Goal: Task Accomplishment & Management: Use online tool/utility

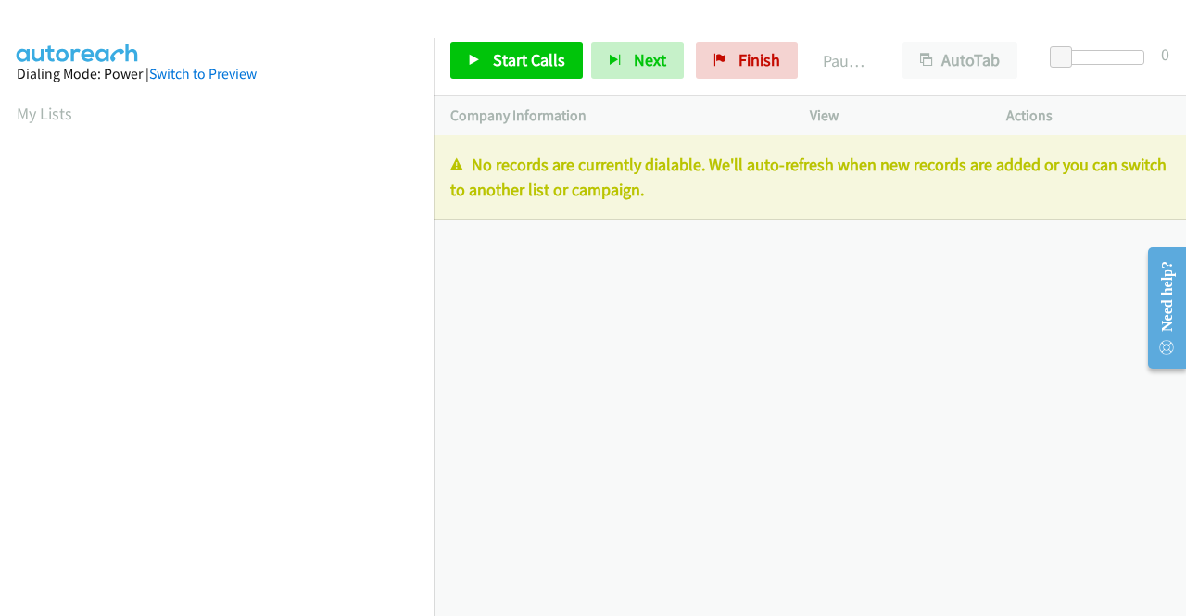
drag, startPoint x: 729, startPoint y: 201, endPoint x: 452, endPoint y: 170, distance: 278.9
click at [452, 170] on p "No records are currently dialable. We'll auto-refresh when new records are adde…" at bounding box center [809, 177] width 719 height 50
copy p "No records are currently dialable. We'll auto-refresh when new records are adde…"
click at [764, 60] on span "Finish" at bounding box center [760, 59] width 42 height 21
drag, startPoint x: 717, startPoint y: 197, endPoint x: 442, endPoint y: 167, distance: 276.9
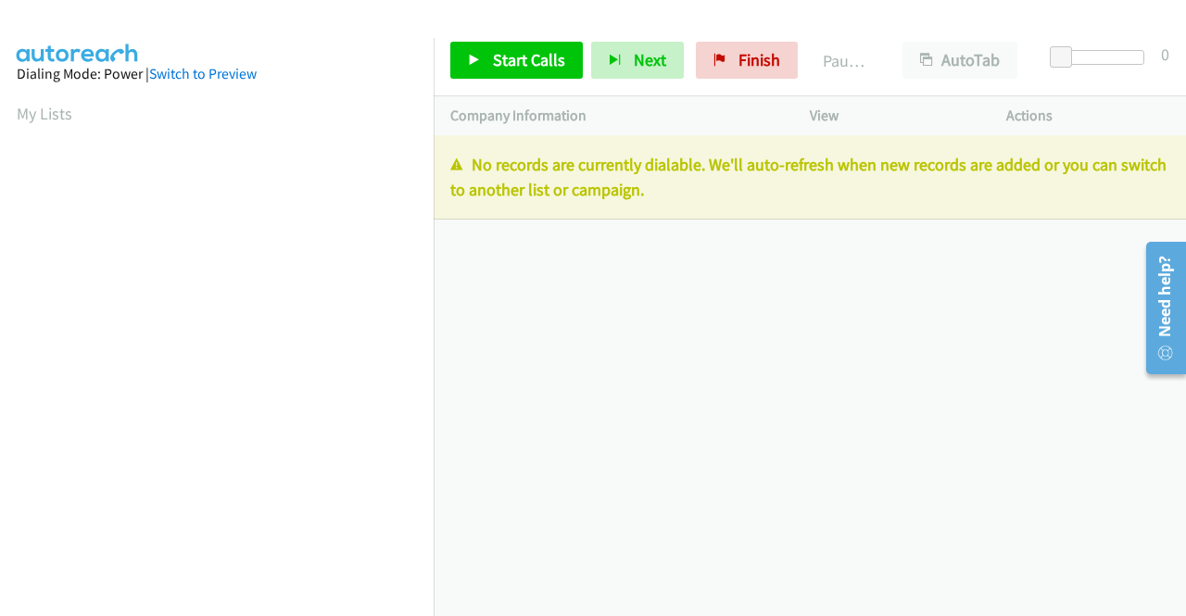
click at [442, 167] on div "No records are currently dialable. We'll auto-refresh when new records are adde…" at bounding box center [810, 177] width 752 height 84
copy p "No records are currently dialable. We'll auto-refresh when new records are adde…"
click at [739, 60] on span "Finish" at bounding box center [760, 59] width 42 height 21
drag, startPoint x: 713, startPoint y: 201, endPoint x: 454, endPoint y: 168, distance: 260.7
click at [454, 168] on p "No records are currently dialable. We'll auto-refresh when new records are adde…" at bounding box center [809, 177] width 719 height 50
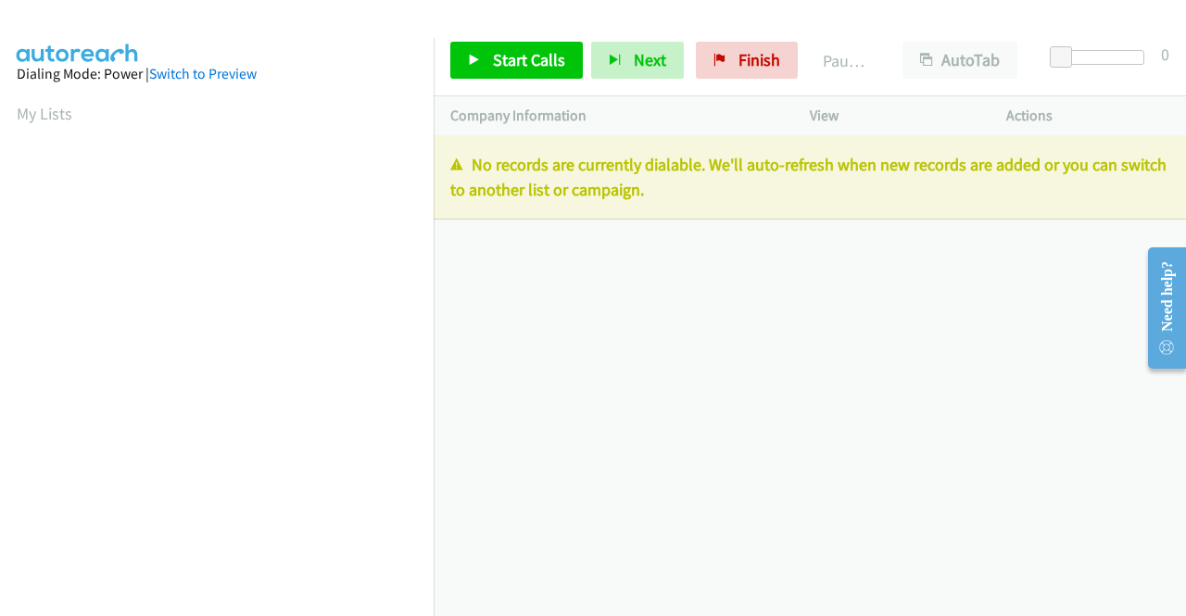
copy p "No records are currently dialable. We'll auto-refresh when new records are adde…"
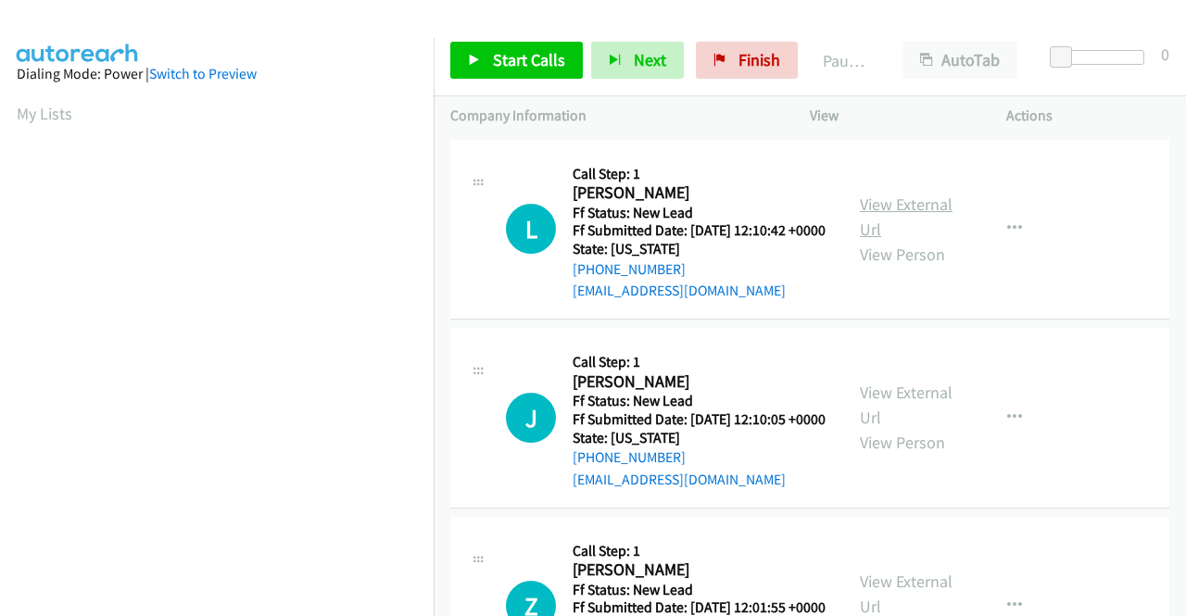
click at [912, 222] on link "View External Url" at bounding box center [906, 217] width 93 height 46
click at [884, 421] on link "View External Url" at bounding box center [906, 405] width 93 height 46
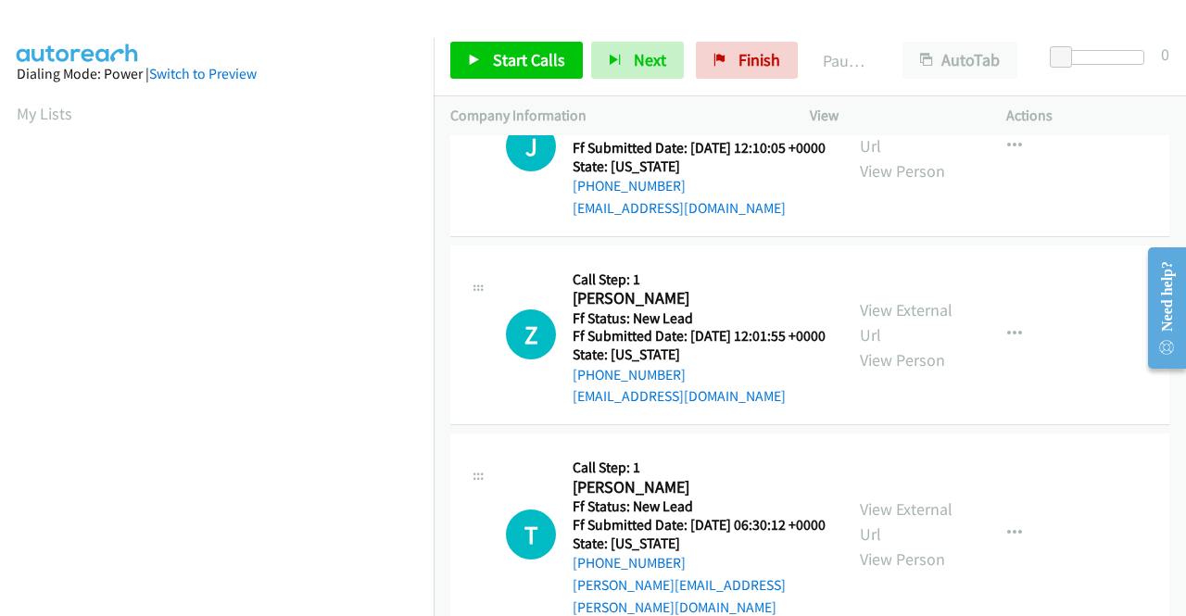
scroll to position [278, 0]
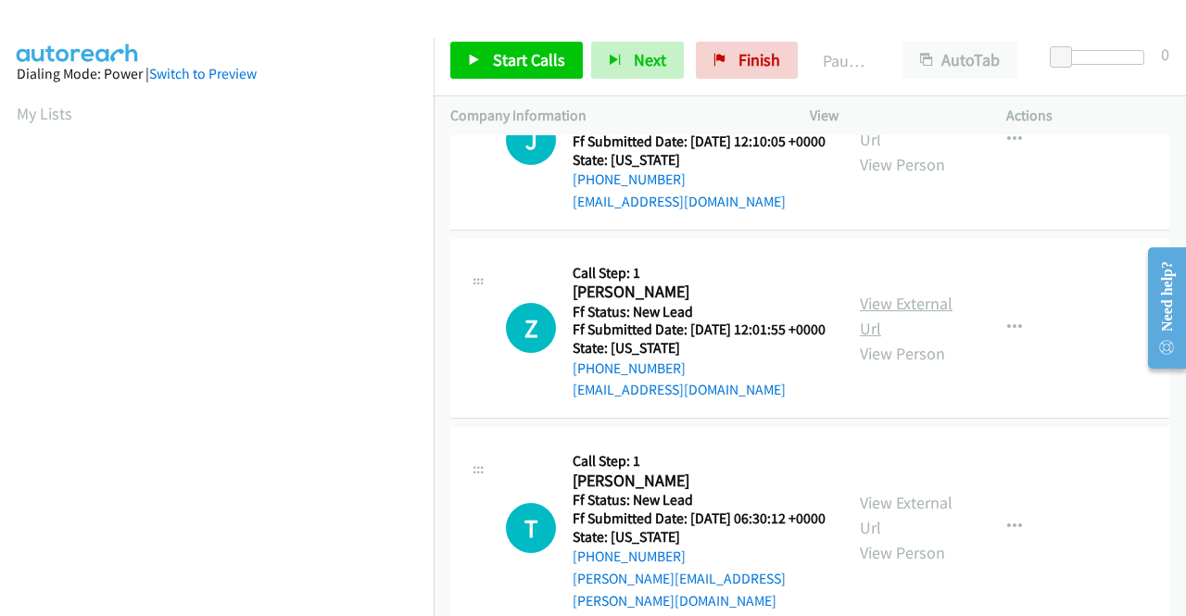
click at [916, 339] on link "View External Url" at bounding box center [906, 316] width 93 height 46
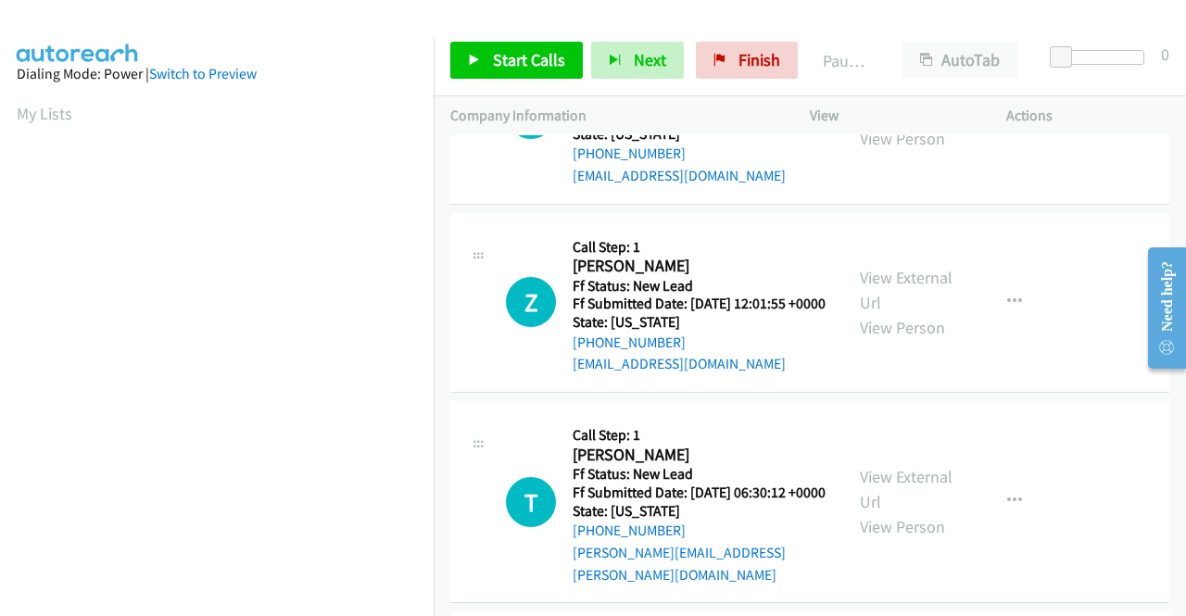
scroll to position [371, 0]
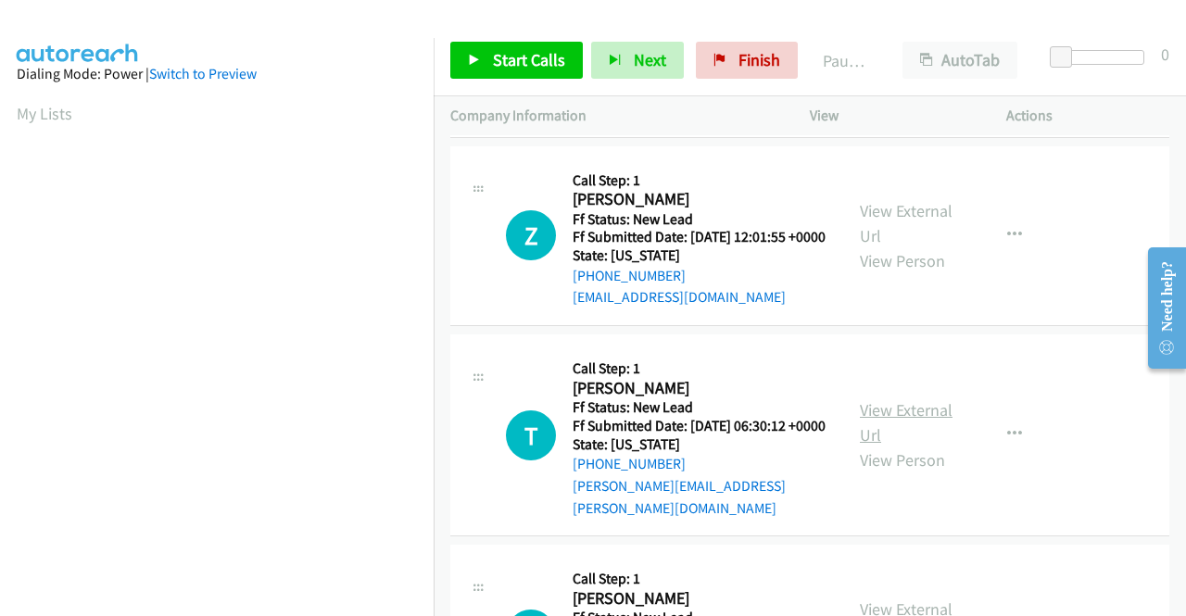
click at [882, 446] on link "View External Url" at bounding box center [906, 422] width 93 height 46
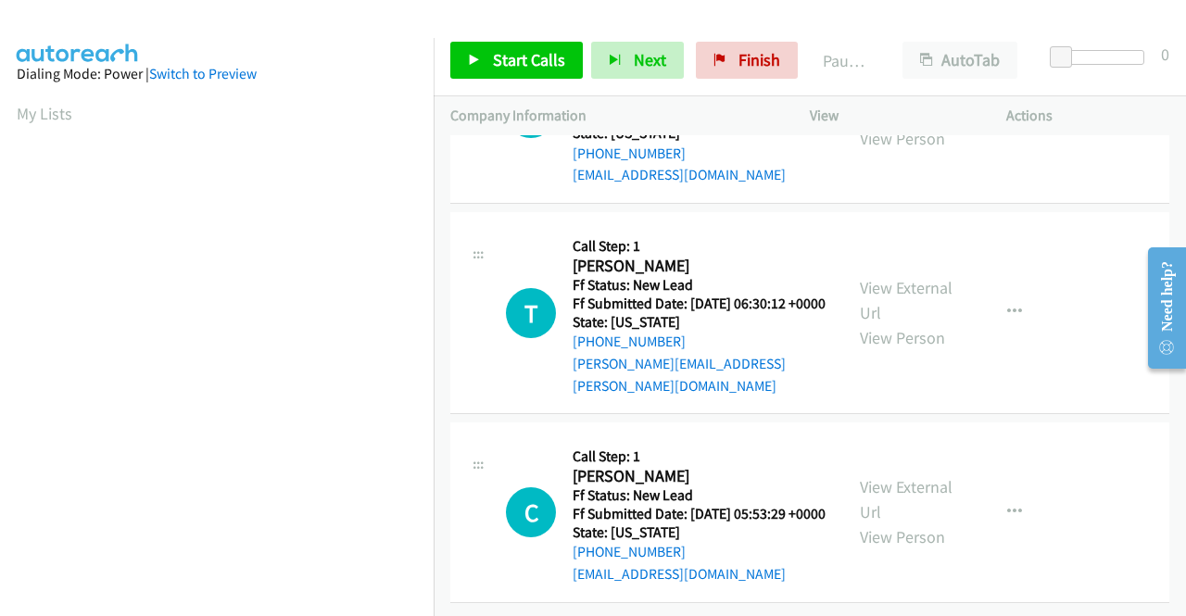
scroll to position [556, 0]
click at [895, 479] on link "View External Url" at bounding box center [906, 499] width 93 height 46
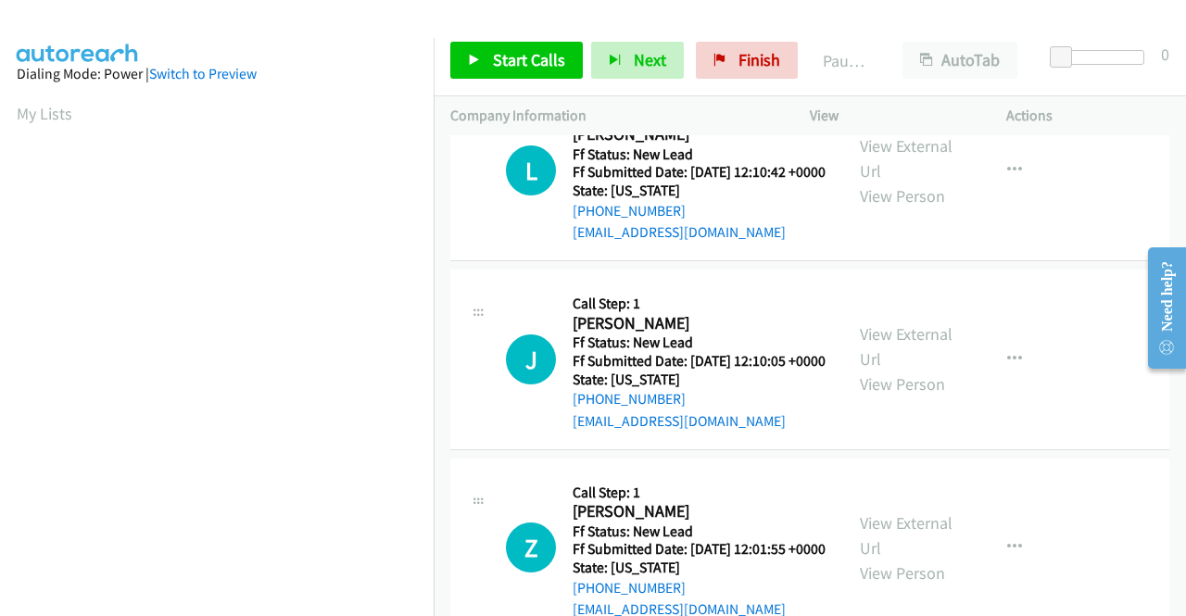
scroll to position [0, 0]
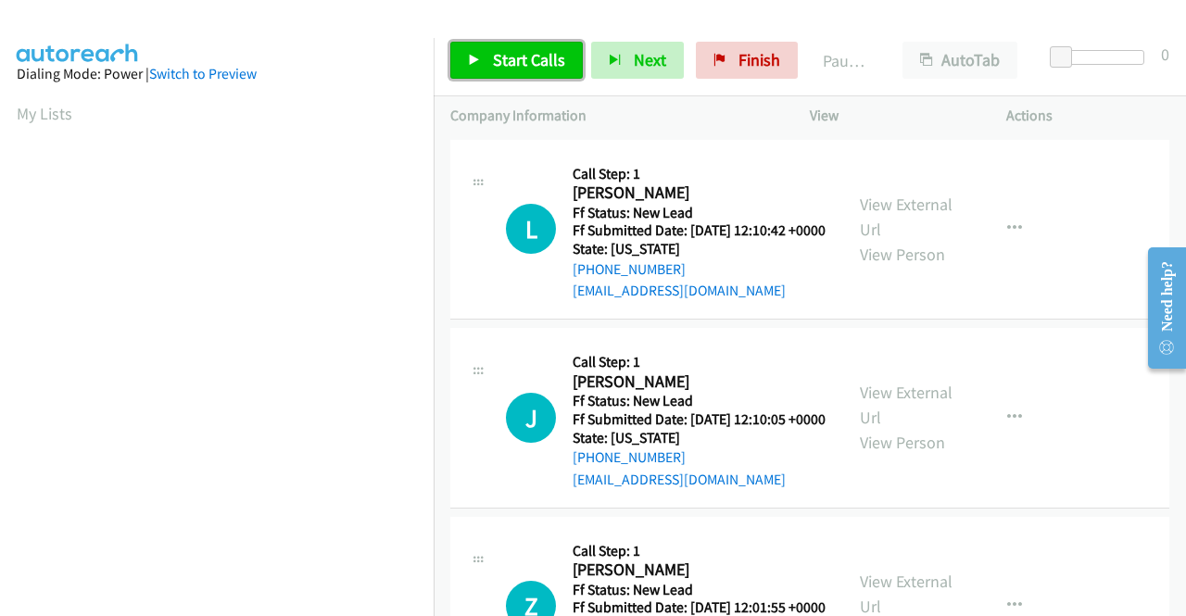
click at [527, 70] on span "Start Calls" at bounding box center [529, 59] width 72 height 21
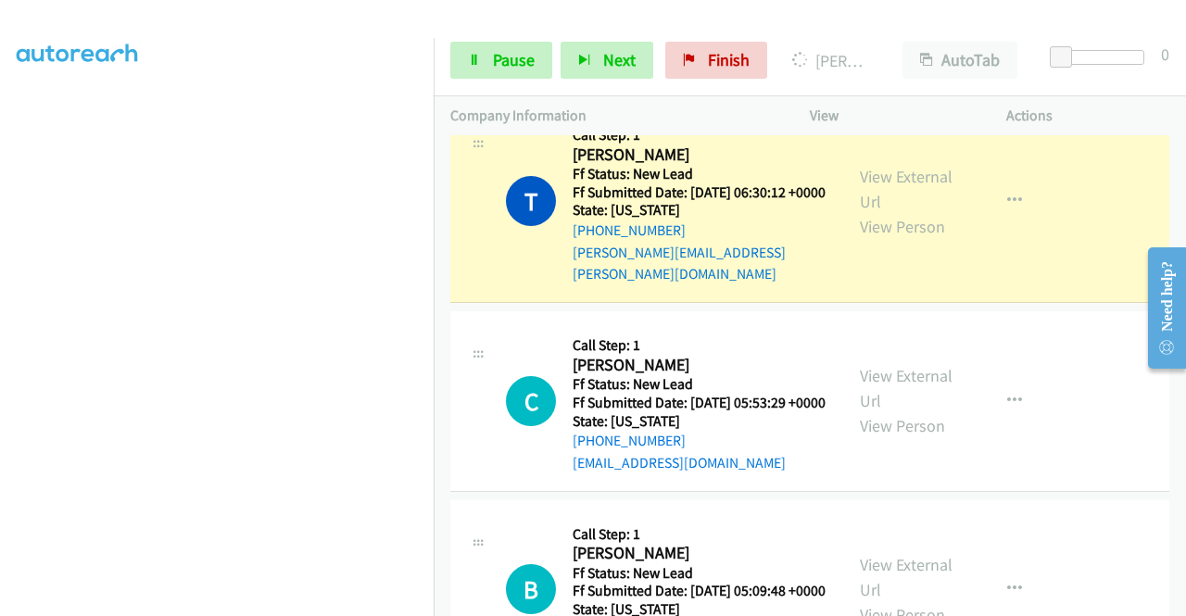
scroll to position [741, 0]
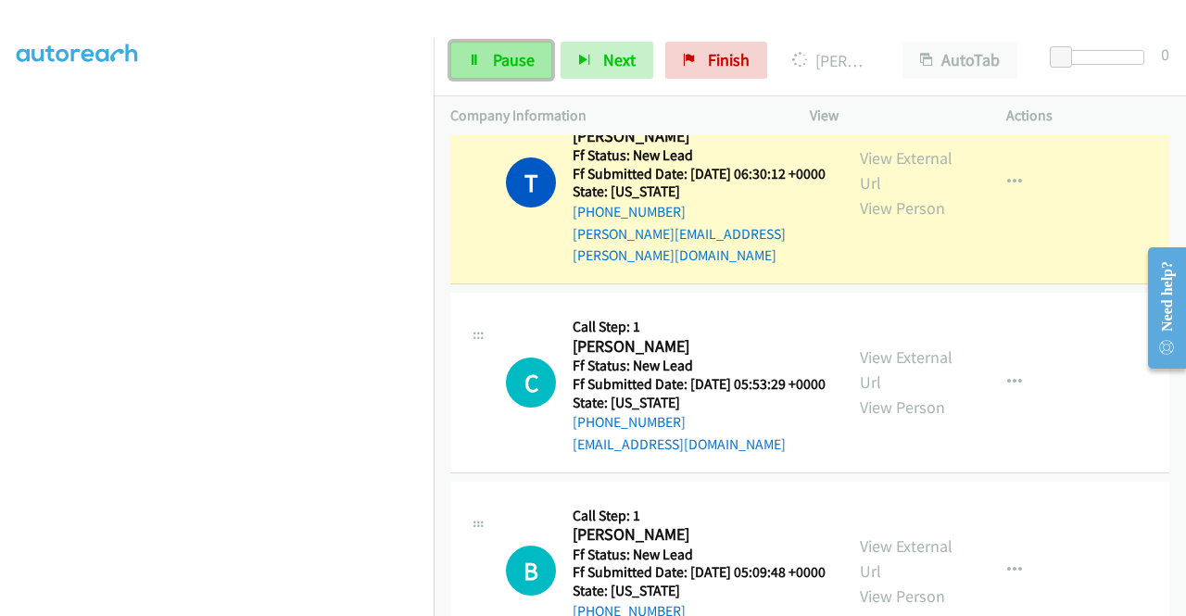
click at [518, 69] on span "Pause" at bounding box center [514, 59] width 42 height 21
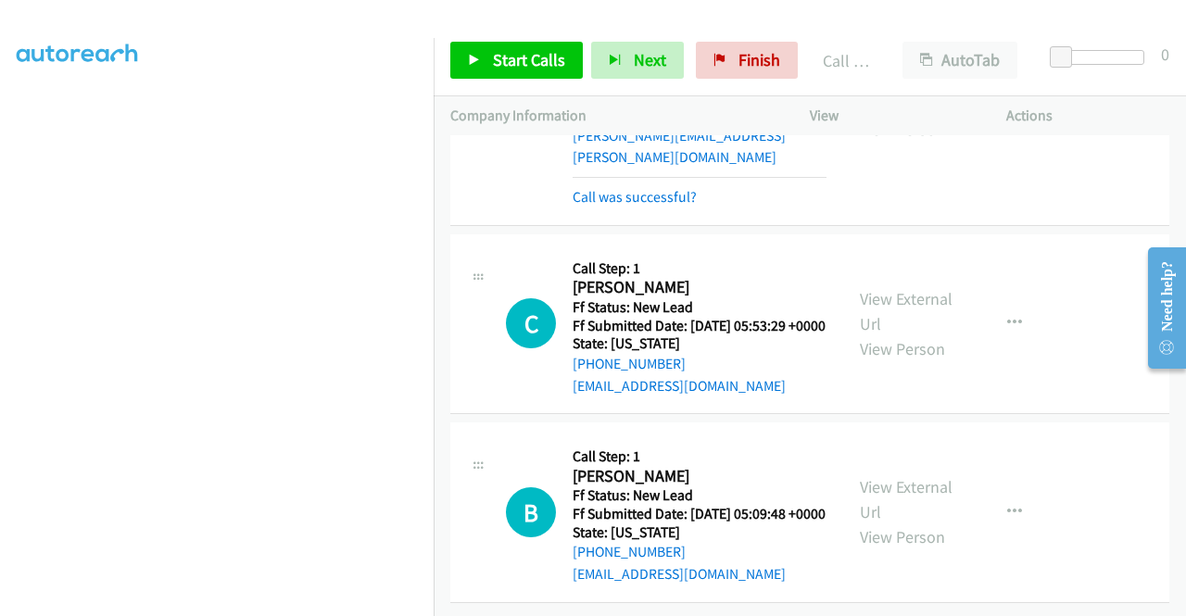
scroll to position [938, 0]
click at [914, 476] on link "View External Url" at bounding box center [906, 499] width 93 height 46
click at [525, 63] on span "Start Calls" at bounding box center [529, 59] width 72 height 21
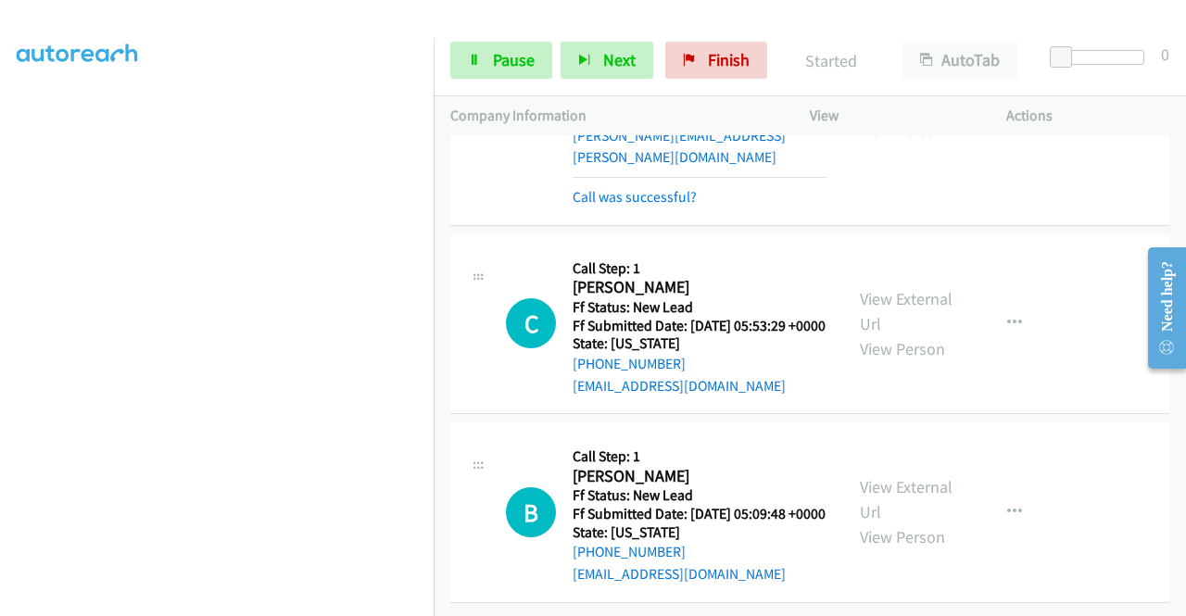
scroll to position [423, 0]
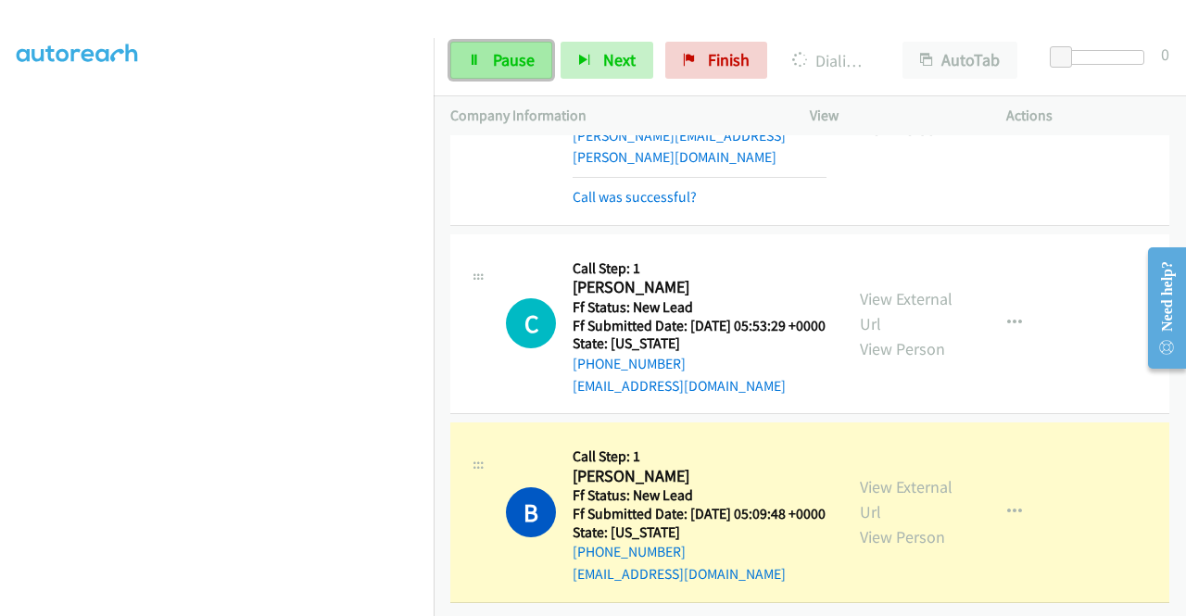
click at [499, 67] on span "Pause" at bounding box center [514, 59] width 42 height 21
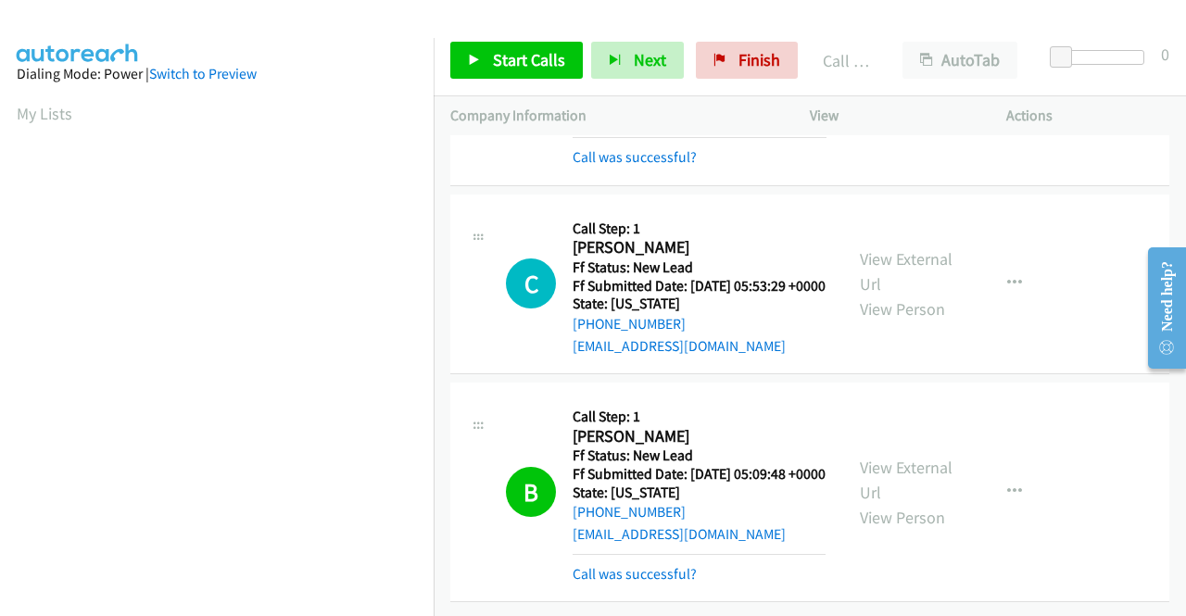
scroll to position [977, 0]
click at [714, 55] on icon at bounding box center [720, 61] width 13 height 13
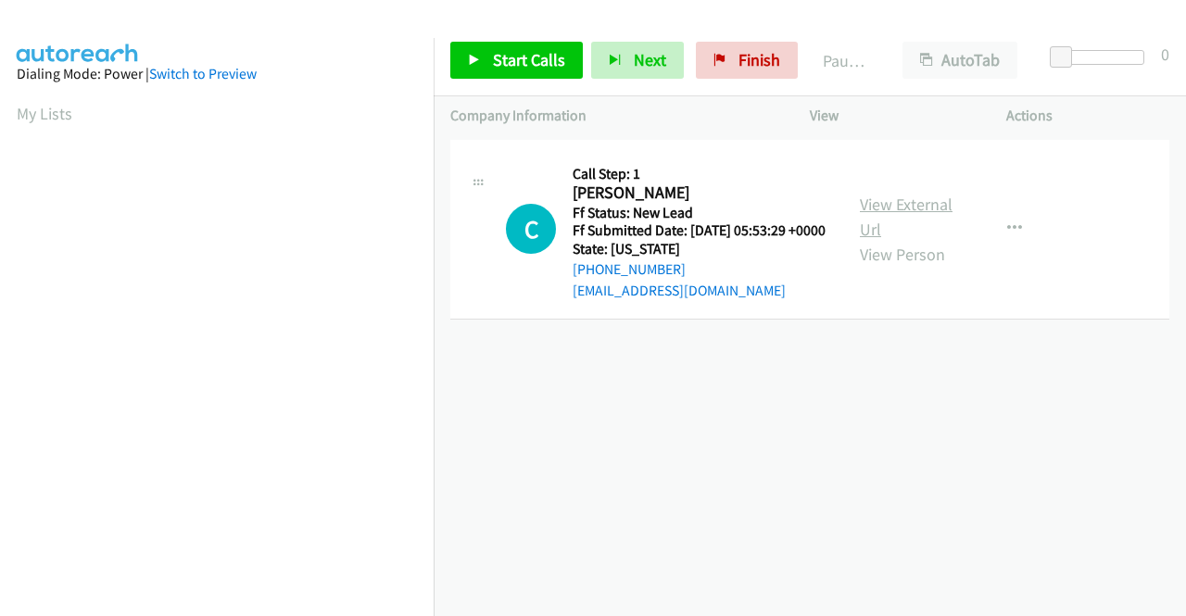
click at [907, 214] on link "View External Url" at bounding box center [906, 217] width 93 height 46
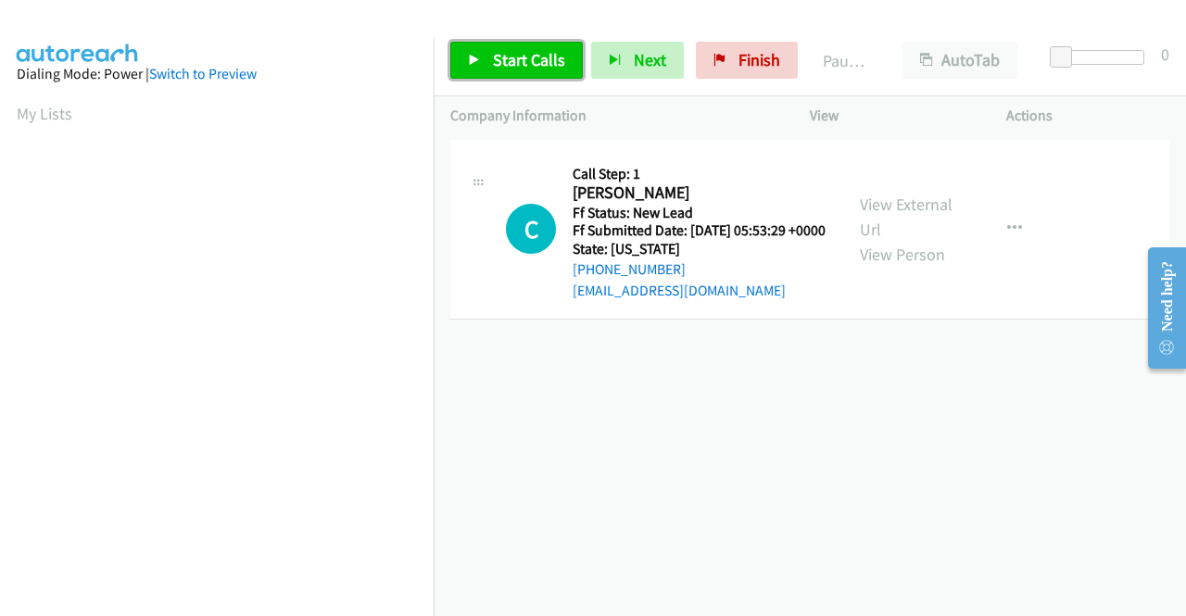
click at [556, 66] on span "Start Calls" at bounding box center [529, 59] width 72 height 21
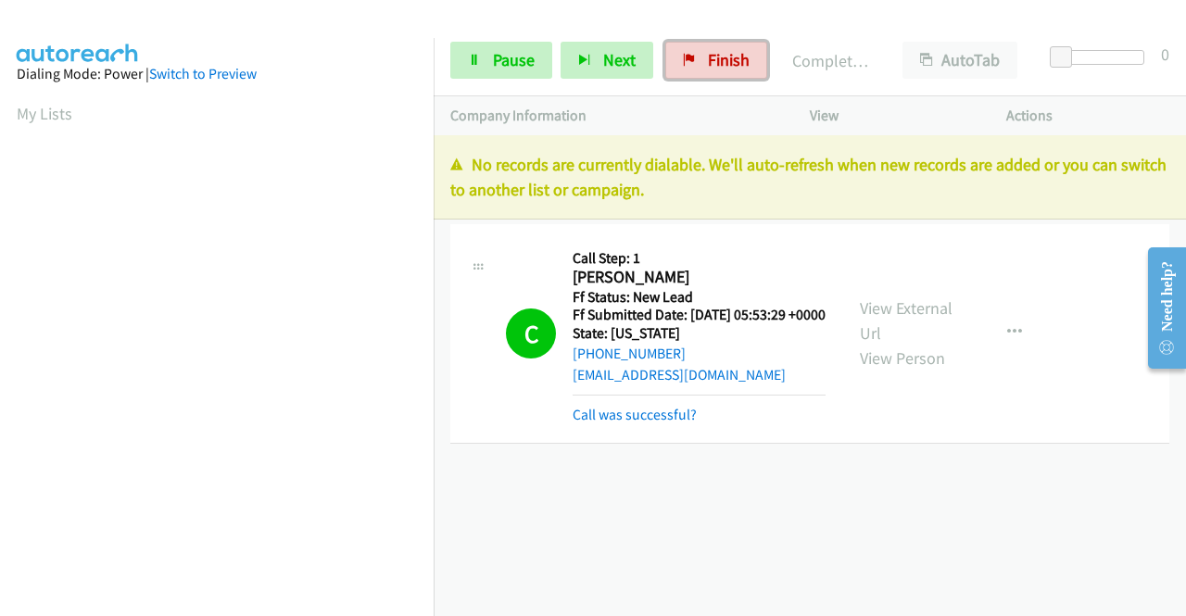
drag, startPoint x: 738, startPoint y: 68, endPoint x: 645, endPoint y: 82, distance: 93.8
click at [738, 68] on span "Finish" at bounding box center [729, 59] width 42 height 21
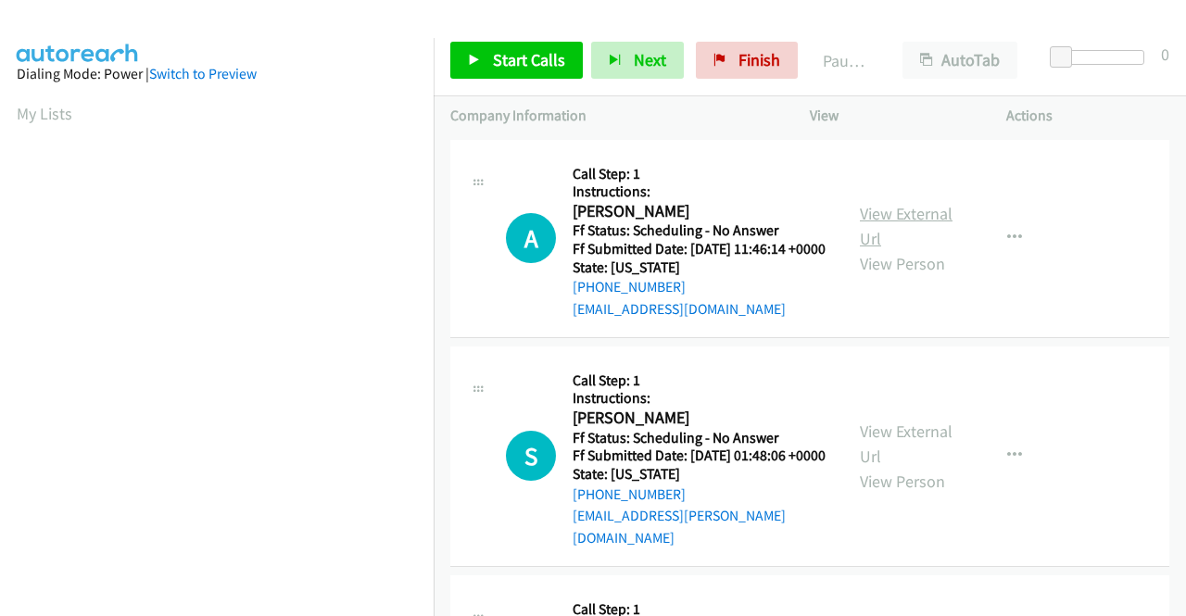
click at [893, 224] on link "View External Url" at bounding box center [906, 226] width 93 height 46
click at [893, 449] on link "View External Url" at bounding box center [906, 444] width 93 height 46
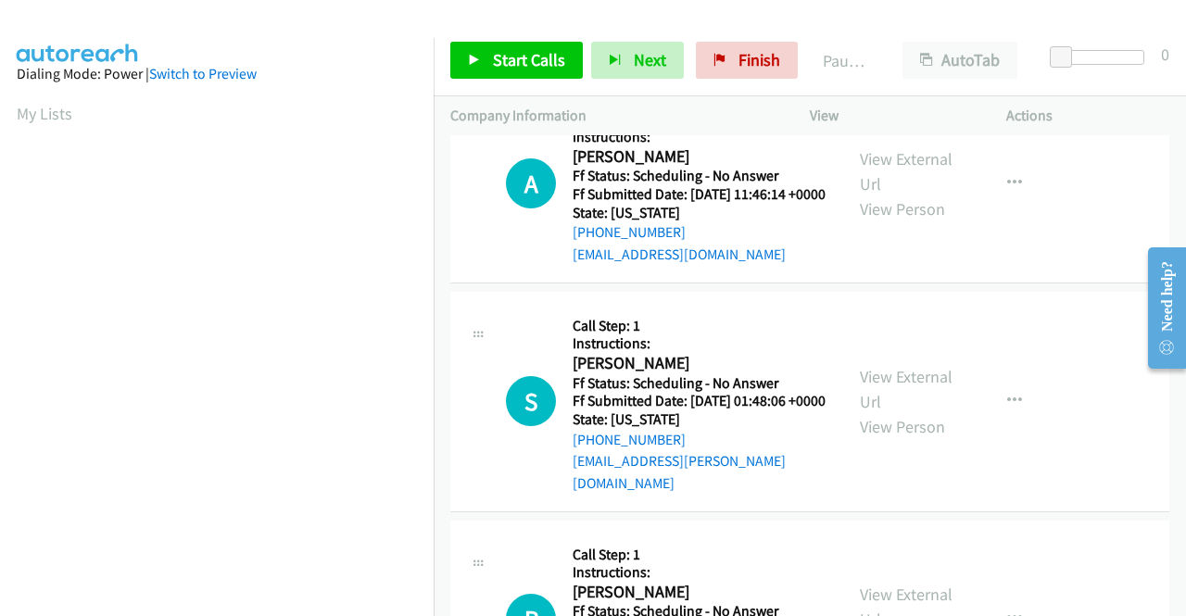
scroll to position [185, 0]
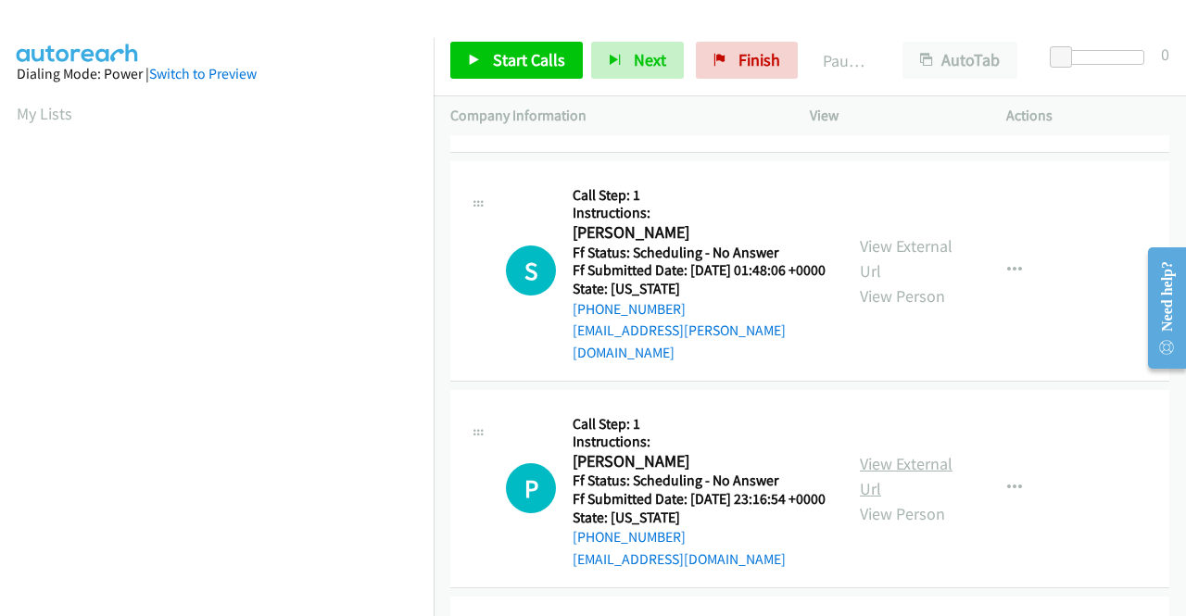
click at [898, 487] on link "View External Url" at bounding box center [906, 476] width 93 height 46
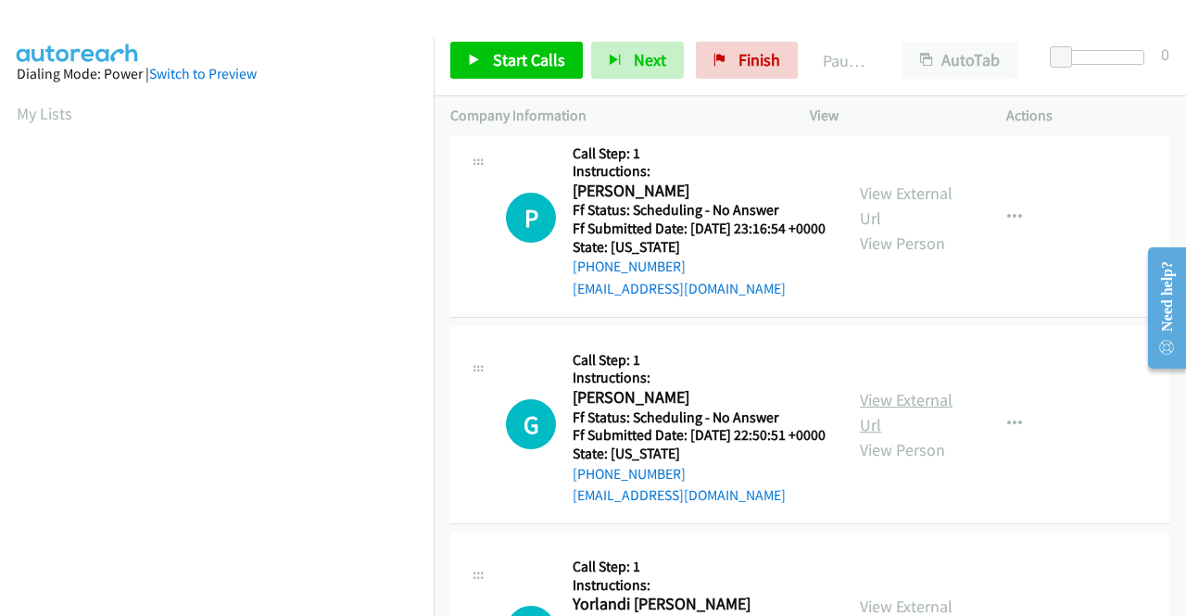
scroll to position [463, 0]
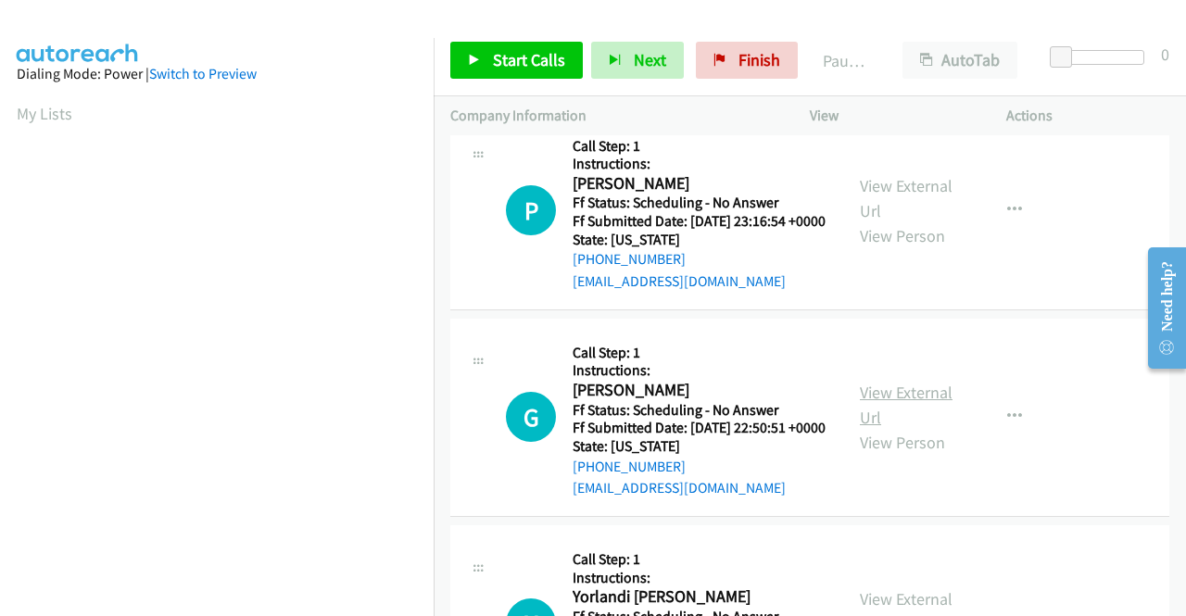
click at [917, 428] on link "View External Url" at bounding box center [906, 405] width 93 height 46
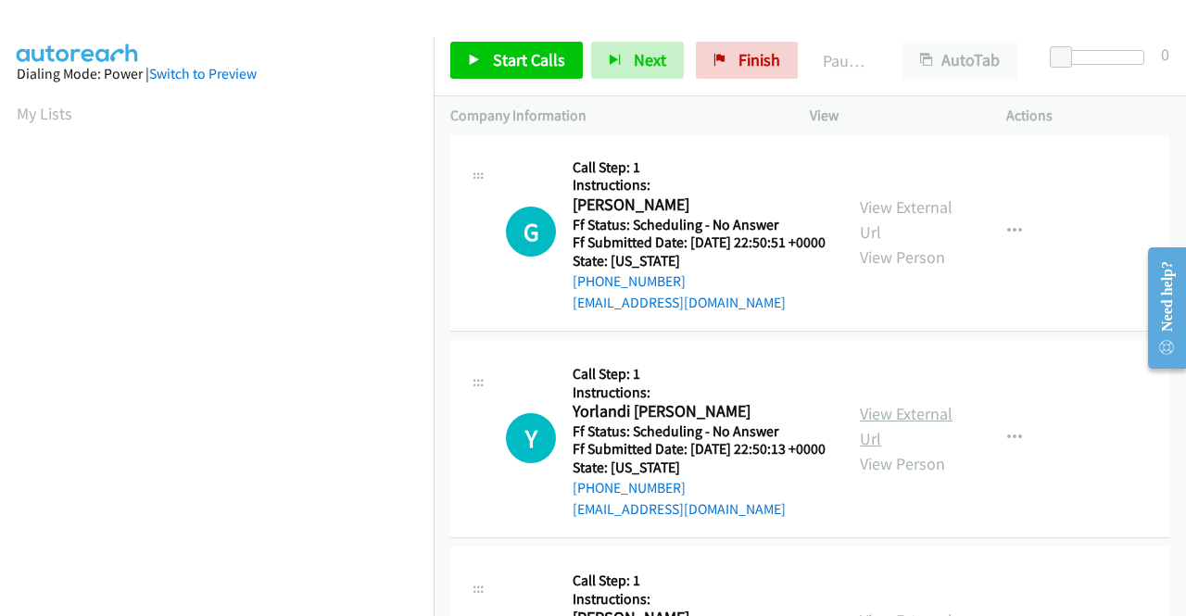
click at [891, 449] on link "View External Url" at bounding box center [906, 426] width 93 height 46
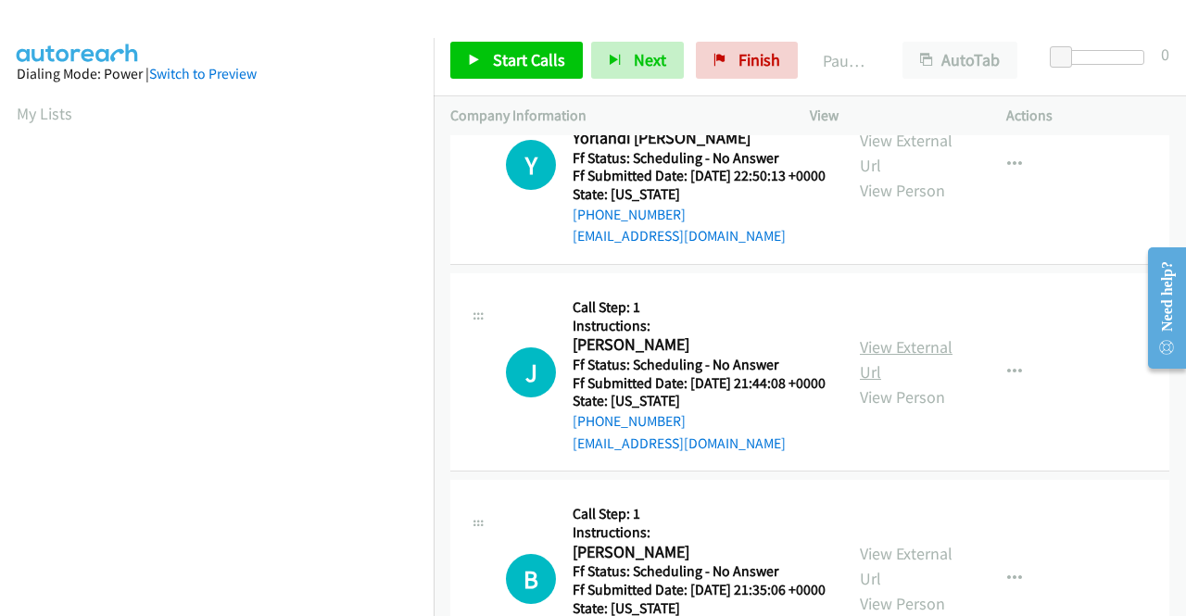
scroll to position [927, 0]
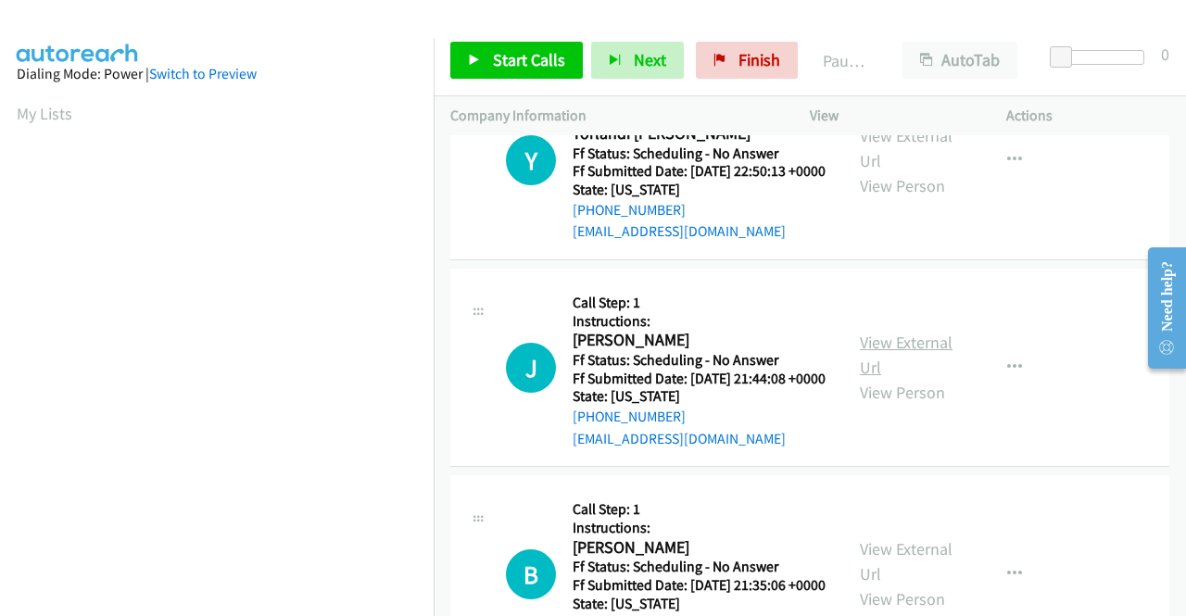
click at [932, 378] on link "View External Url" at bounding box center [906, 355] width 93 height 46
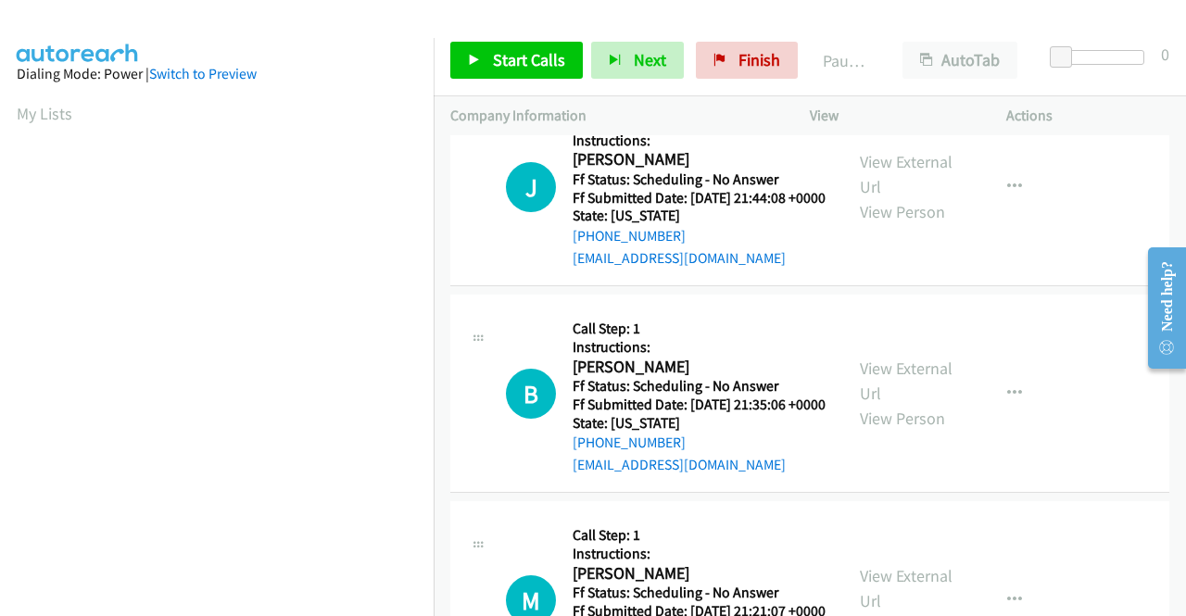
scroll to position [1112, 0]
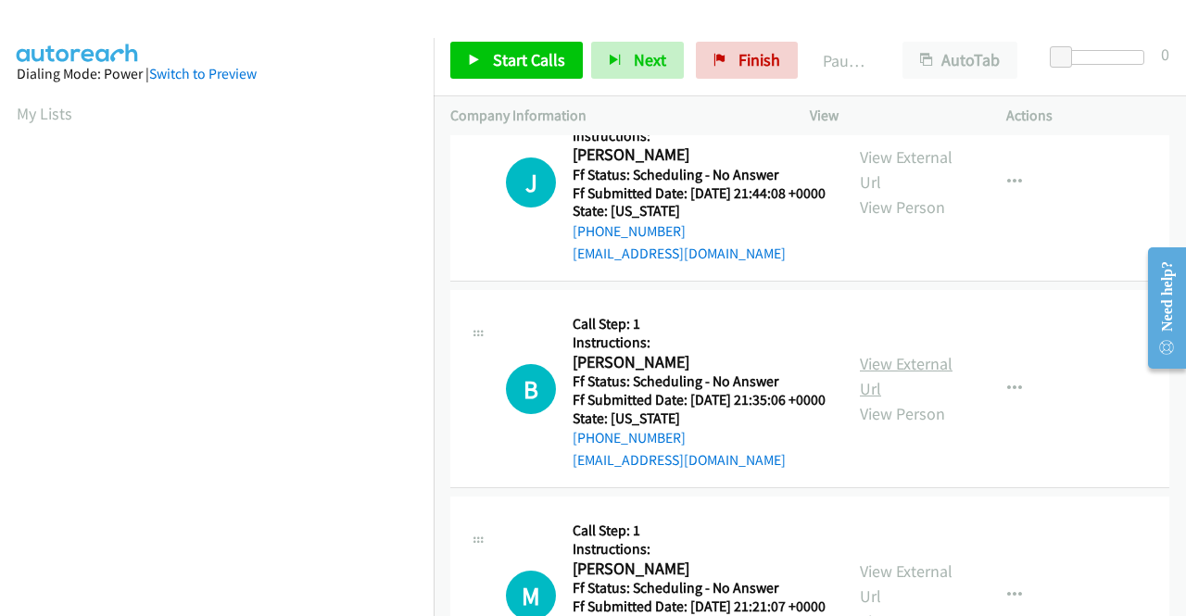
click at [893, 399] on link "View External Url" at bounding box center [906, 376] width 93 height 46
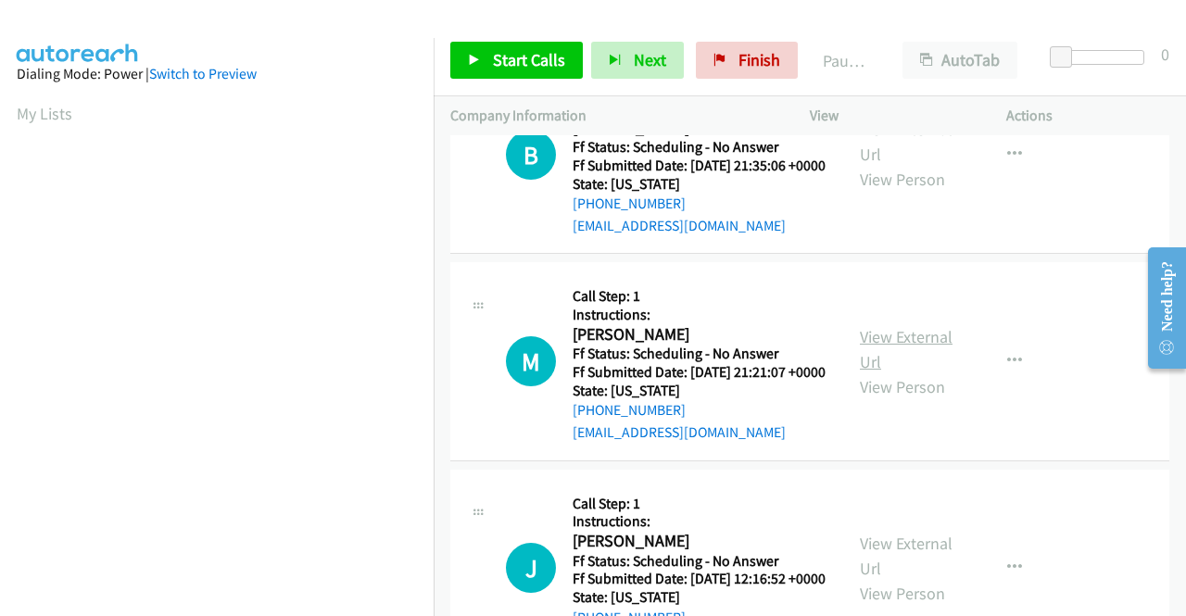
scroll to position [1390, 0]
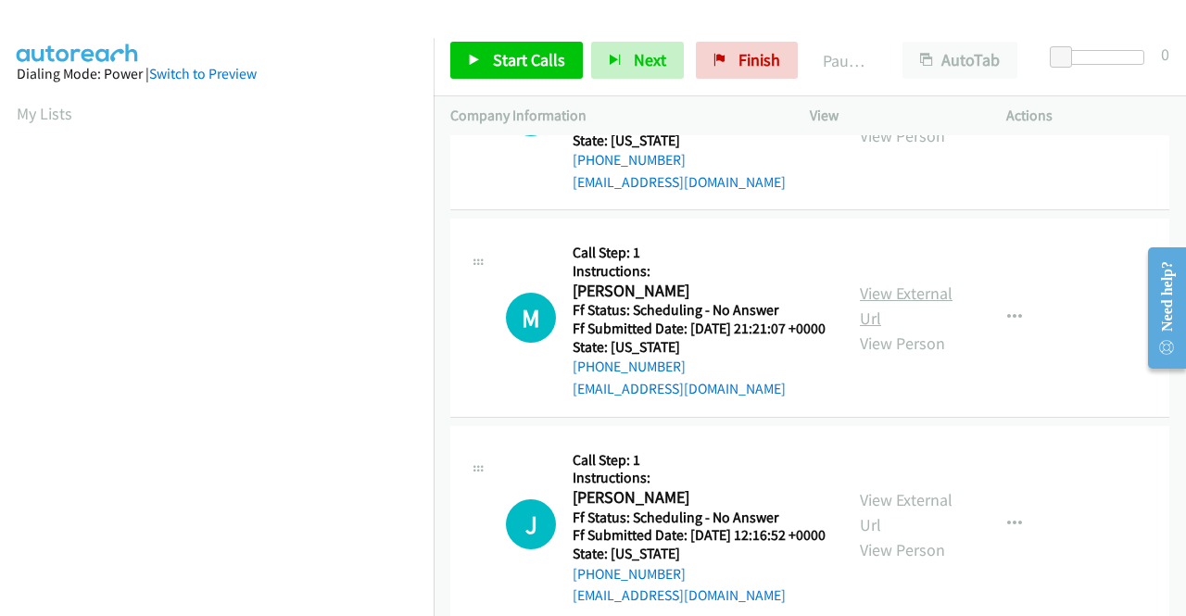
click at [884, 329] on link "View External Url" at bounding box center [906, 306] width 93 height 46
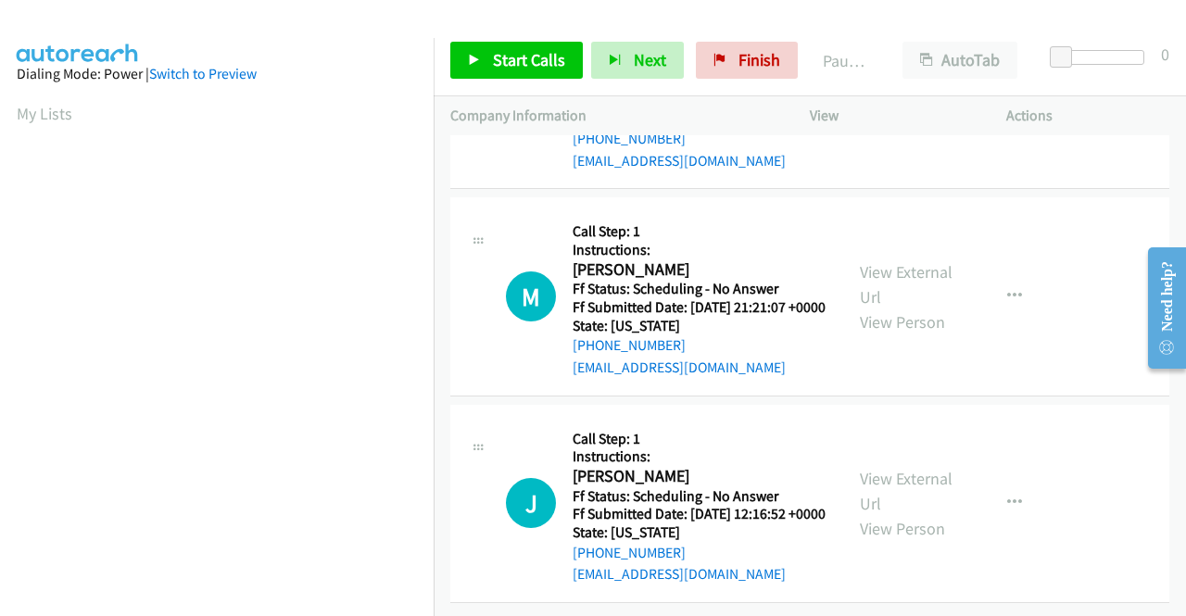
scroll to position [1564, 0]
click at [873, 468] on link "View External Url" at bounding box center [906, 491] width 93 height 46
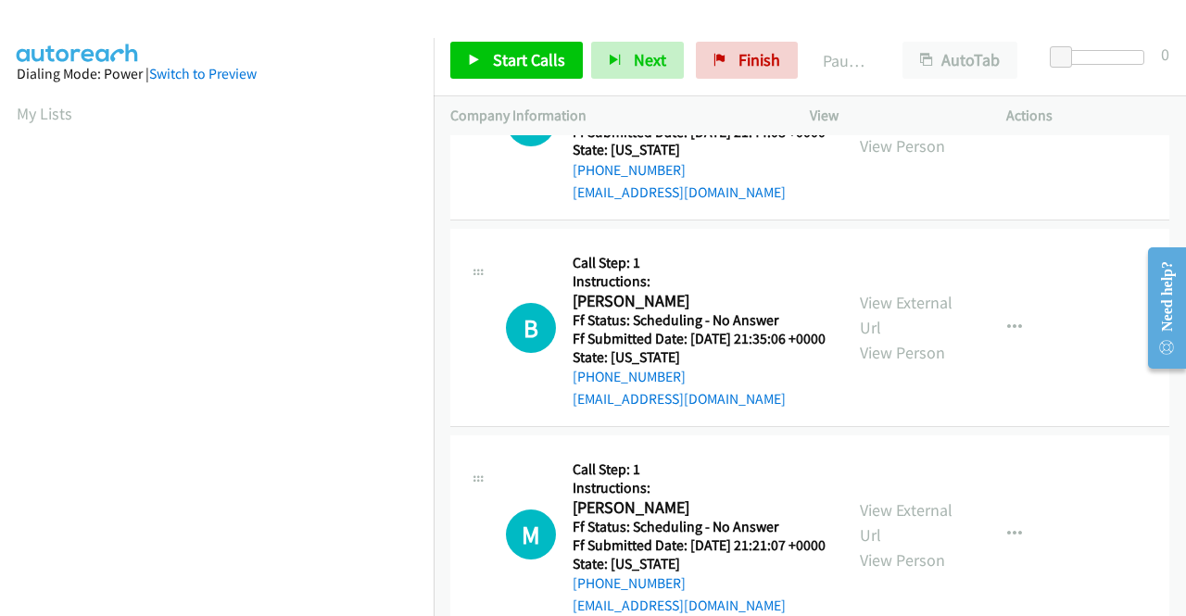
scroll to position [0, 0]
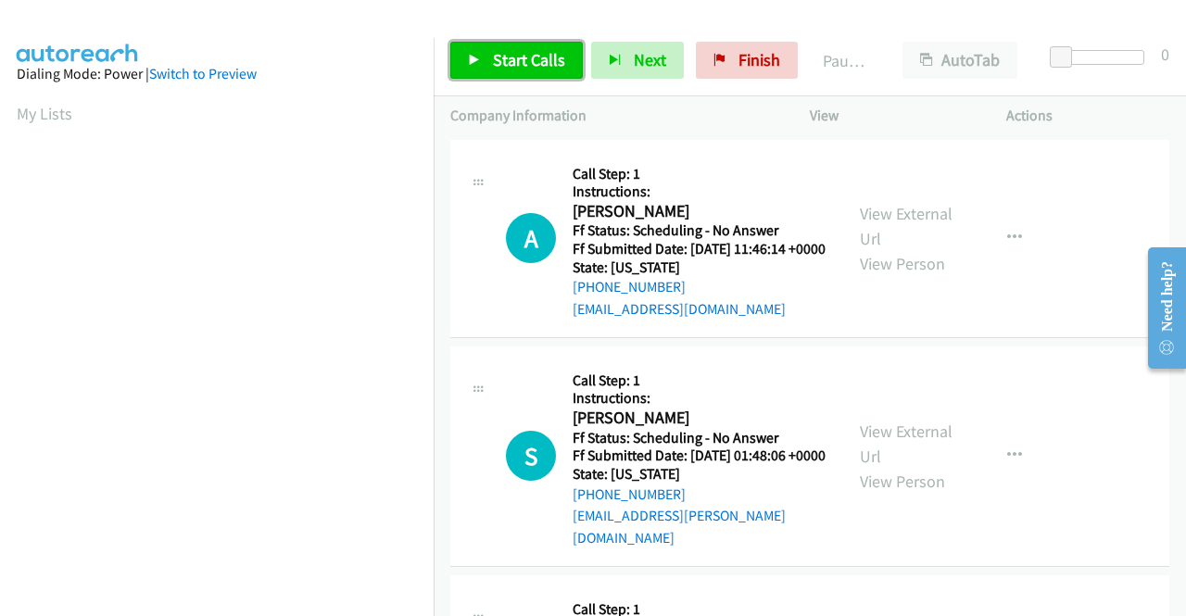
click at [520, 53] on span "Start Calls" at bounding box center [529, 59] width 72 height 21
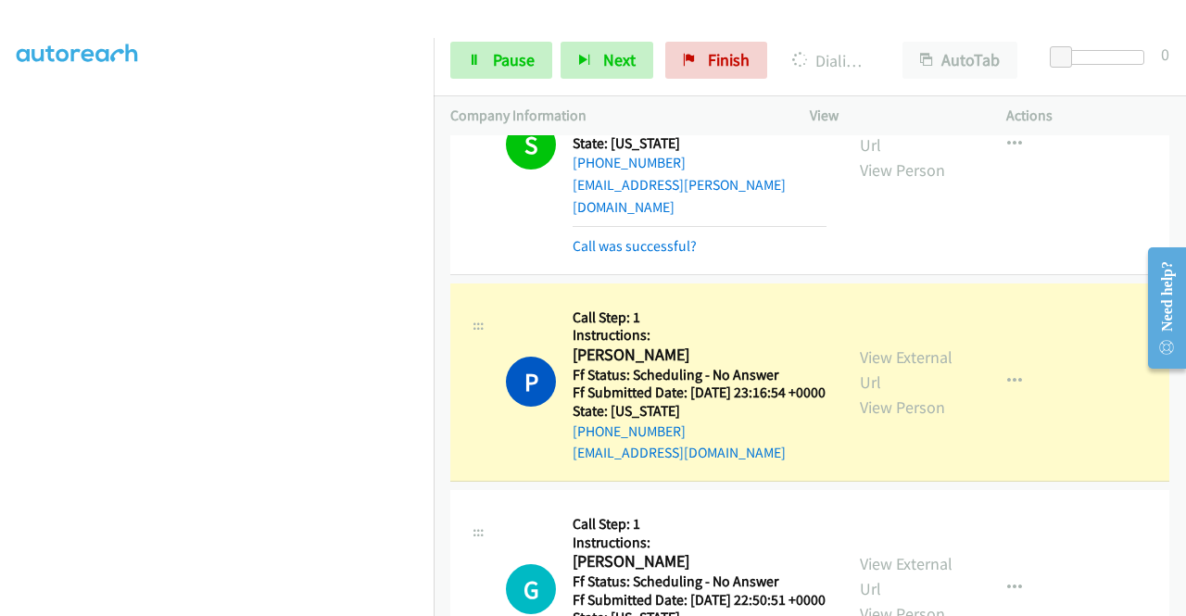
scroll to position [463, 0]
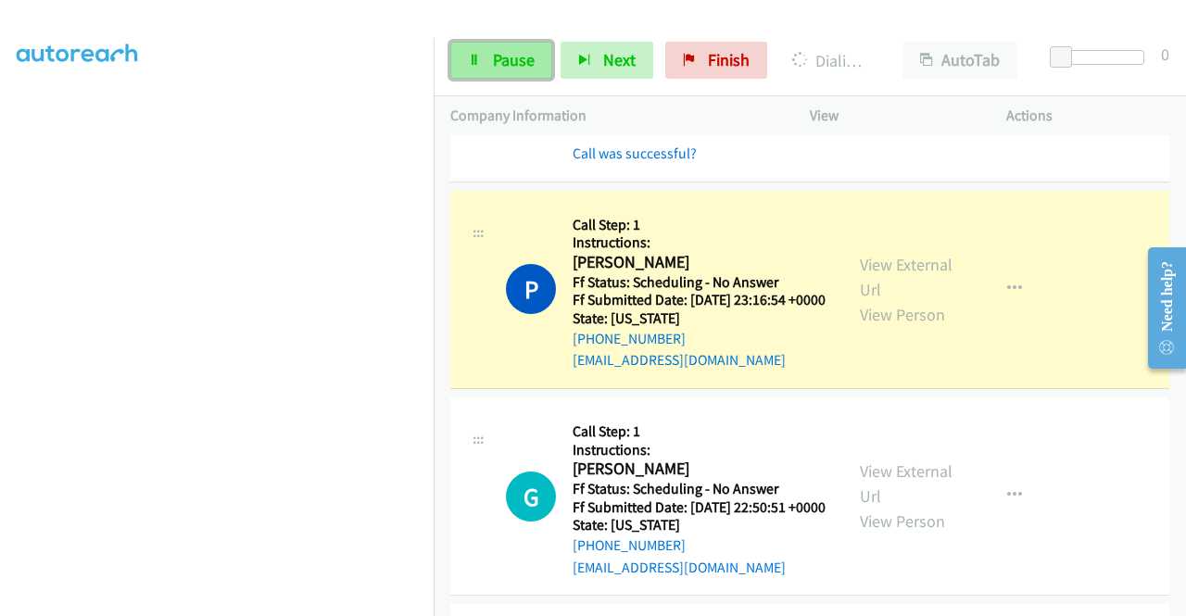
click at [517, 43] on link "Pause" at bounding box center [501, 60] width 102 height 37
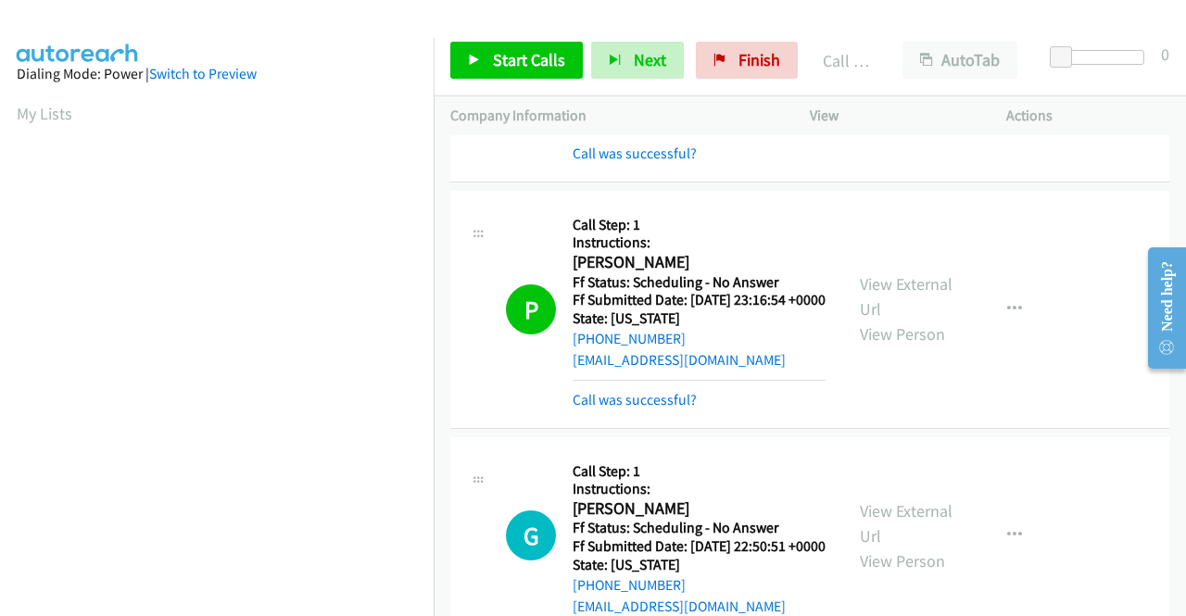
scroll to position [423, 0]
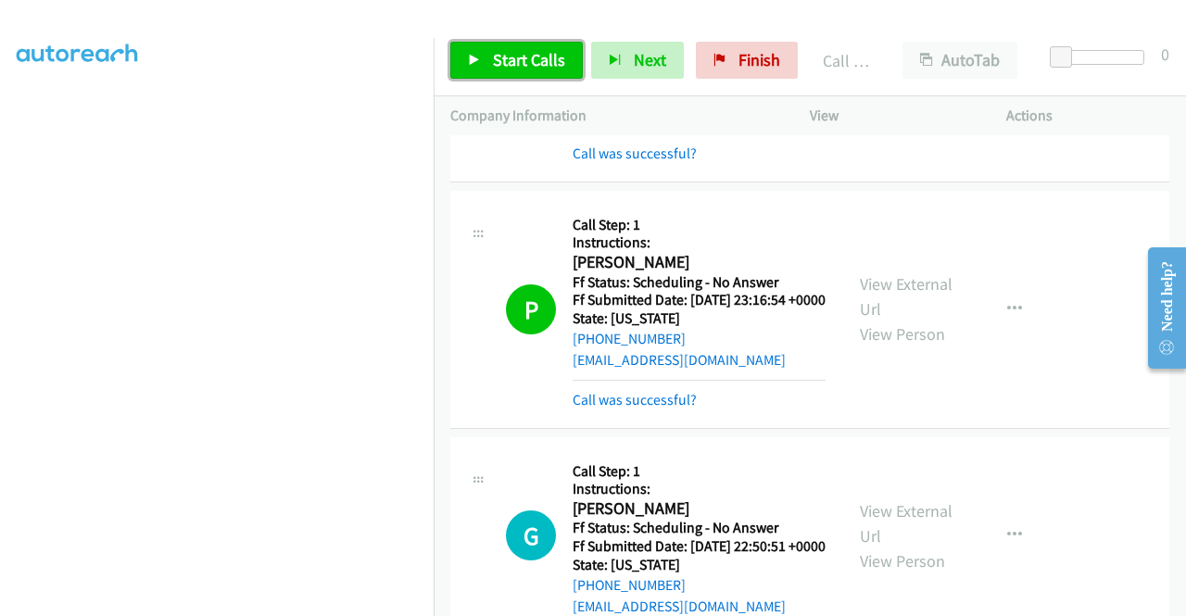
click at [522, 45] on link "Start Calls" at bounding box center [516, 60] width 133 height 37
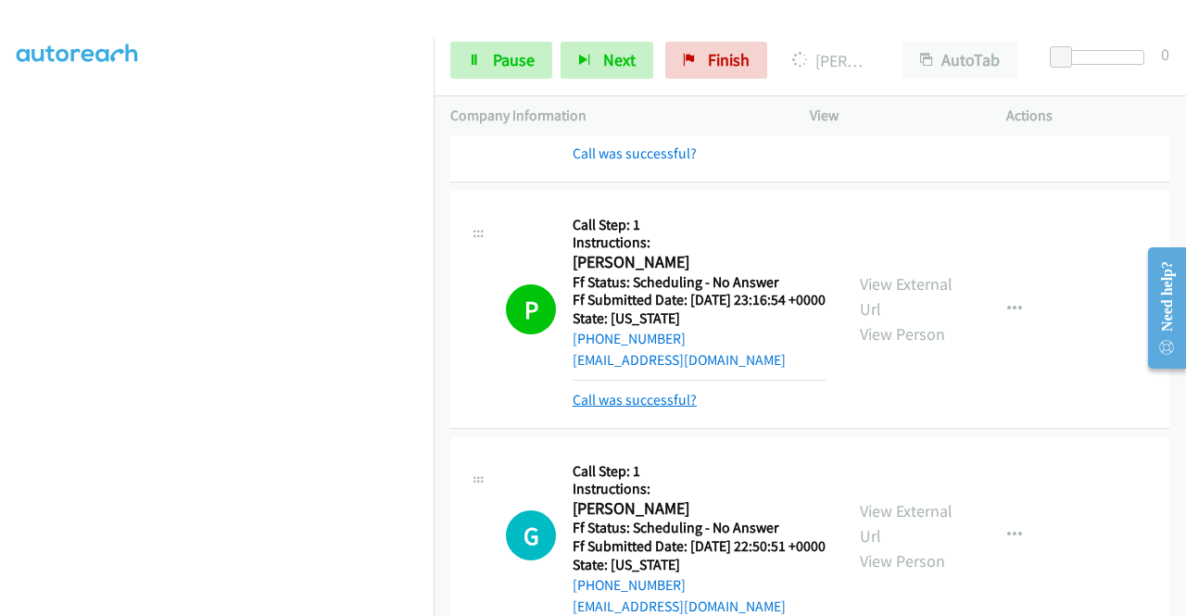
click at [660, 409] on link "Call was successful?" at bounding box center [635, 400] width 124 height 18
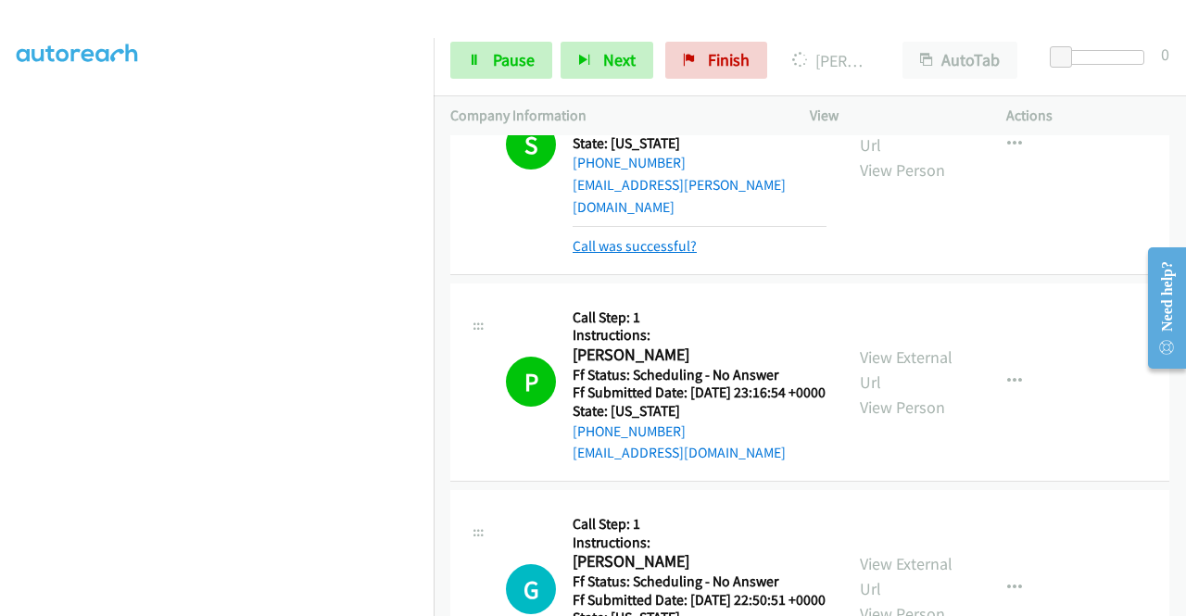
click at [643, 255] on link "Call was successful?" at bounding box center [635, 246] width 124 height 18
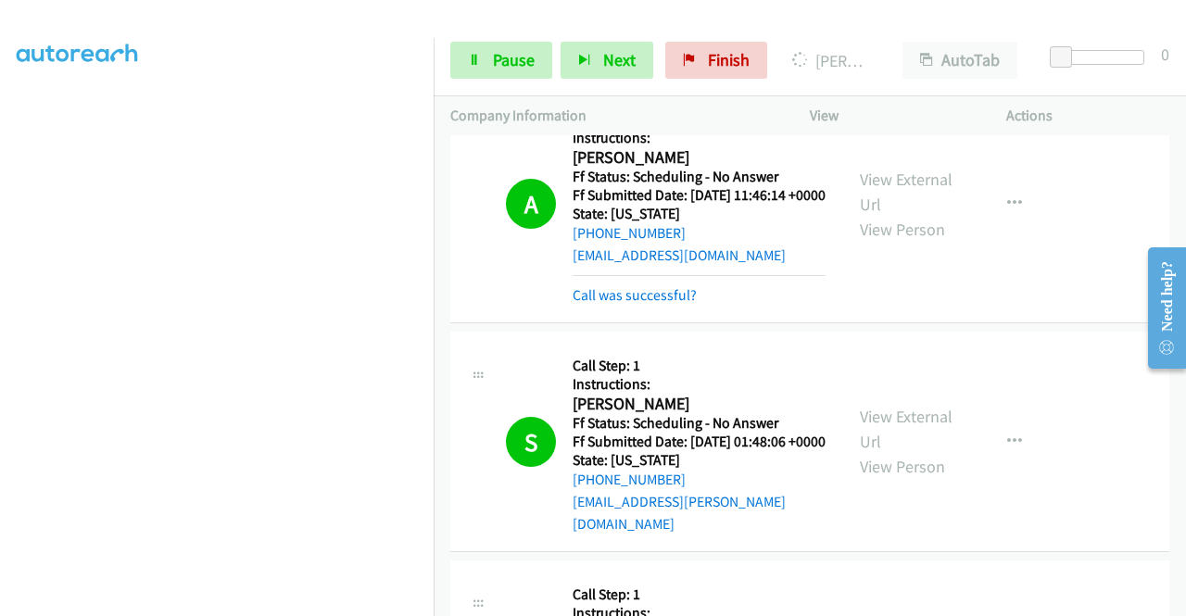
scroll to position [0, 0]
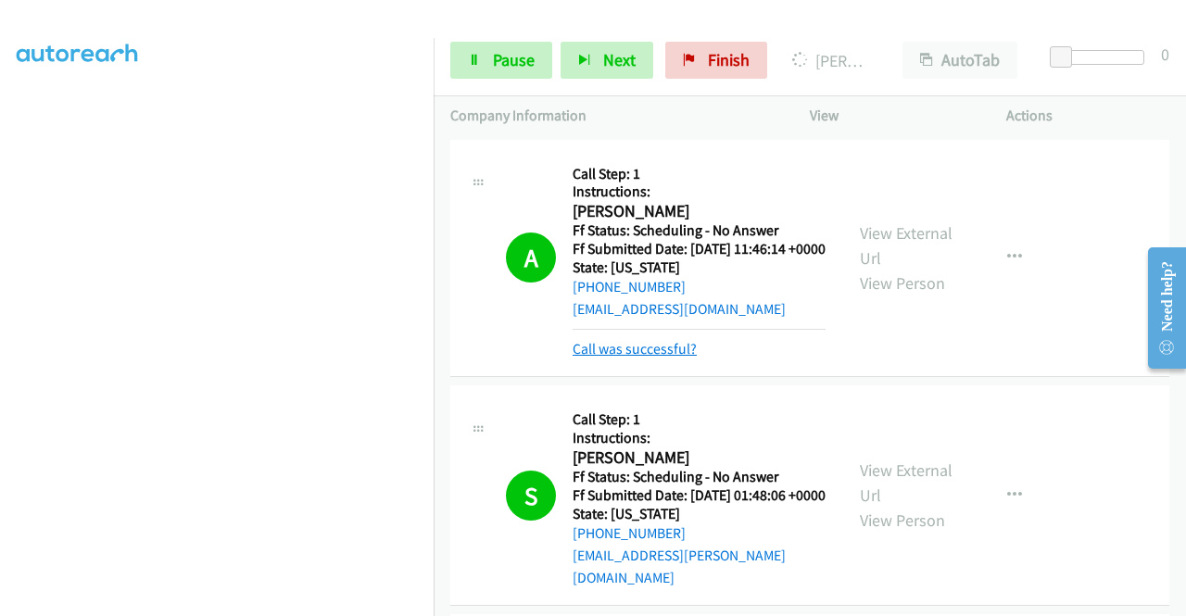
click at [638, 358] on link "Call was successful?" at bounding box center [635, 349] width 124 height 18
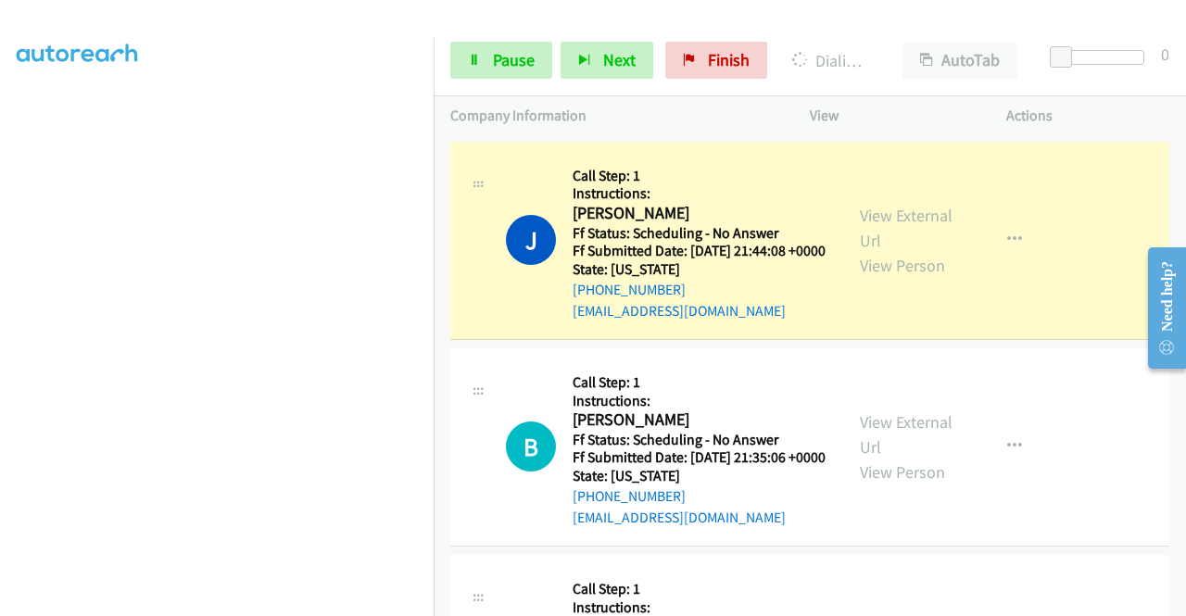
scroll to position [1112, 0]
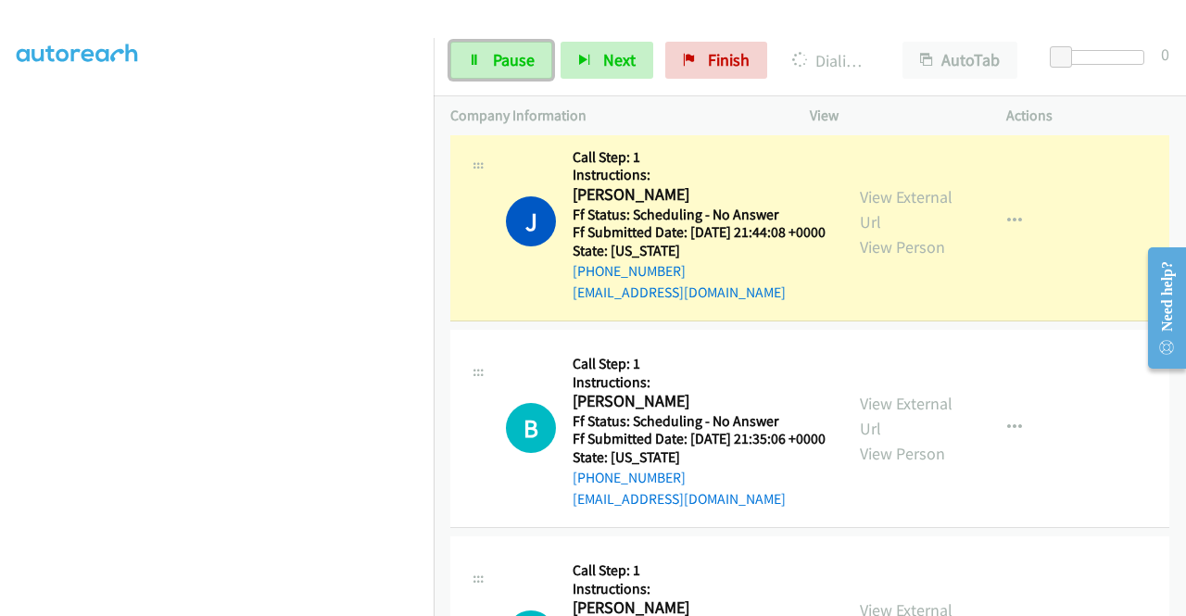
drag, startPoint x: 528, startPoint y: 65, endPoint x: 539, endPoint y: 125, distance: 61.3
click at [528, 65] on span "Pause" at bounding box center [514, 59] width 42 height 21
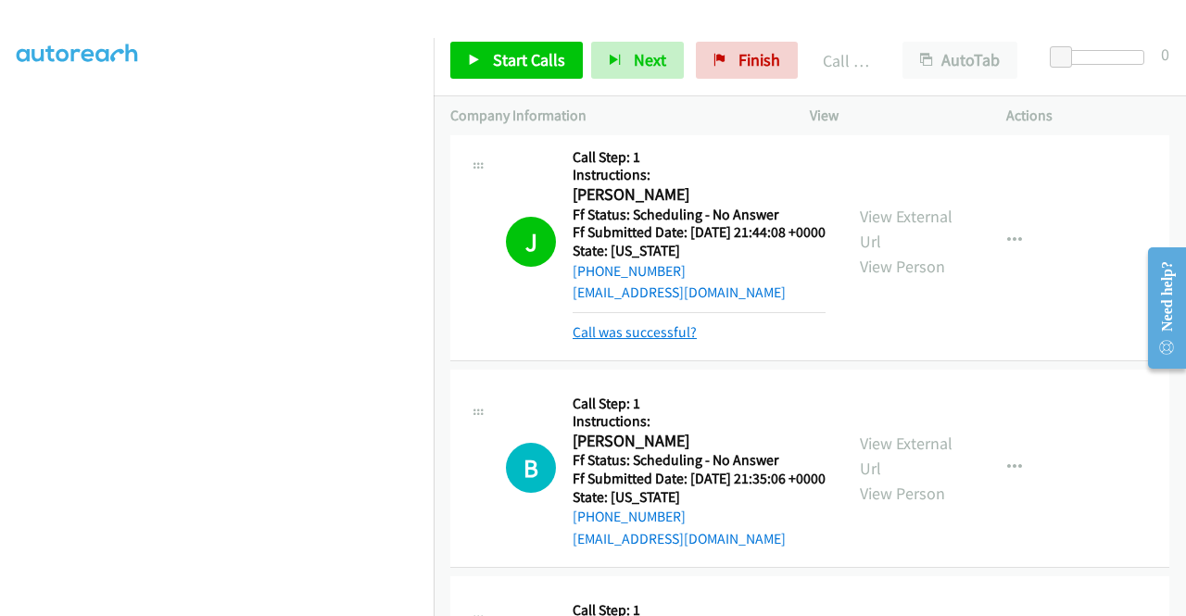
click at [599, 341] on link "Call was successful?" at bounding box center [635, 332] width 124 height 18
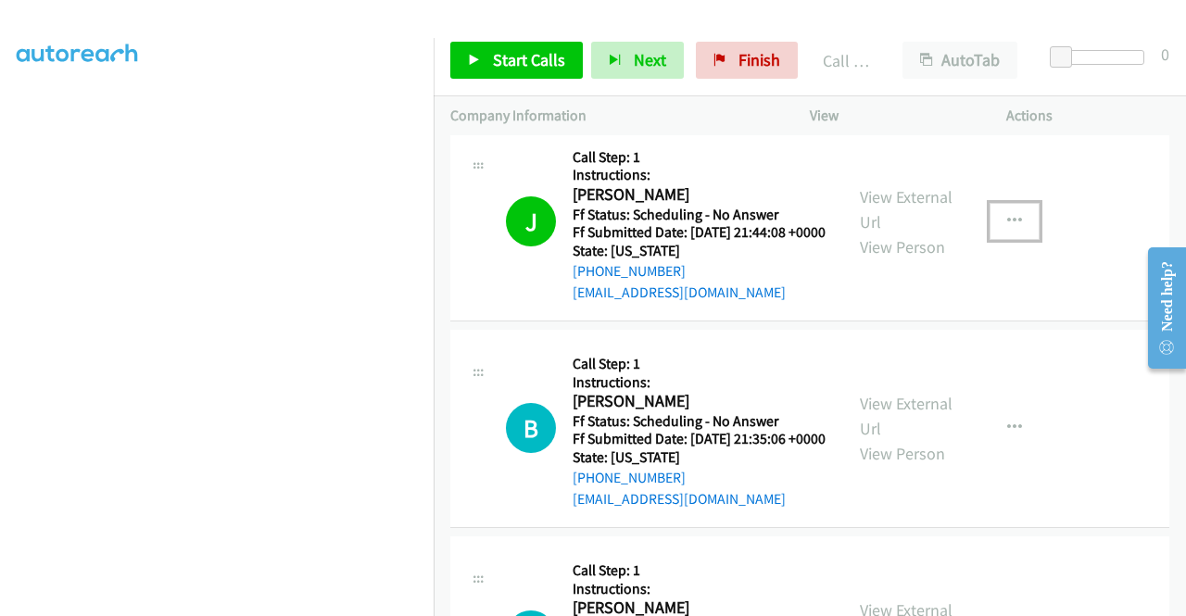
click at [1008, 240] on button "button" at bounding box center [1015, 221] width 50 height 37
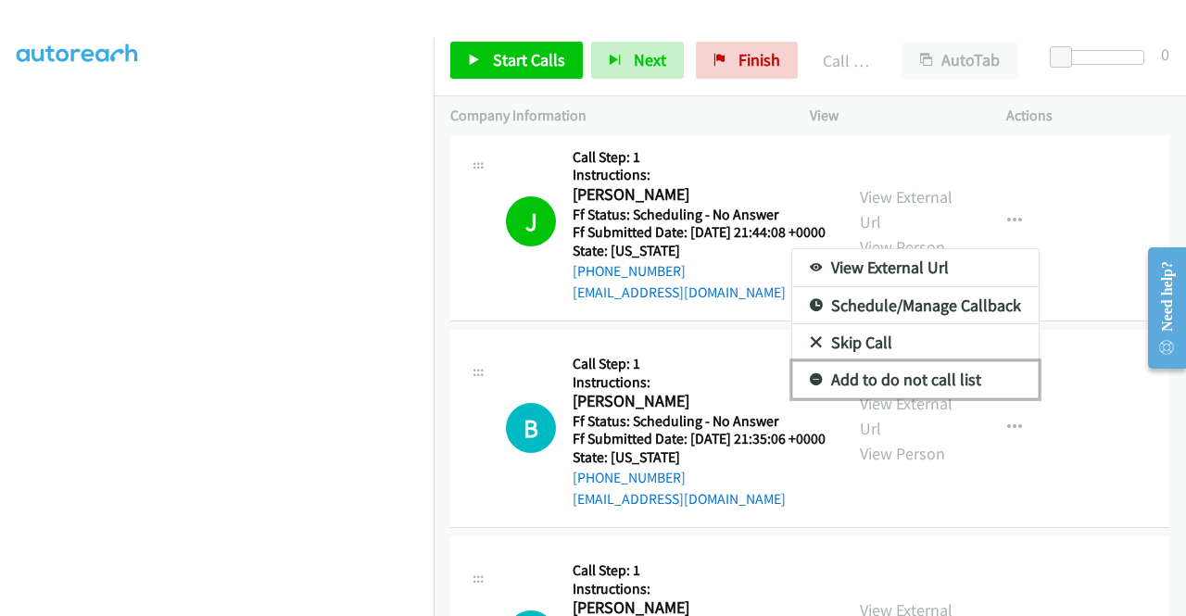
click at [921, 398] on link "Add to do not call list" at bounding box center [915, 379] width 247 height 37
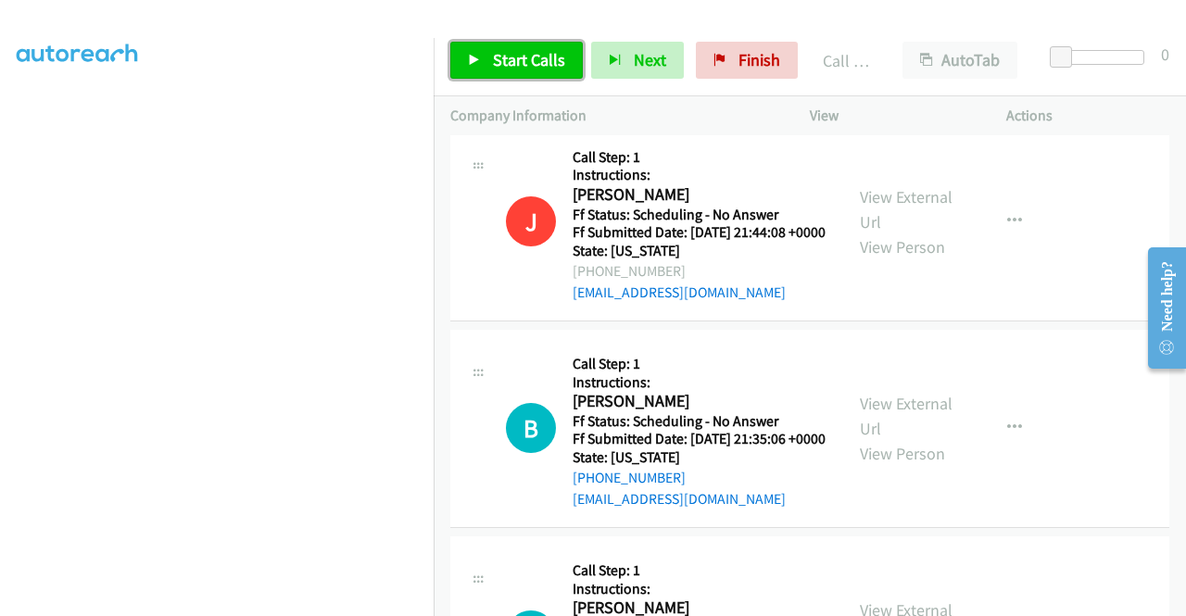
click at [506, 61] on span "Start Calls" at bounding box center [529, 59] width 72 height 21
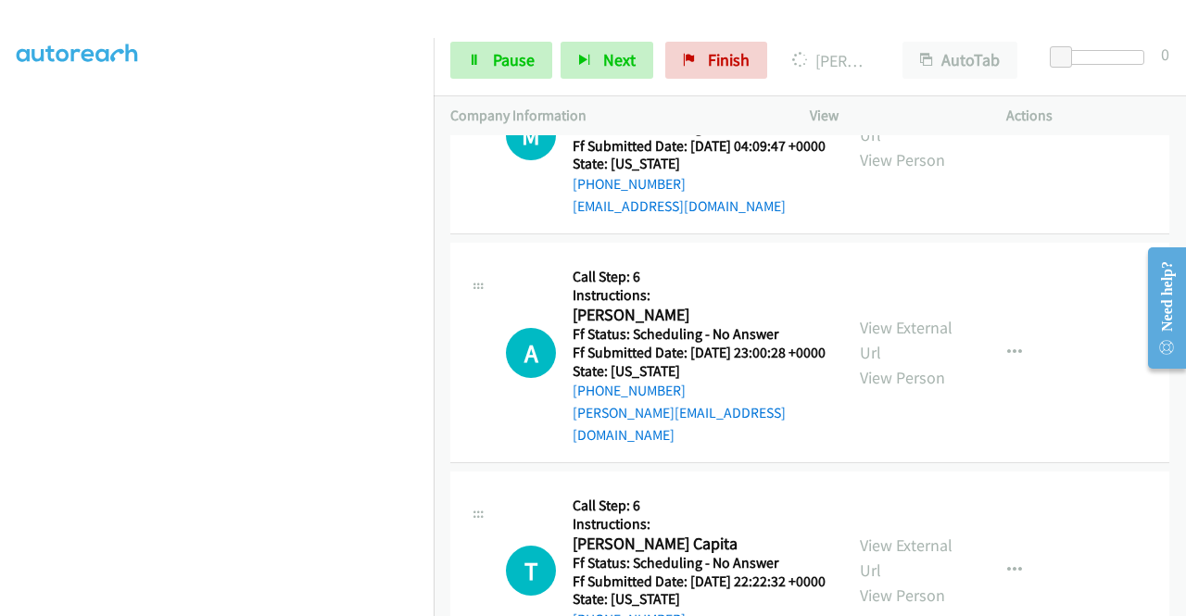
scroll to position [3336, 0]
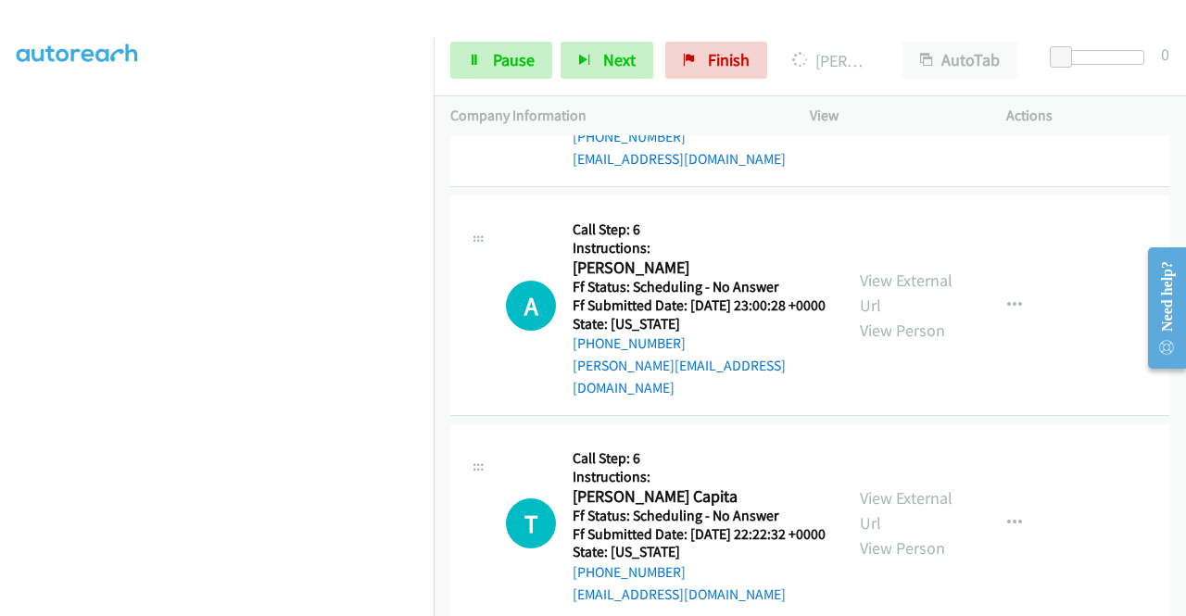
click at [912, 98] on link "View External Url" at bounding box center [906, 75] width 93 height 46
click at [886, 316] on link "View External Url" at bounding box center [906, 293] width 93 height 46
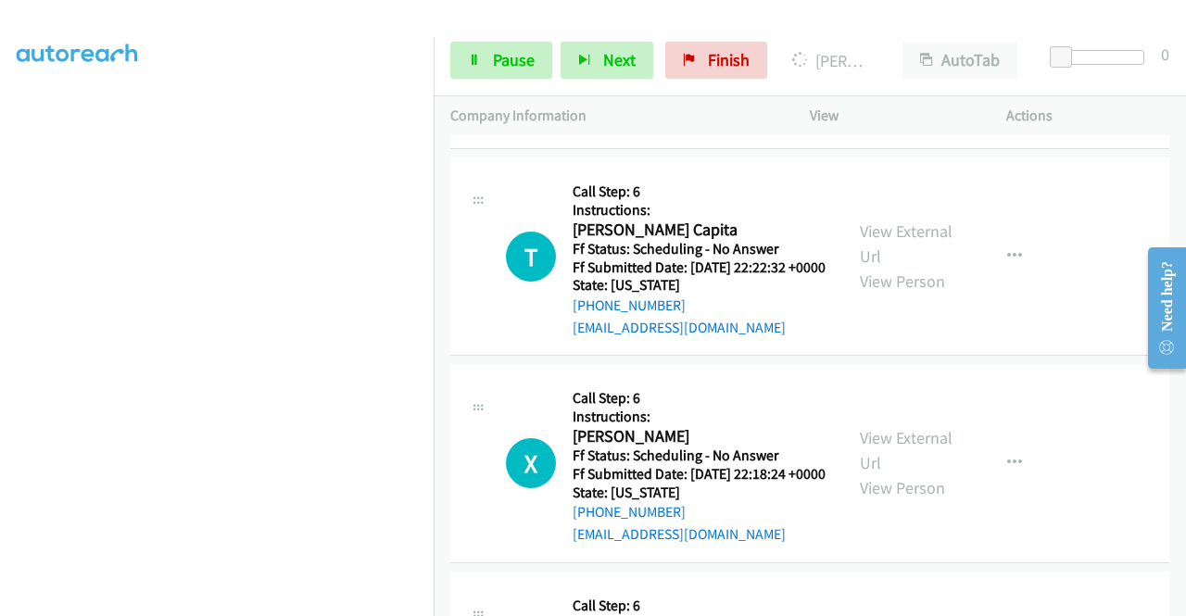
scroll to position [3614, 0]
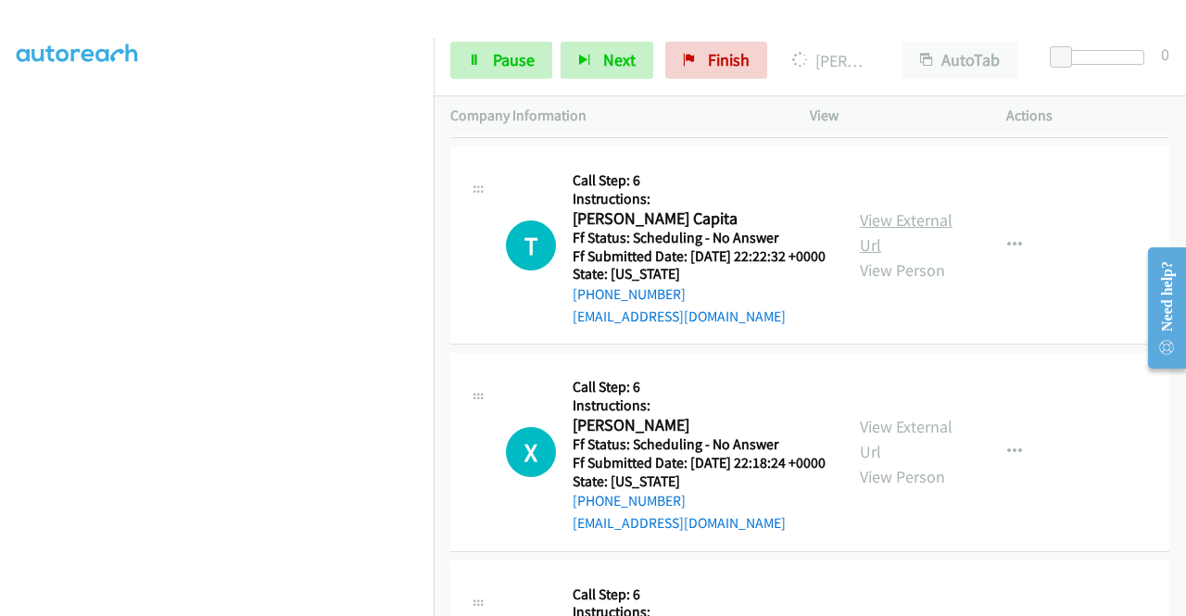
click at [928, 256] on link "View External Url" at bounding box center [906, 232] width 93 height 46
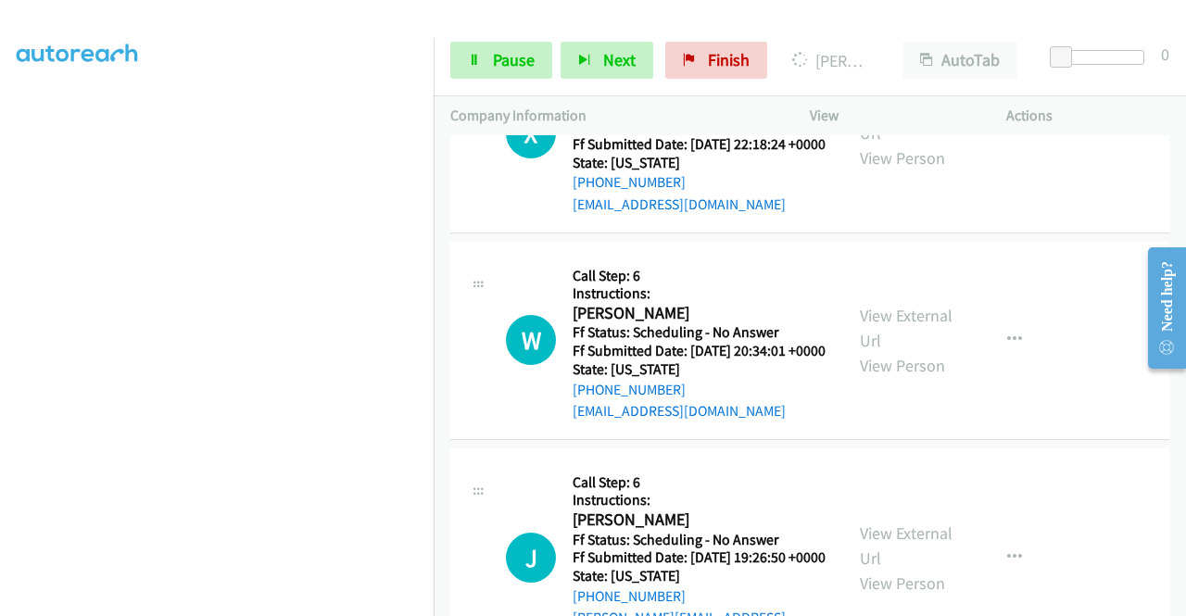
scroll to position [3985, 0]
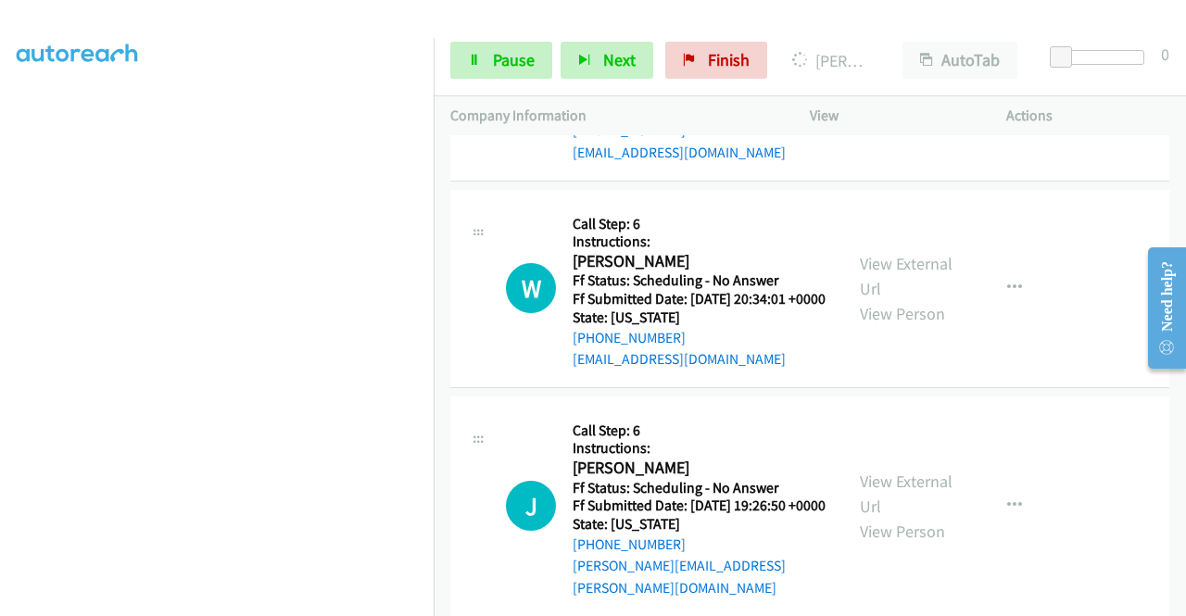
click at [870, 92] on link "View External Url" at bounding box center [906, 68] width 93 height 46
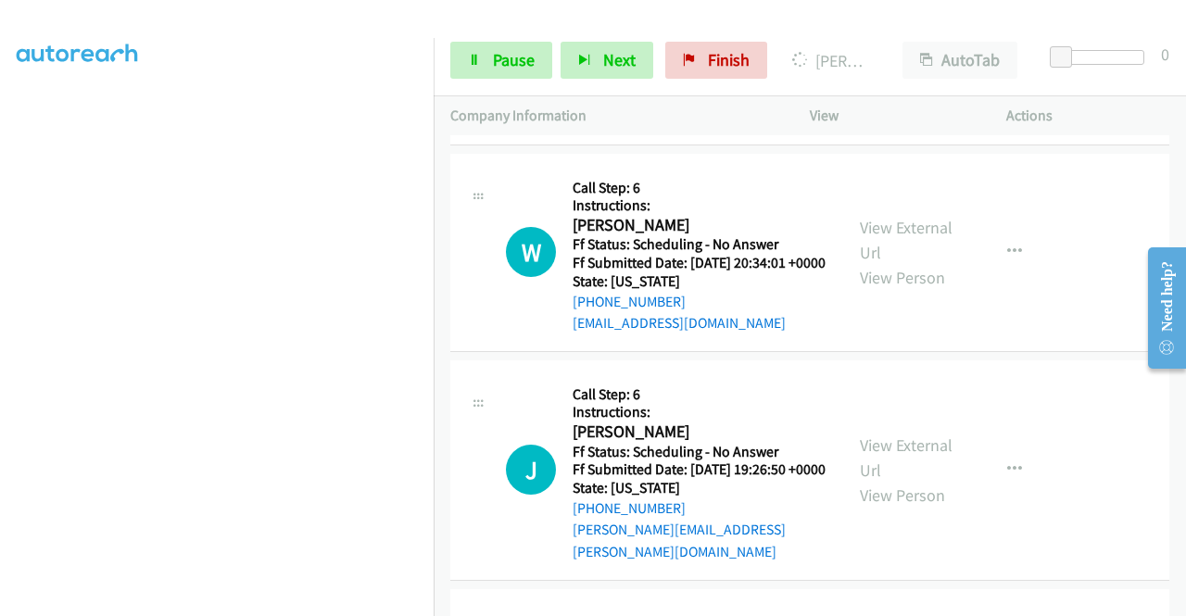
scroll to position [4077, 0]
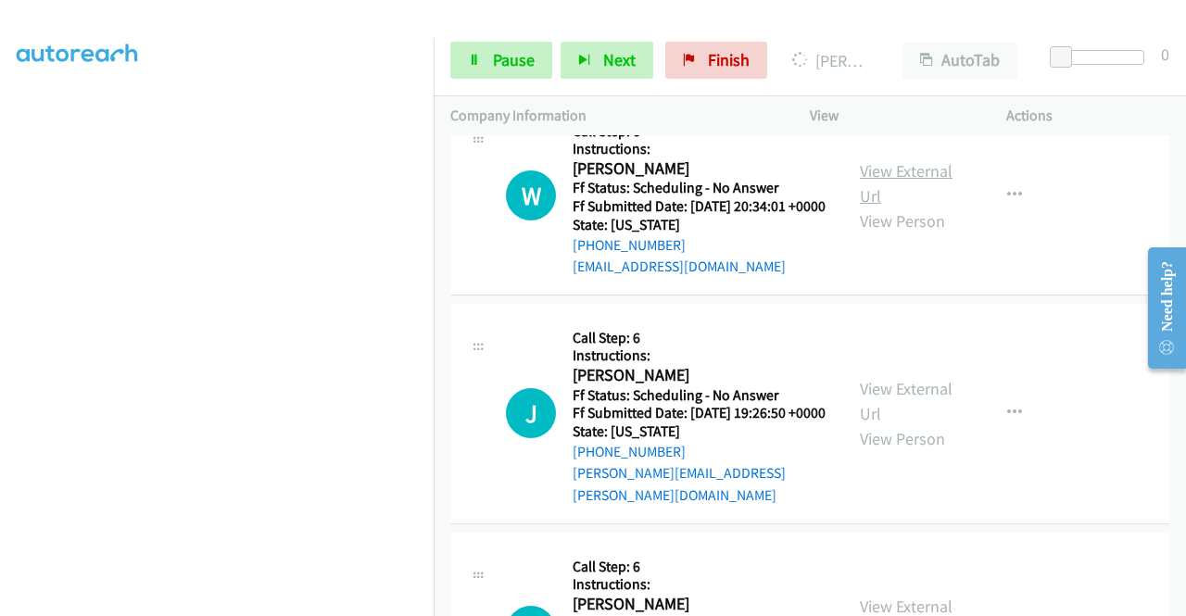
click at [923, 207] on link "View External Url" at bounding box center [906, 183] width 93 height 46
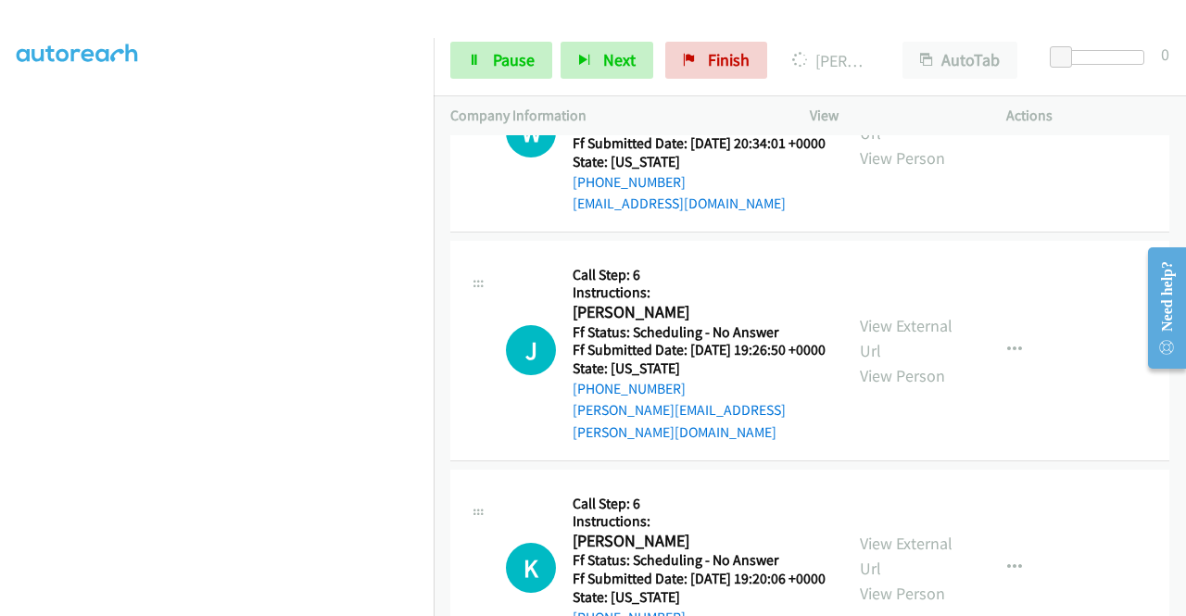
scroll to position [4170, 0]
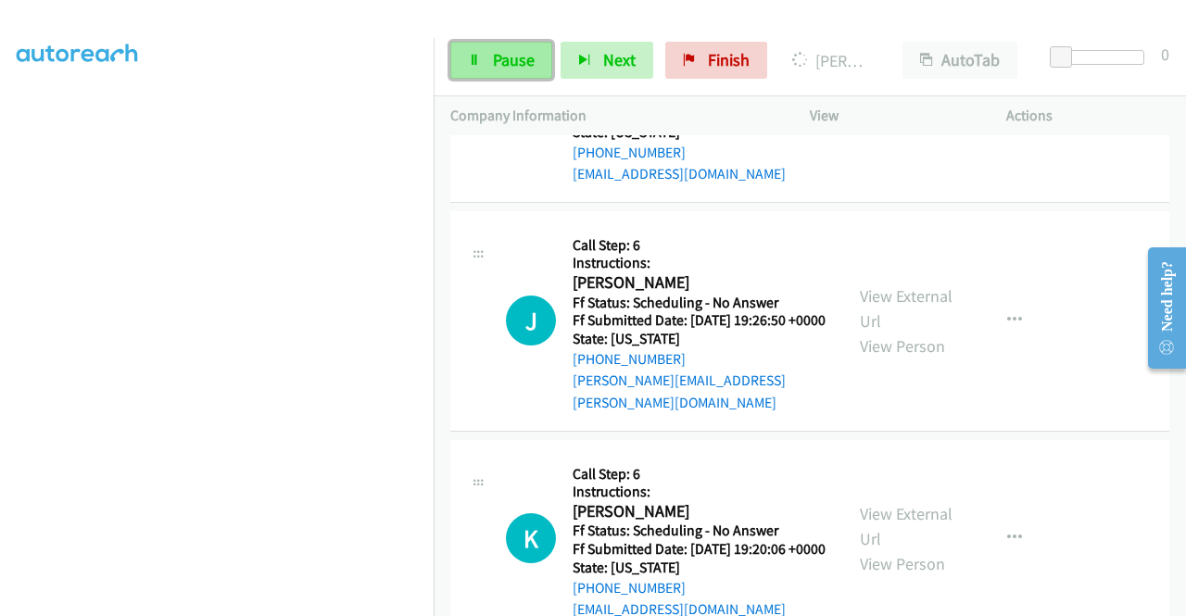
click at [500, 58] on span "Pause" at bounding box center [514, 59] width 42 height 21
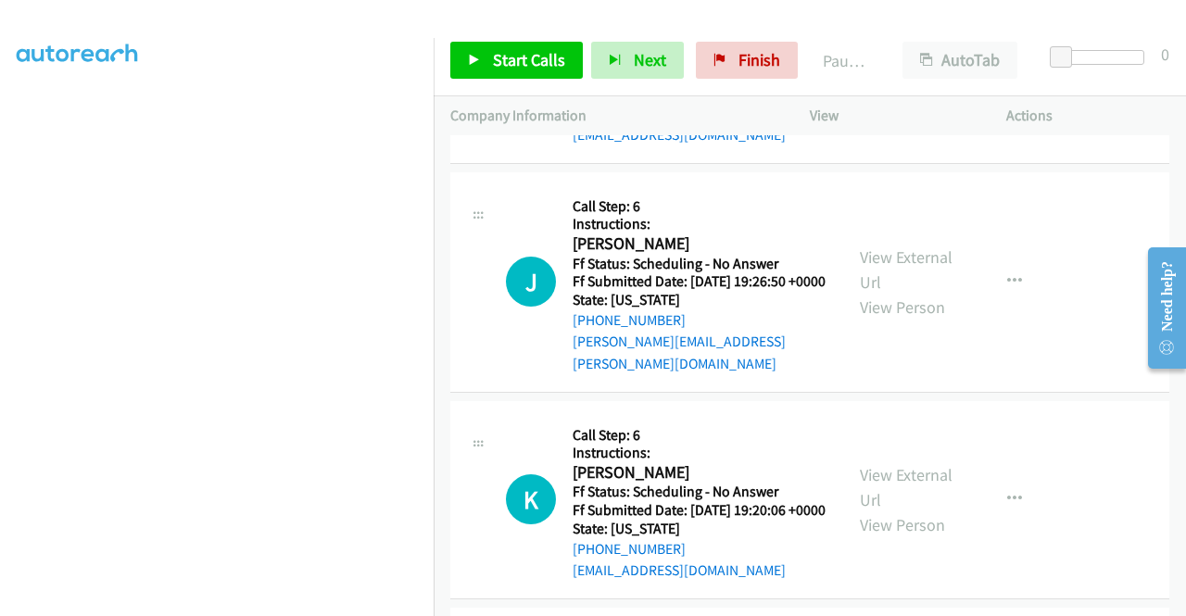
scroll to position [4263, 0]
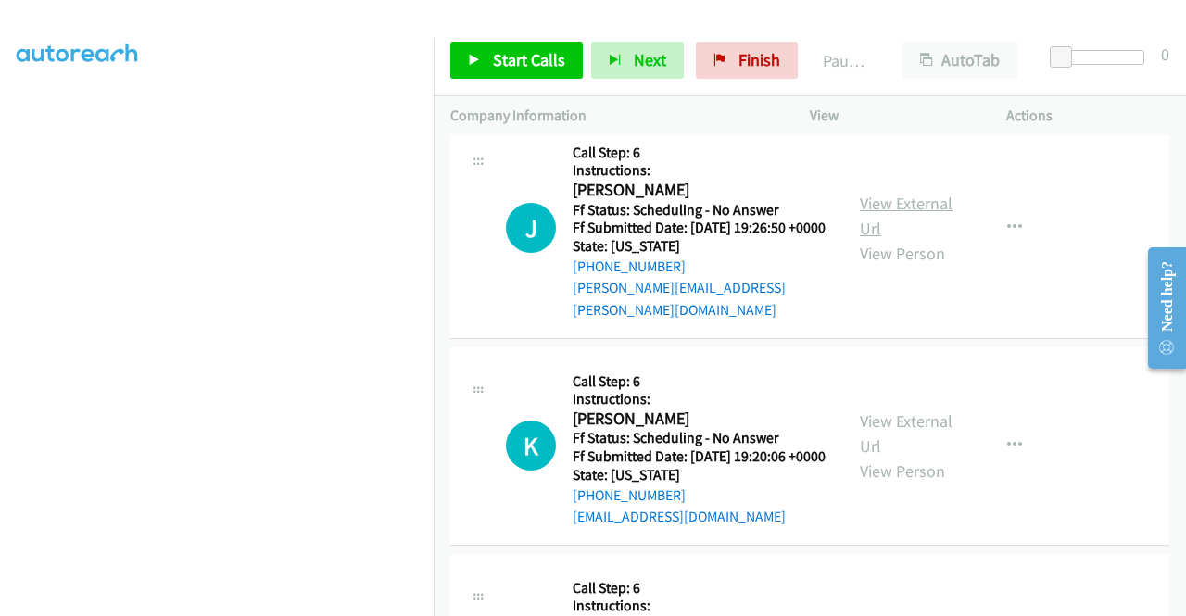
click at [891, 239] on link "View External Url" at bounding box center [906, 216] width 93 height 46
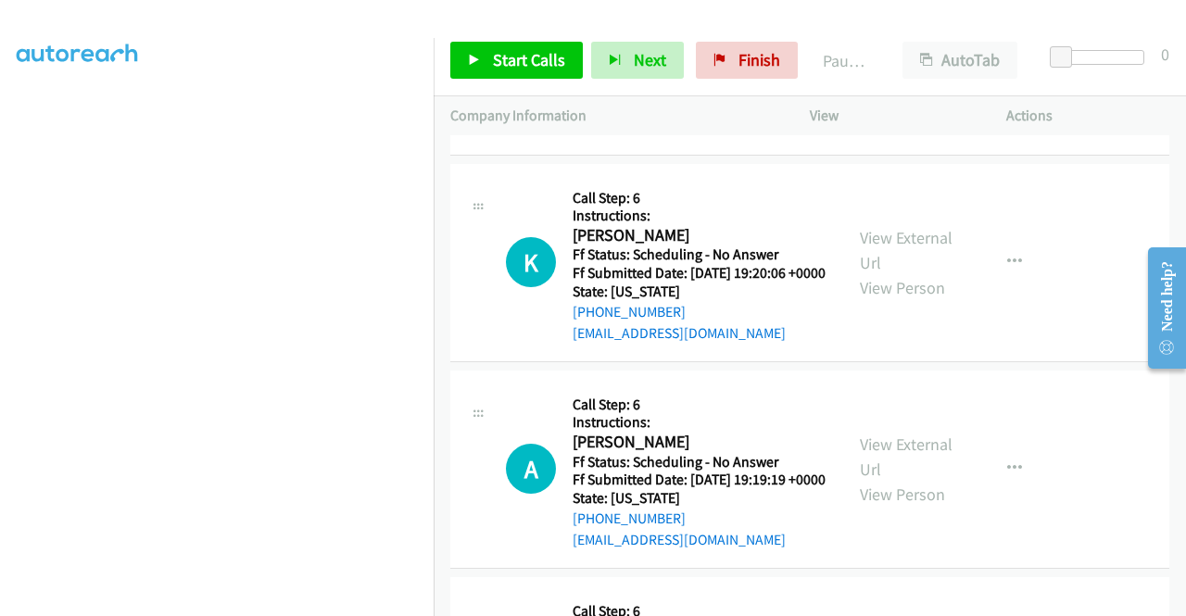
scroll to position [4448, 0]
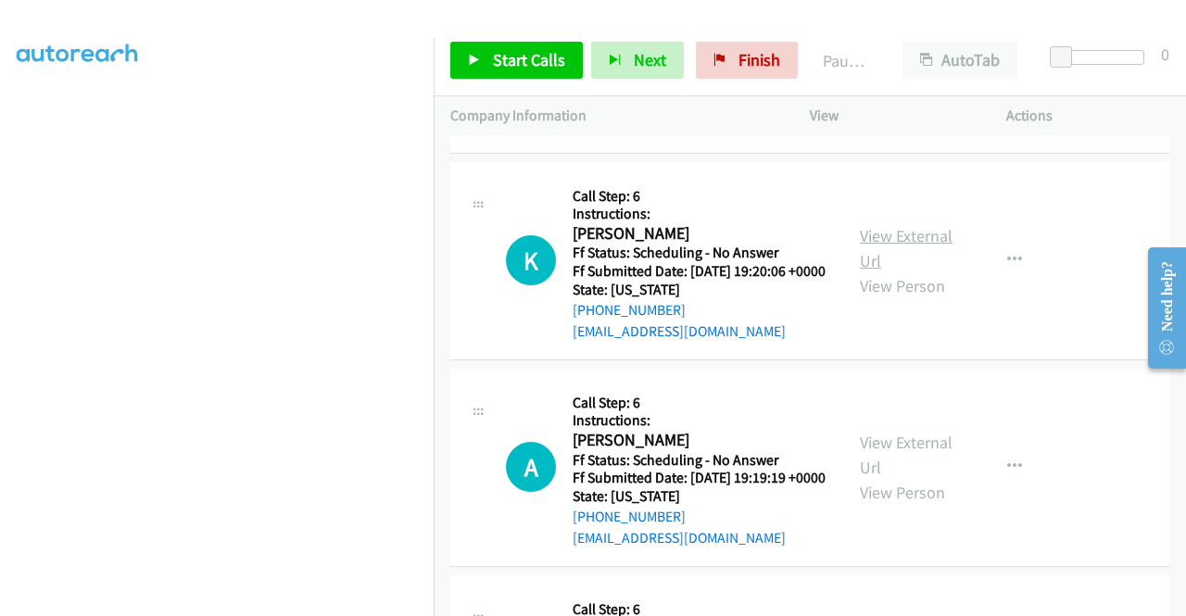
click at [903, 272] on link "View External Url" at bounding box center [906, 248] width 93 height 46
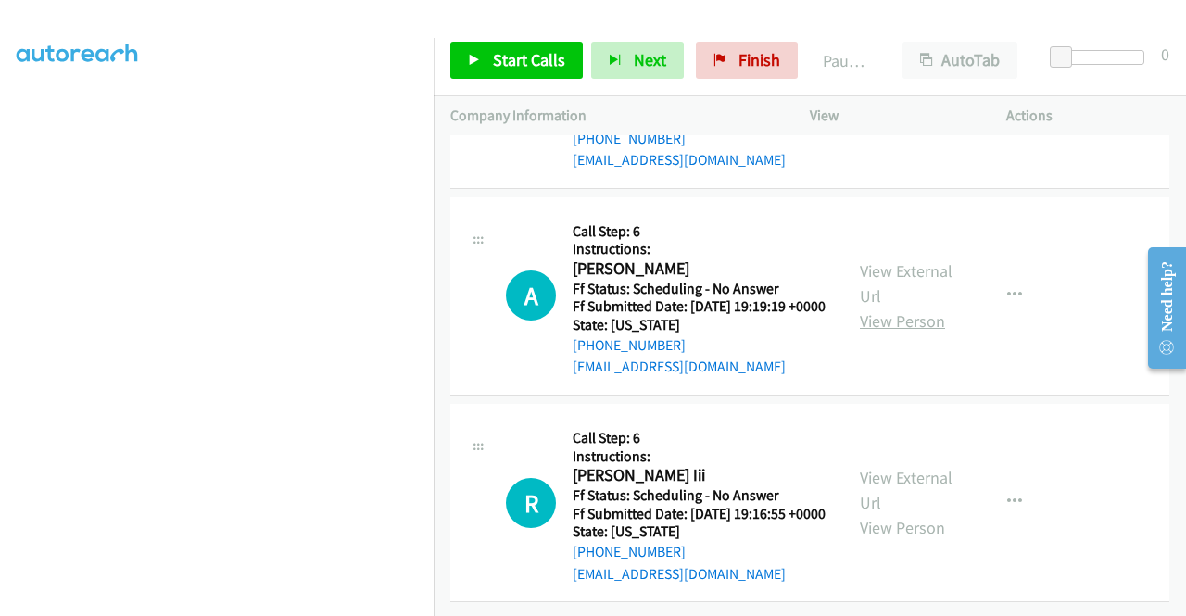
scroll to position [4819, 0]
click at [912, 307] on link "View External Url" at bounding box center [906, 283] width 93 height 46
click at [899, 513] on link "View External Url" at bounding box center [906, 490] width 93 height 46
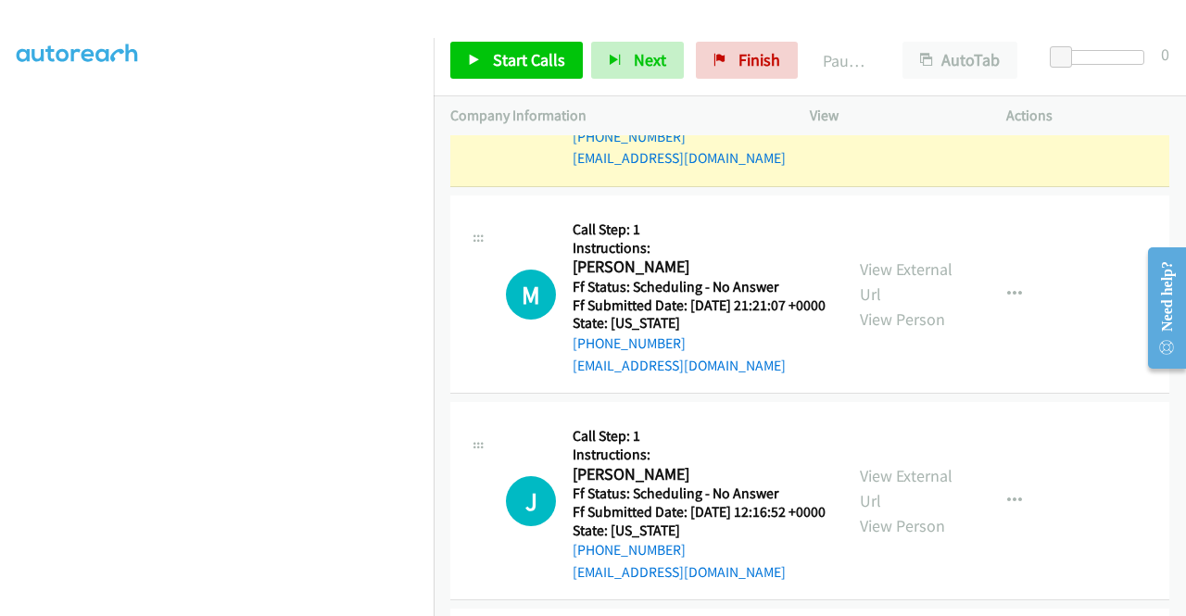
scroll to position [1345, 0]
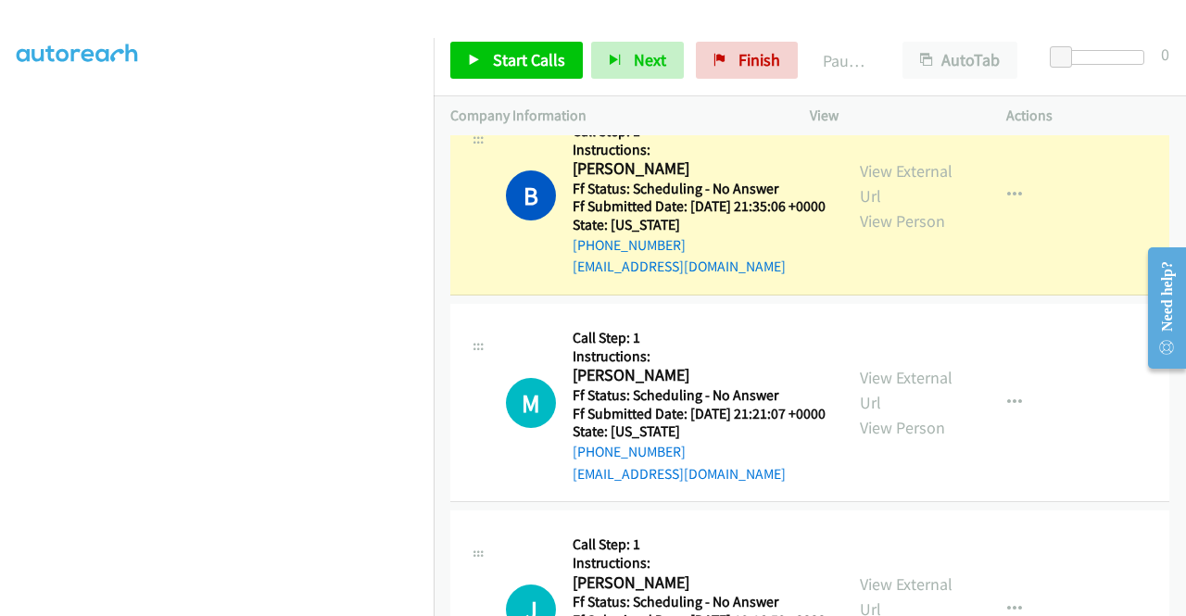
drag, startPoint x: 1184, startPoint y: 565, endPoint x: 43, endPoint y: 25, distance: 1263.1
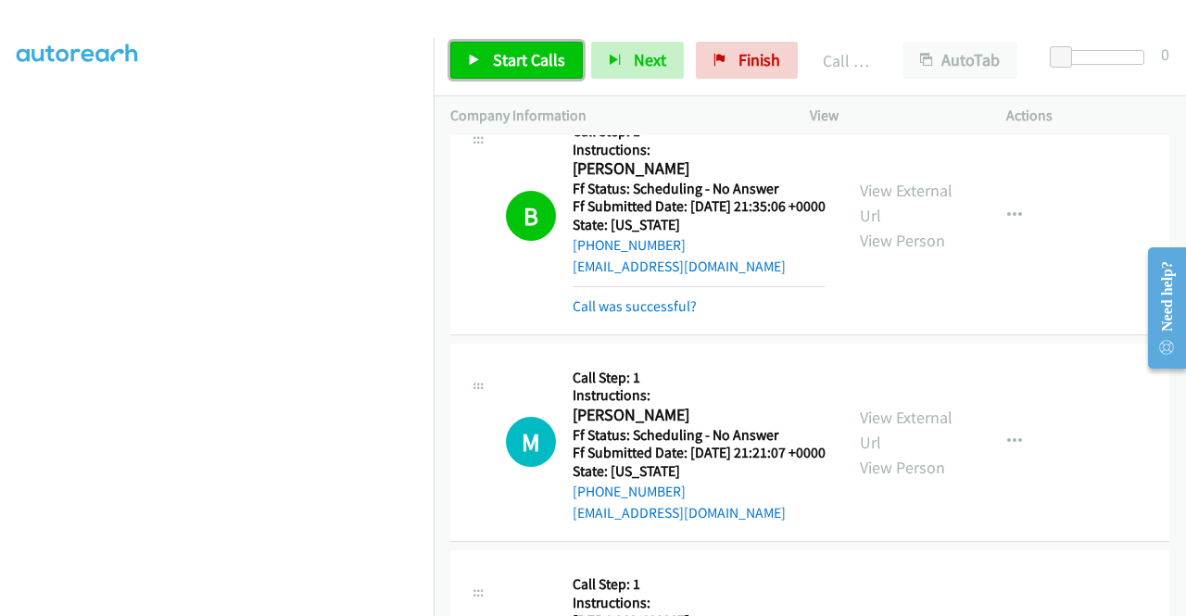
click at [529, 70] on span "Start Calls" at bounding box center [529, 59] width 72 height 21
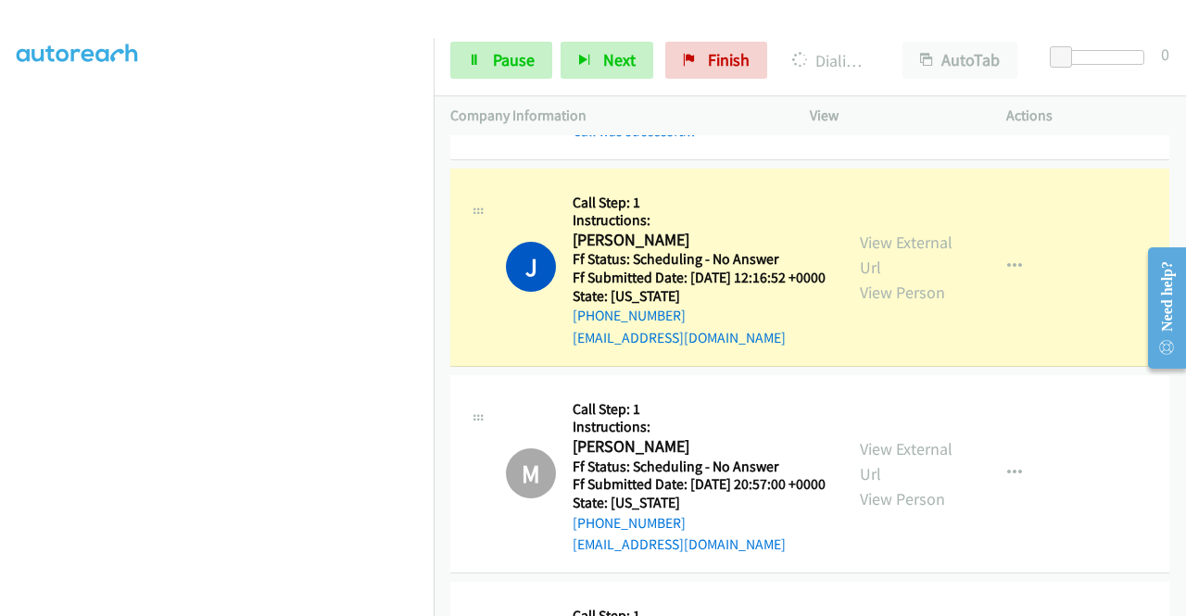
scroll to position [1859, 0]
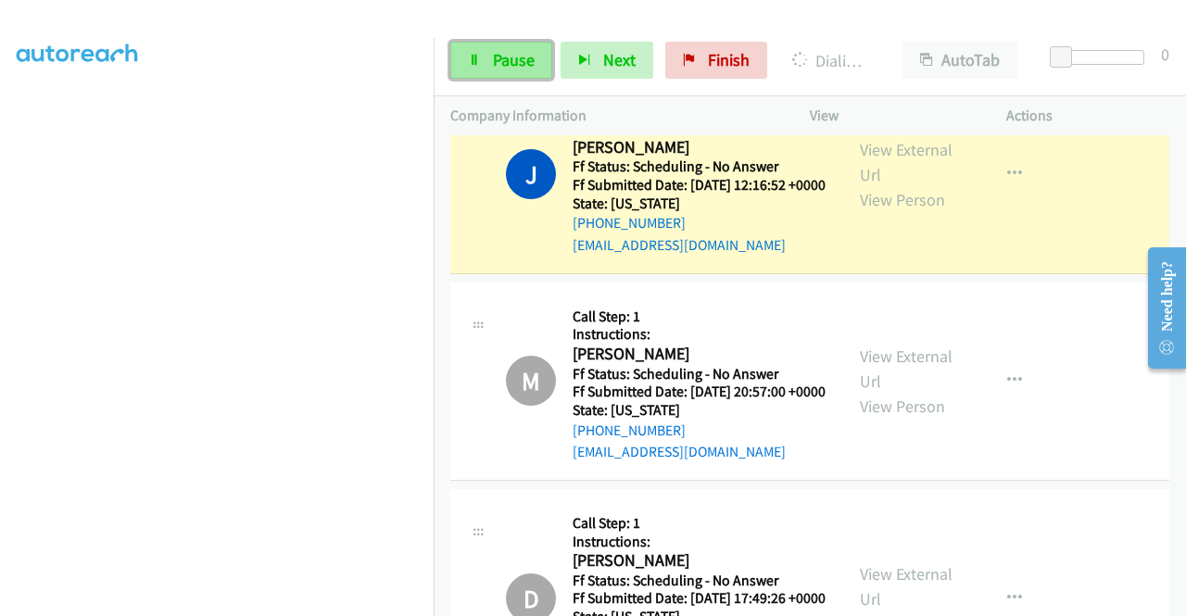
click at [487, 55] on link "Pause" at bounding box center [501, 60] width 102 height 37
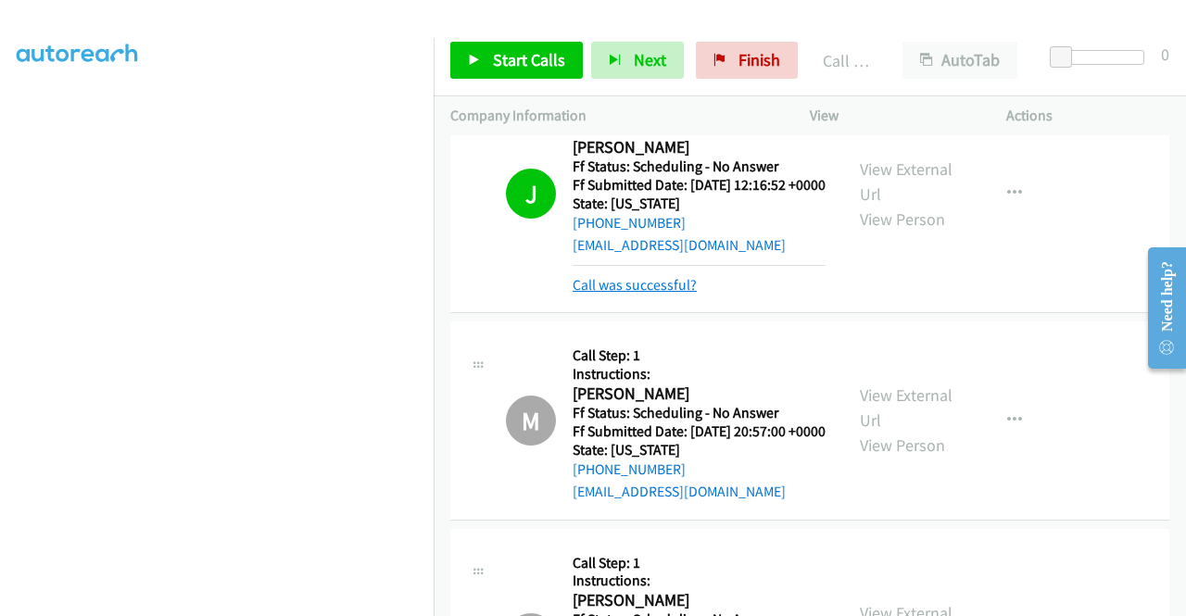
click at [651, 294] on link "Call was successful?" at bounding box center [635, 285] width 124 height 18
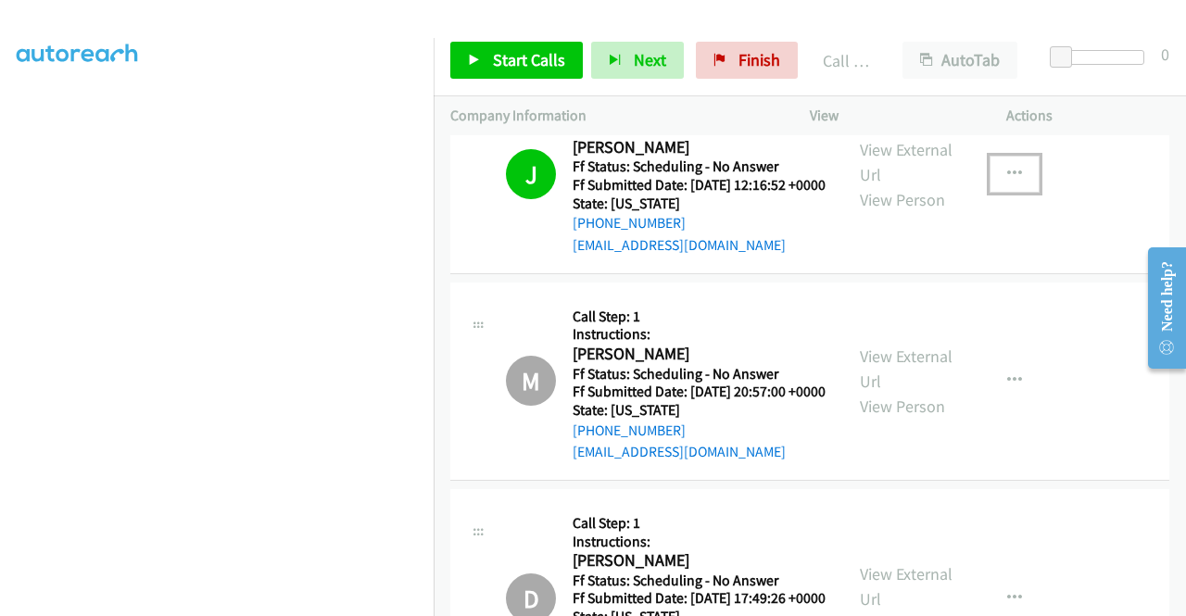
click at [1012, 193] on button "button" at bounding box center [1015, 174] width 50 height 37
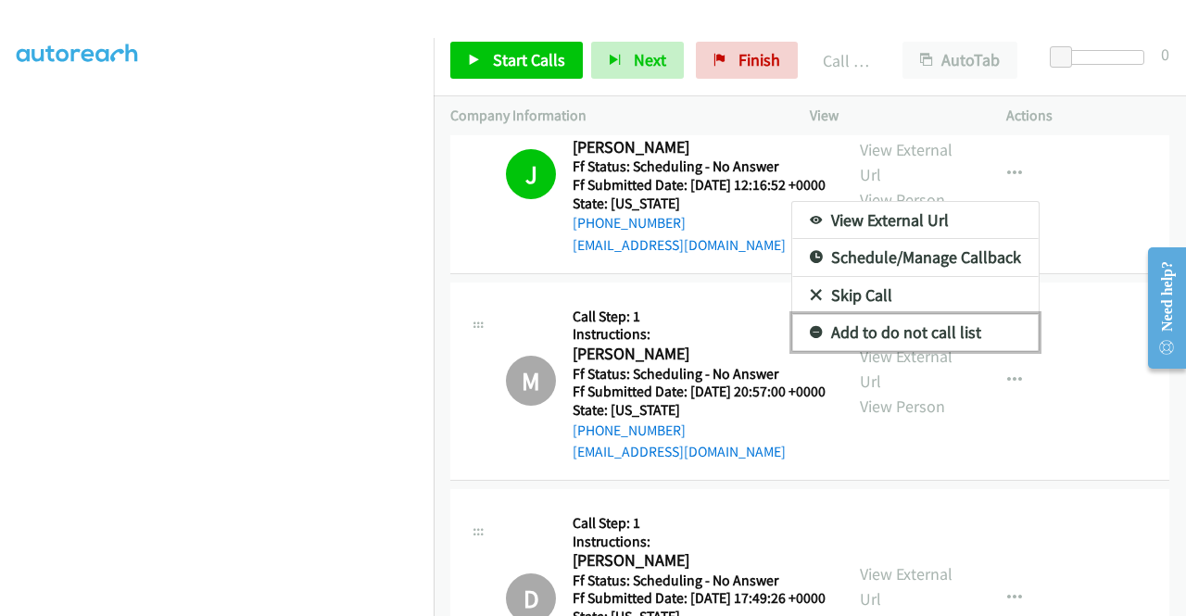
click at [933, 351] on link "Add to do not call list" at bounding box center [915, 332] width 247 height 37
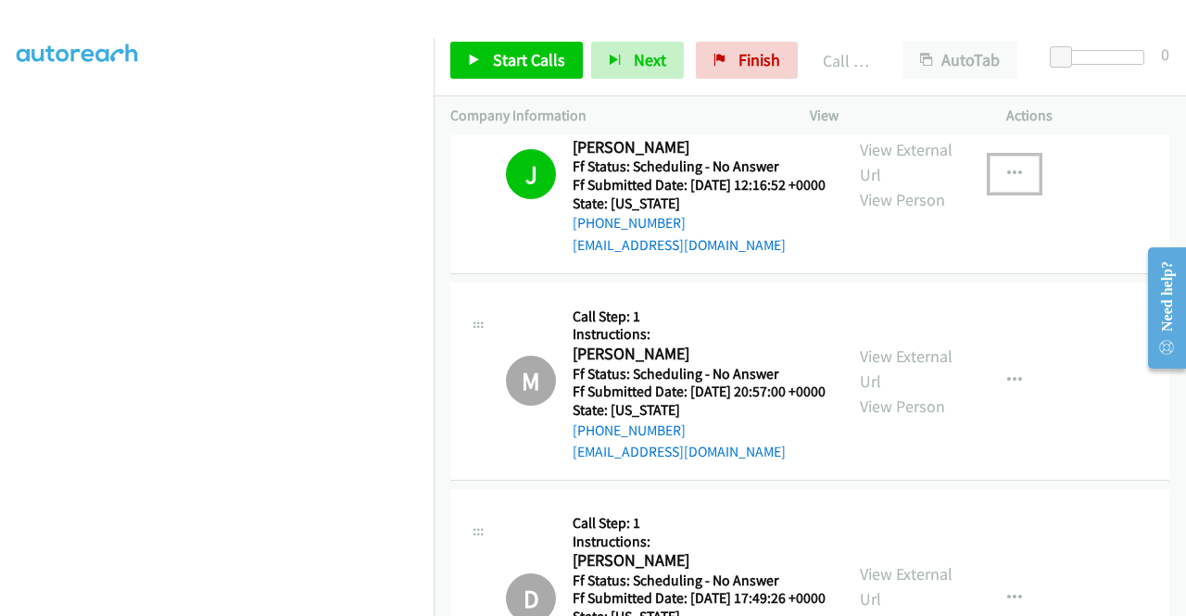
click at [1007, 182] on icon "button" at bounding box center [1014, 174] width 15 height 15
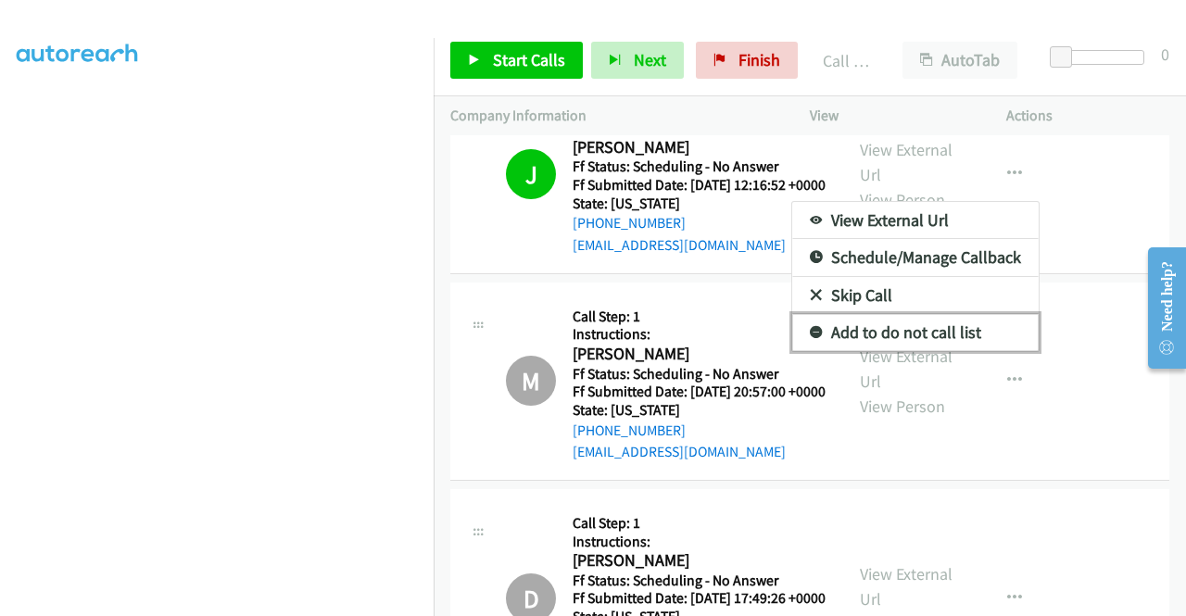
click at [882, 351] on link "Add to do not call list" at bounding box center [915, 332] width 247 height 37
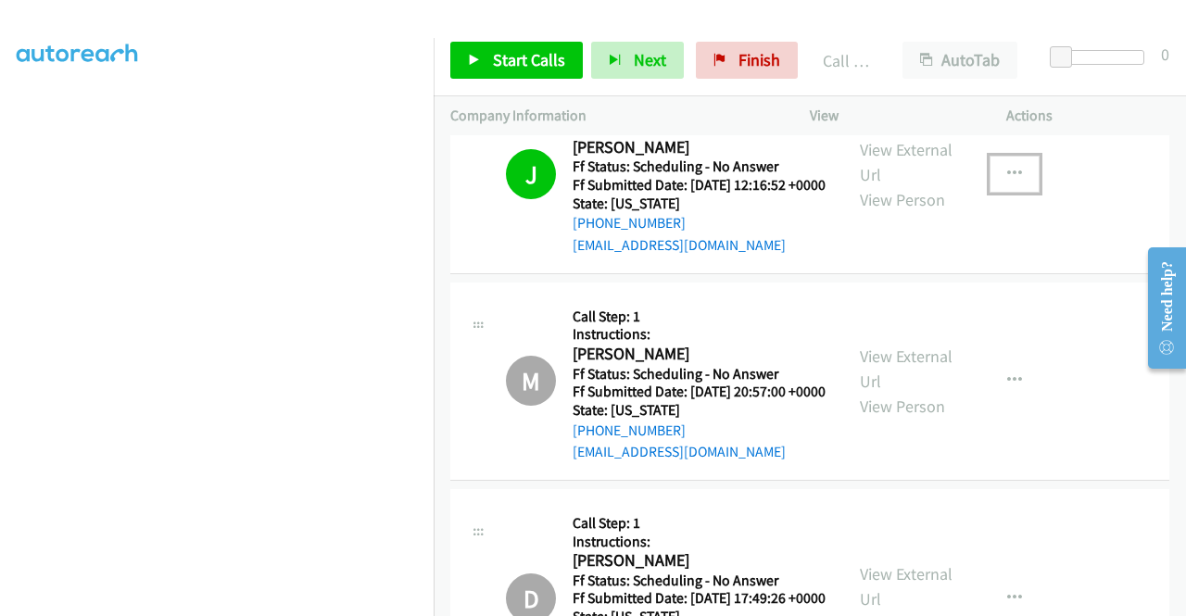
click at [995, 193] on button "button" at bounding box center [1015, 174] width 50 height 37
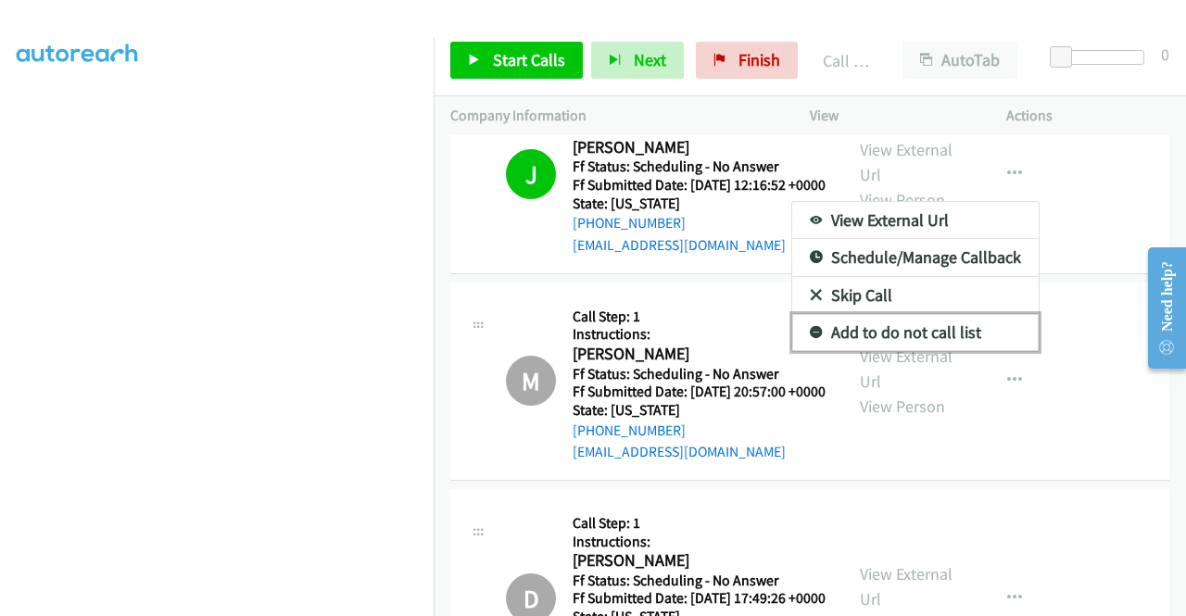
click at [901, 351] on link "Add to do not call list" at bounding box center [915, 332] width 247 height 37
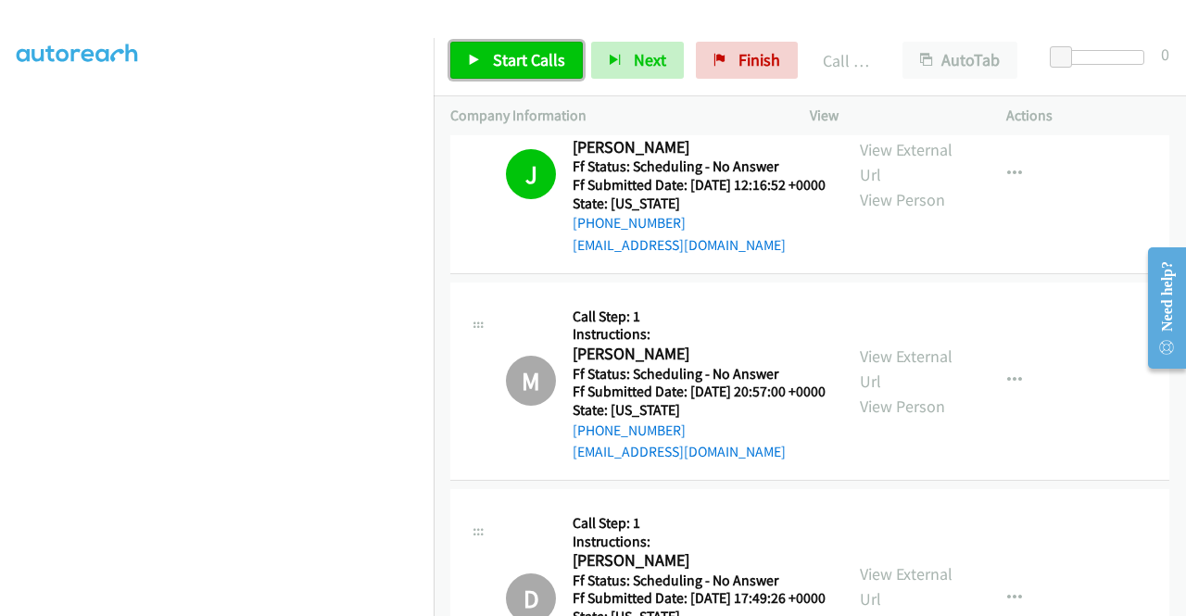
click at [542, 73] on link "Start Calls" at bounding box center [516, 60] width 133 height 37
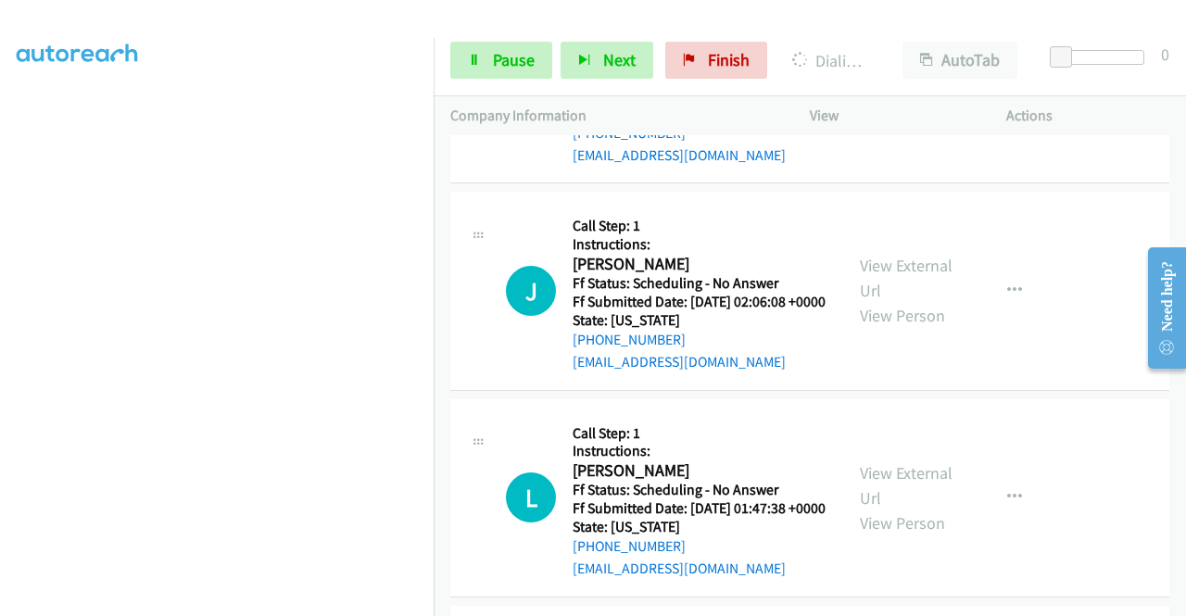
scroll to position [5566, 0]
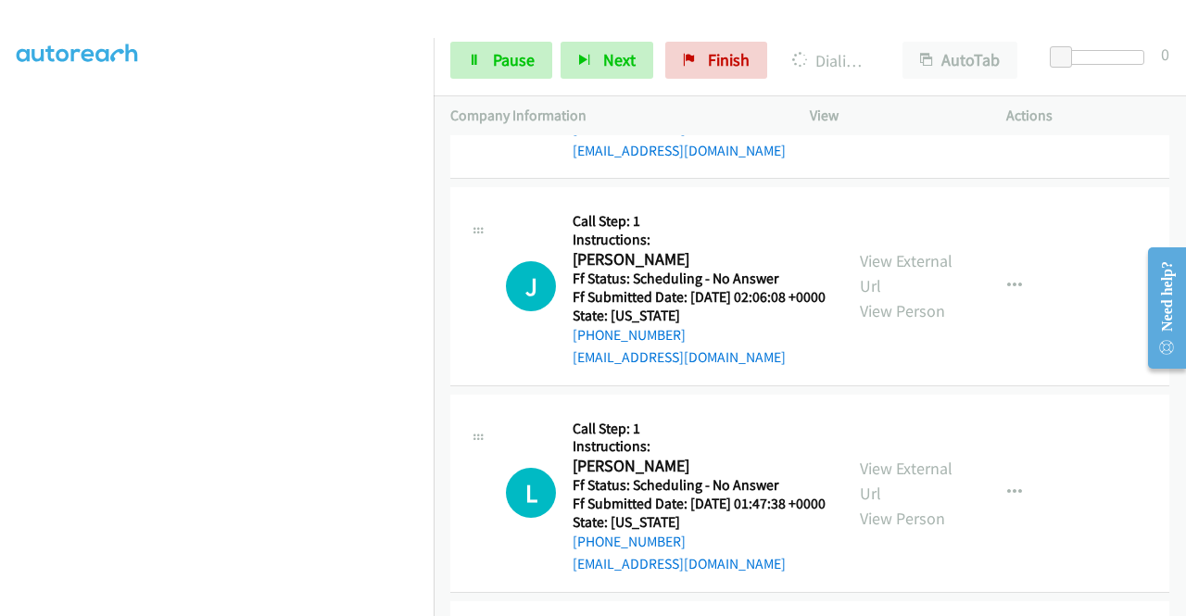
click at [920, 90] on link "View External Url" at bounding box center [906, 67] width 93 height 46
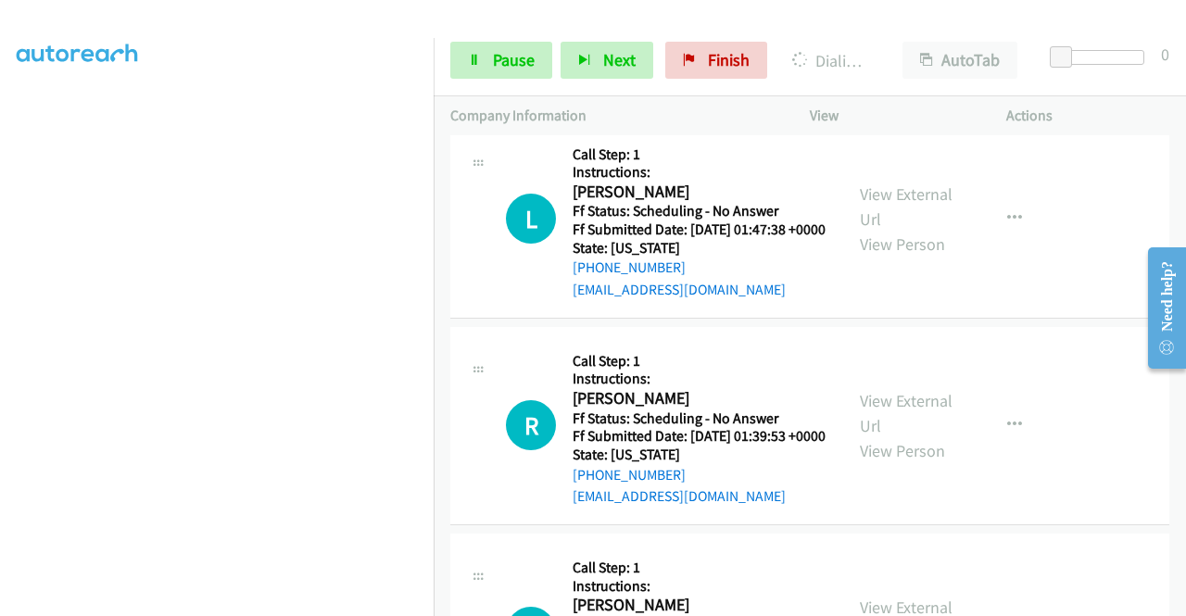
scroll to position [5844, 0]
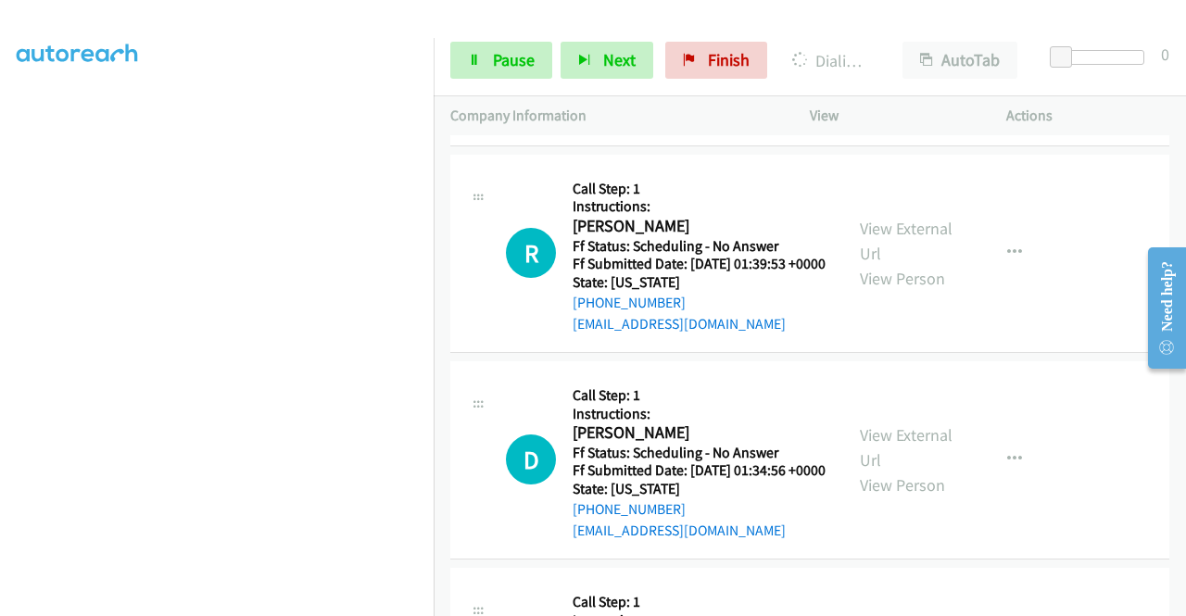
scroll to position [6029, 0]
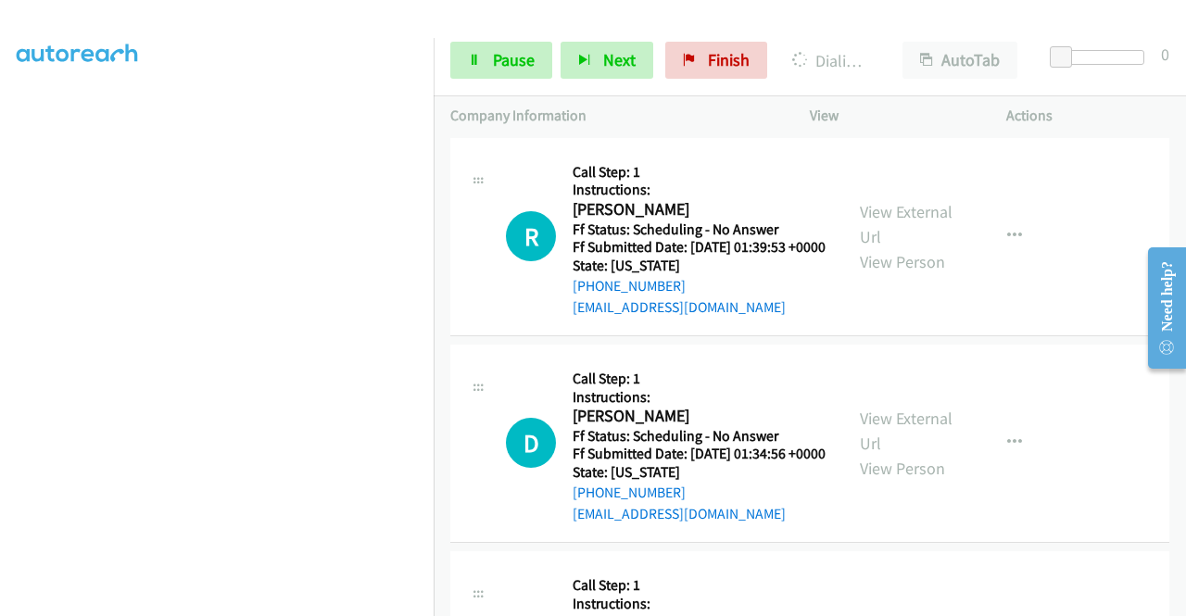
click at [891, 41] on link "View External Url" at bounding box center [906, 17] width 93 height 46
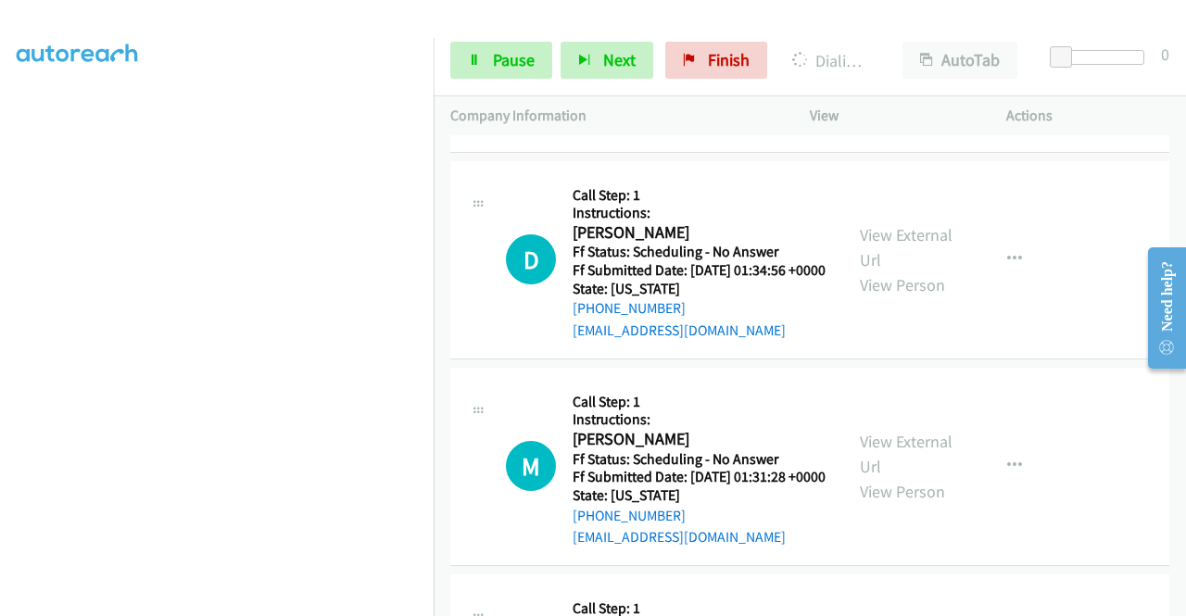
scroll to position [6253, 0]
click at [890, 62] on link "View External Url" at bounding box center [906, 39] width 93 height 46
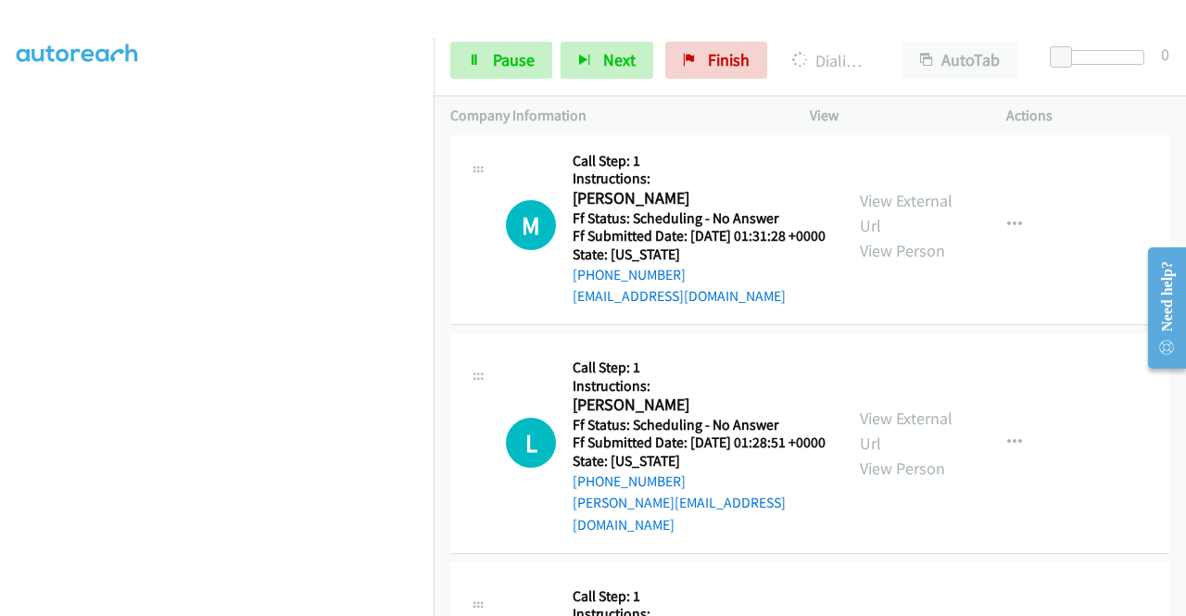
scroll to position [6531, 0]
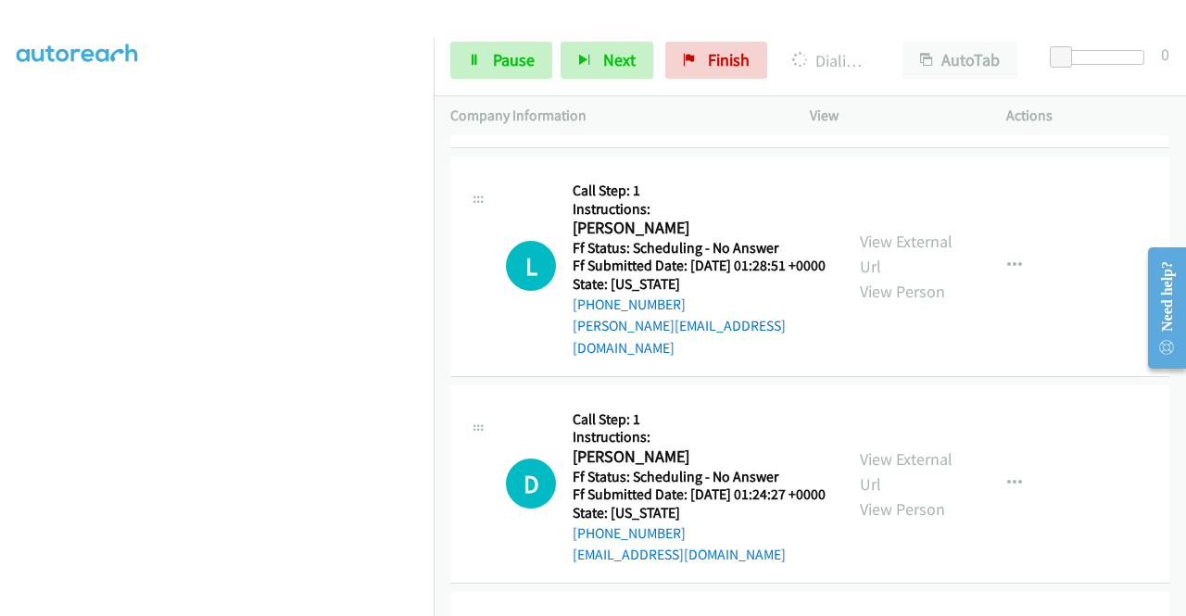
scroll to position [6717, 0]
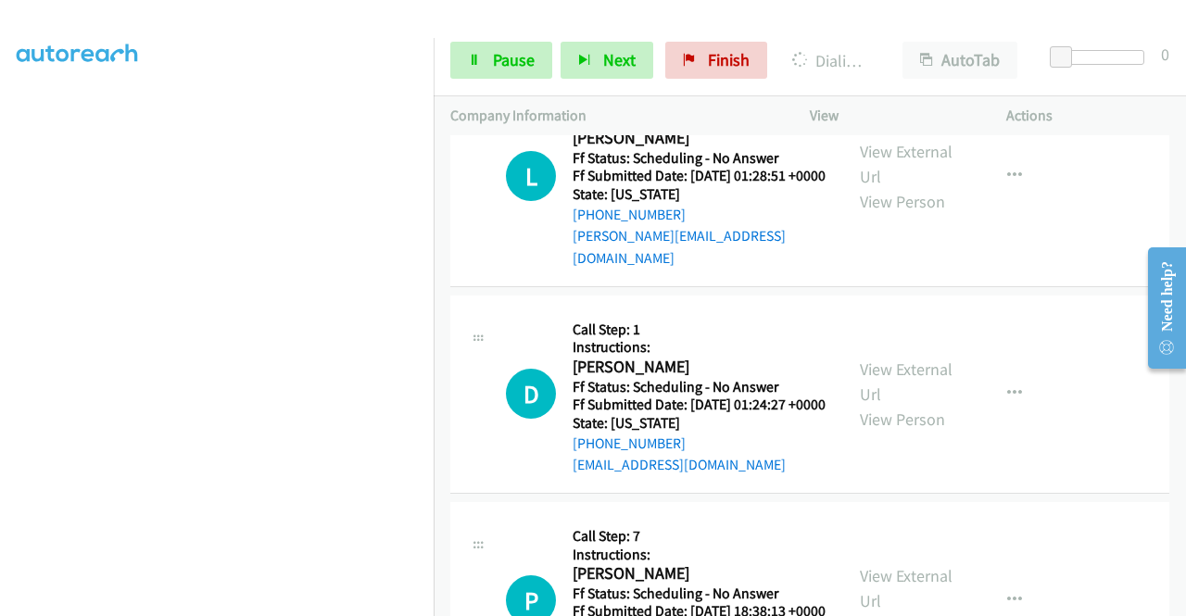
scroll to position [6902, 0]
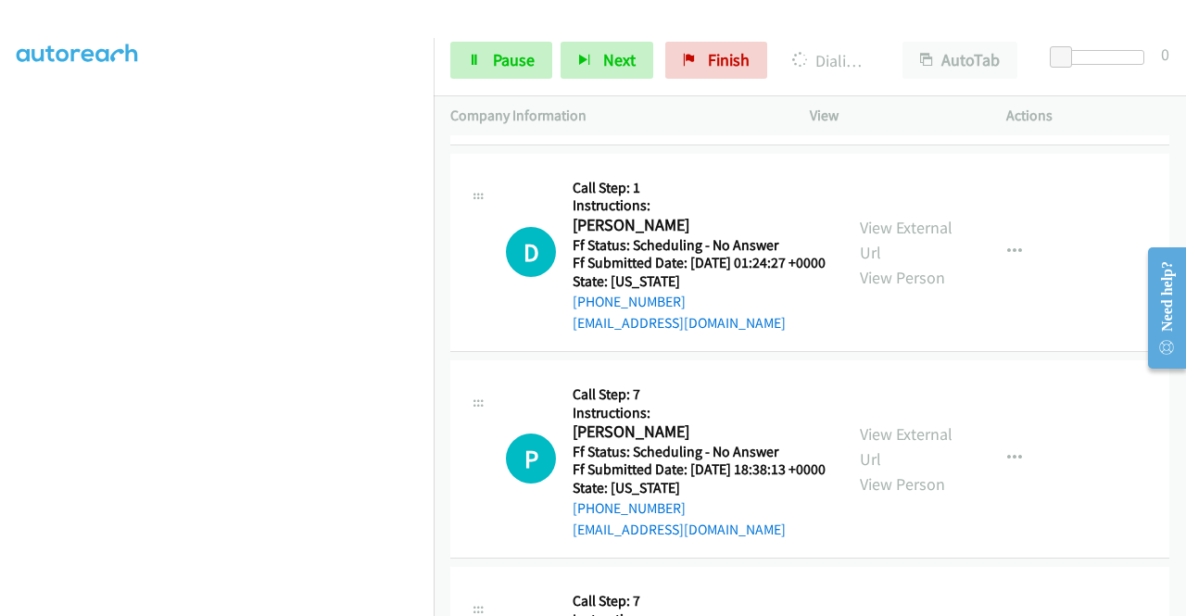
click at [886, 45] on link "View External Url" at bounding box center [906, 22] width 93 height 46
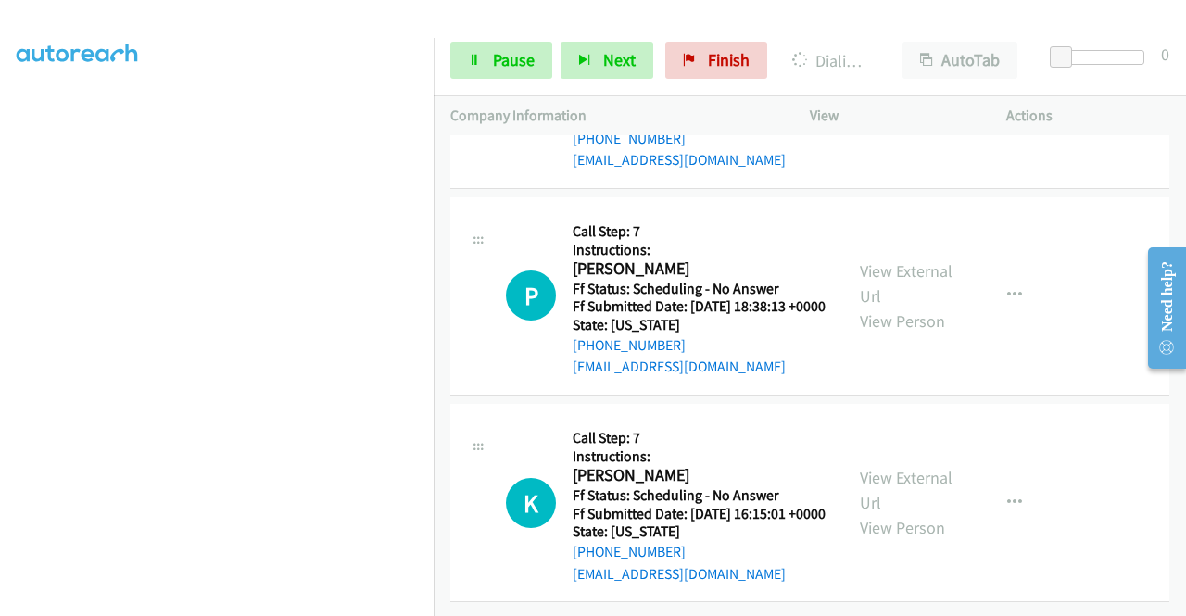
scroll to position [7180, 0]
click at [868, 100] on link "View External Url" at bounding box center [906, 77] width 93 height 46
click at [903, 307] on link "View External Url" at bounding box center [906, 283] width 93 height 46
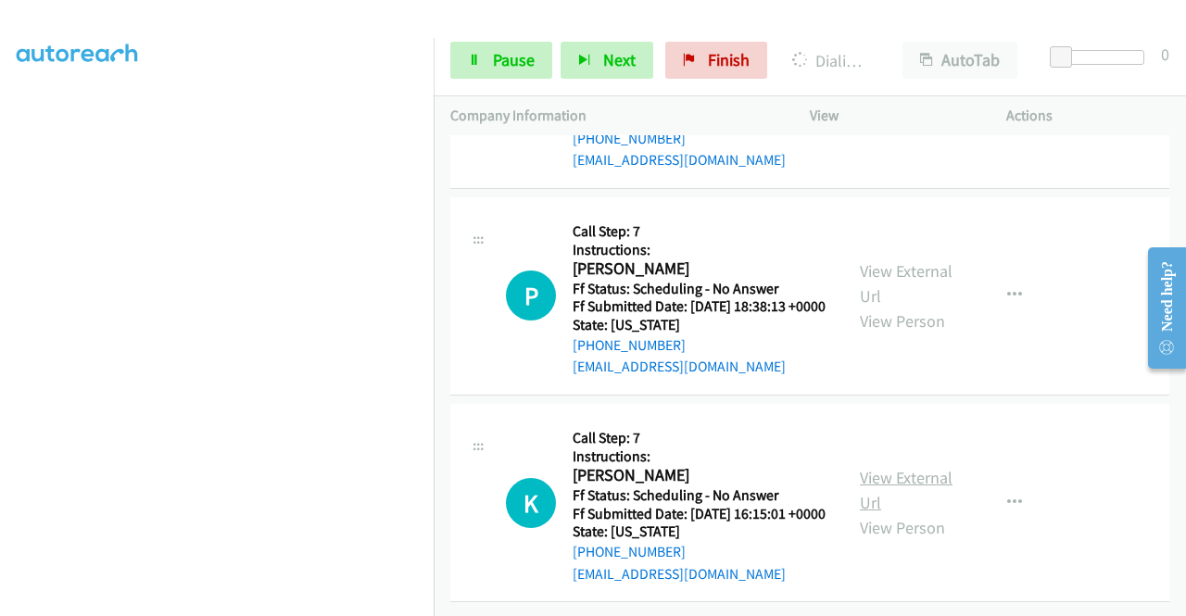
click at [906, 467] on link "View External Url" at bounding box center [906, 490] width 93 height 46
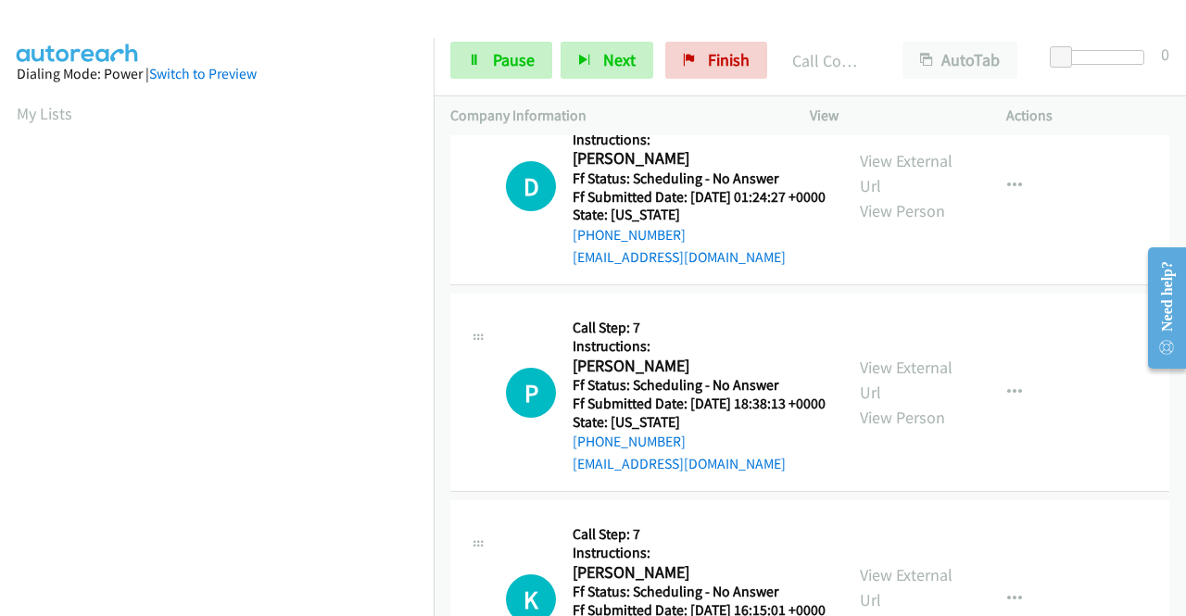
scroll to position [7338, 0]
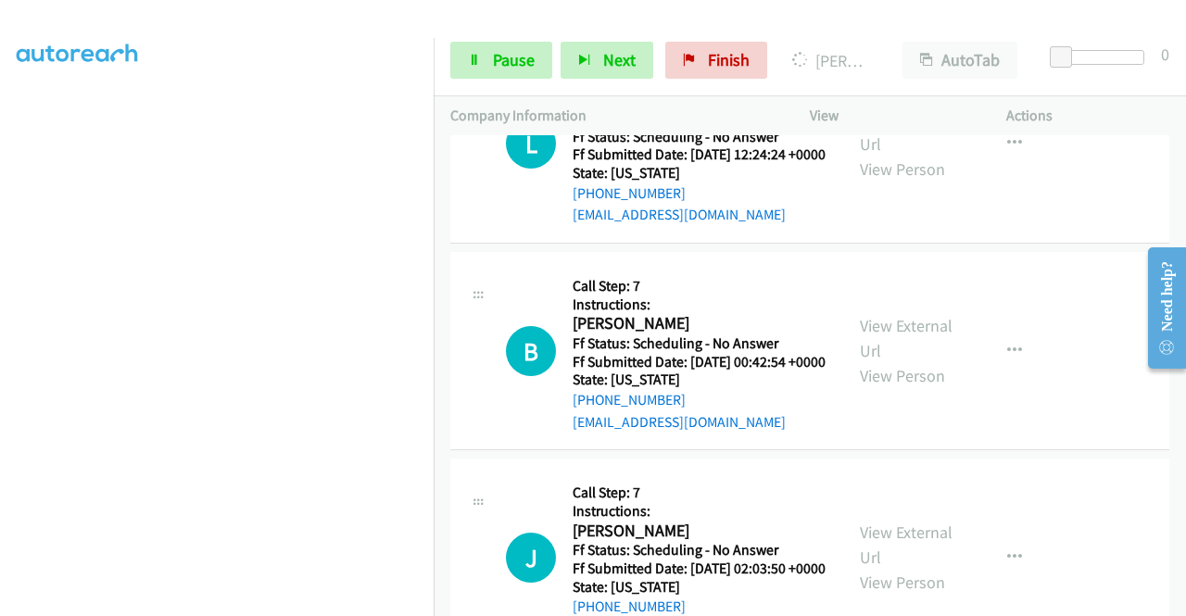
scroll to position [8079, 0]
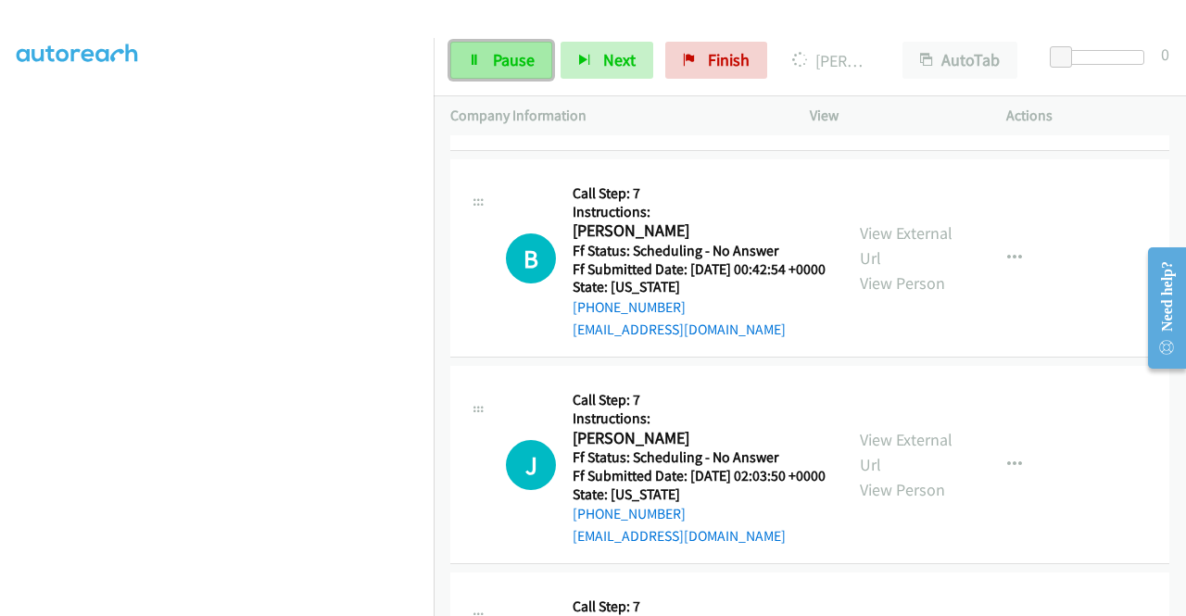
click at [518, 53] on span "Pause" at bounding box center [514, 59] width 42 height 21
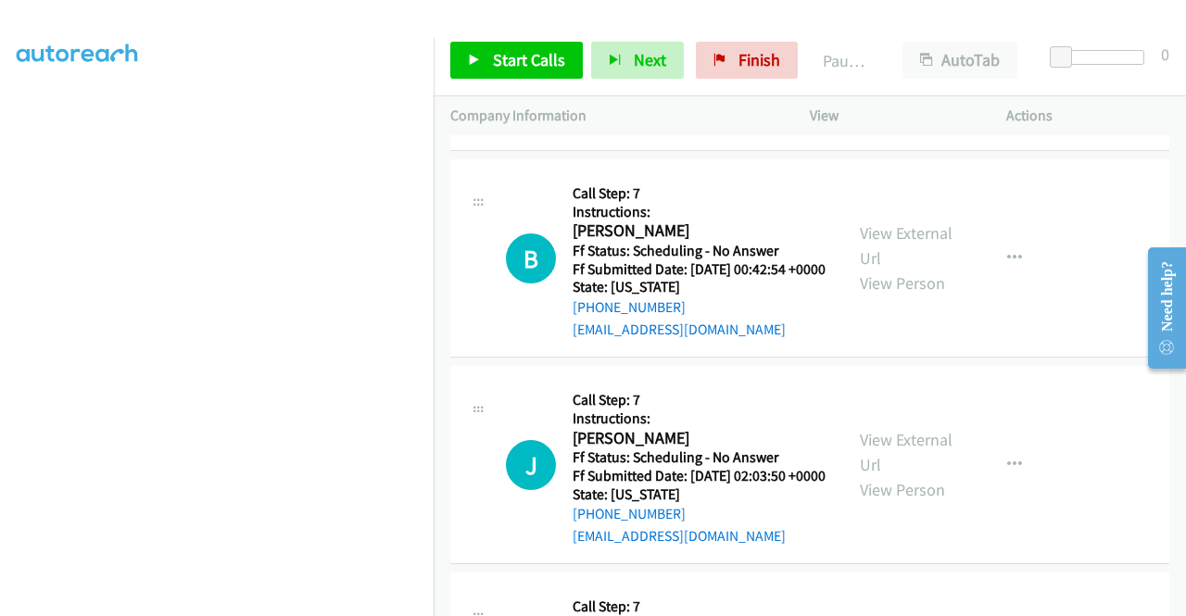
click at [903, 62] on link "View External Url" at bounding box center [906, 39] width 93 height 46
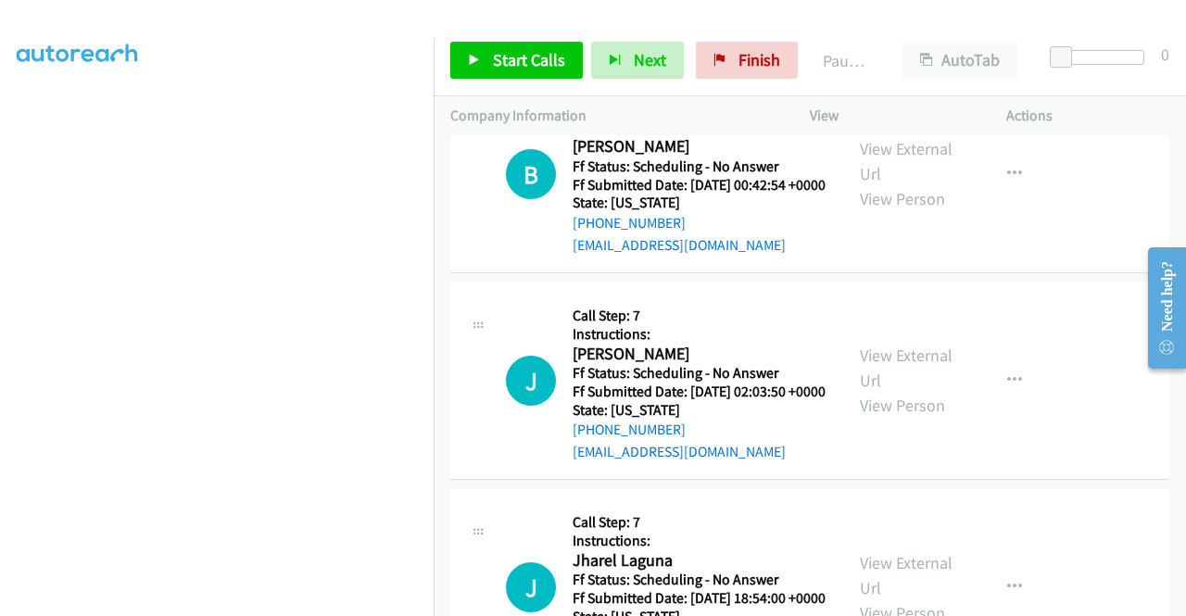
scroll to position [8264, 0]
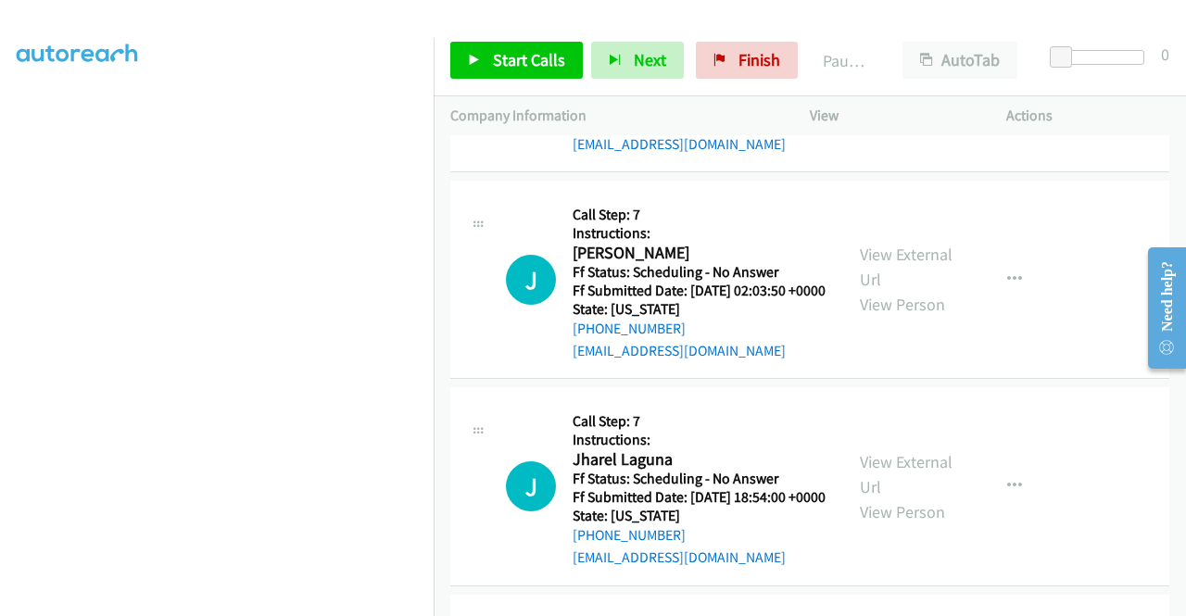
click at [906, 83] on link "View External Url" at bounding box center [906, 60] width 93 height 46
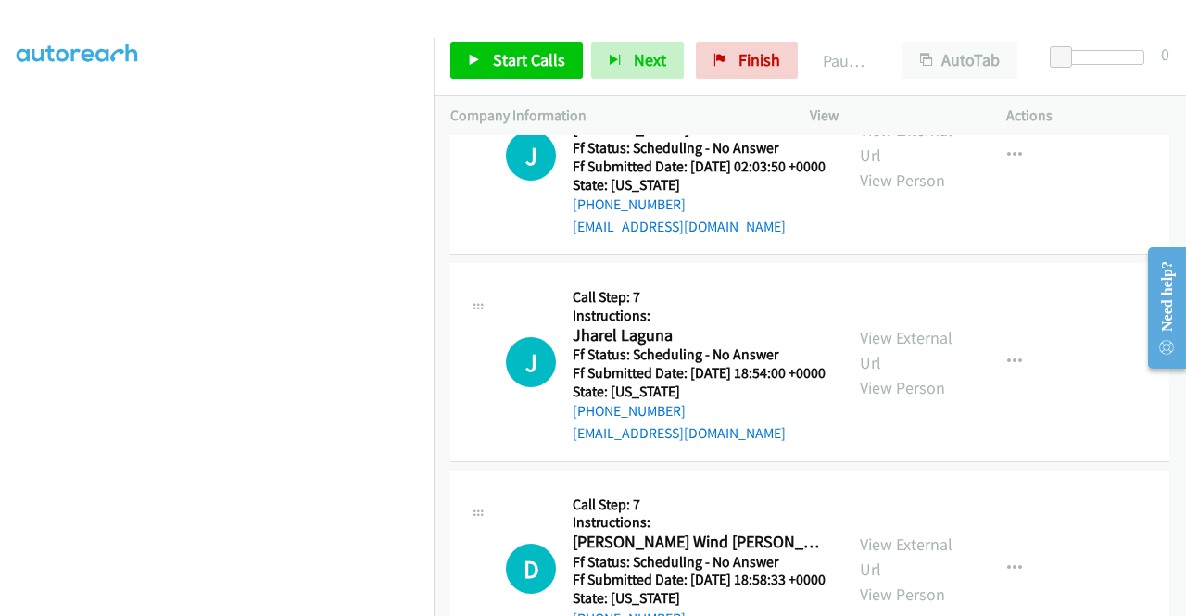
scroll to position [8635, 0]
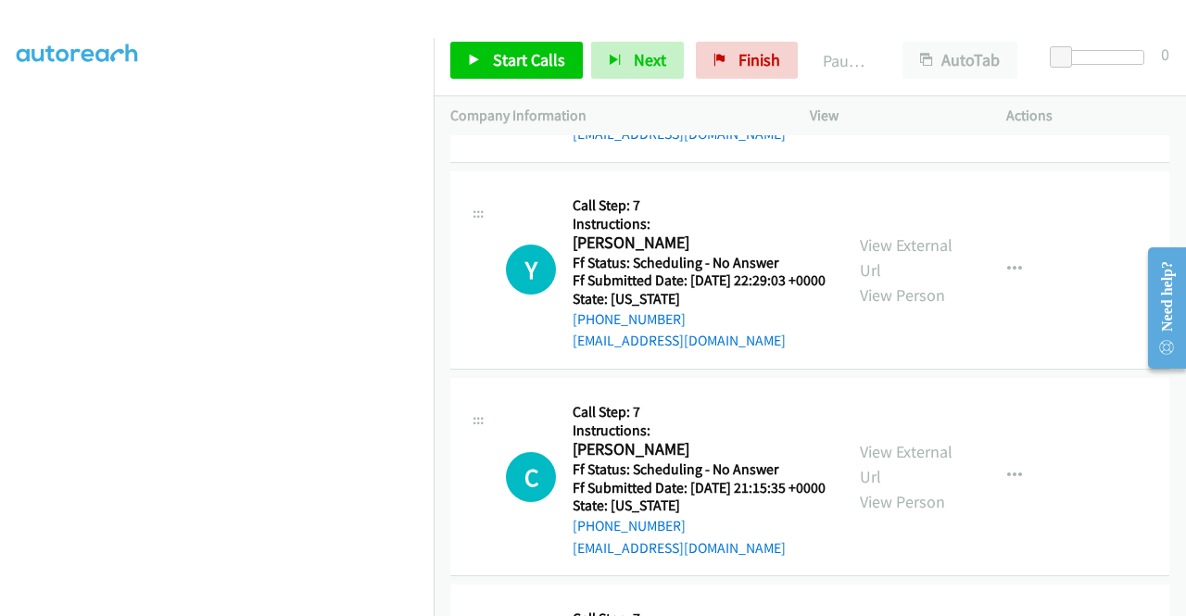
scroll to position [8913, 0]
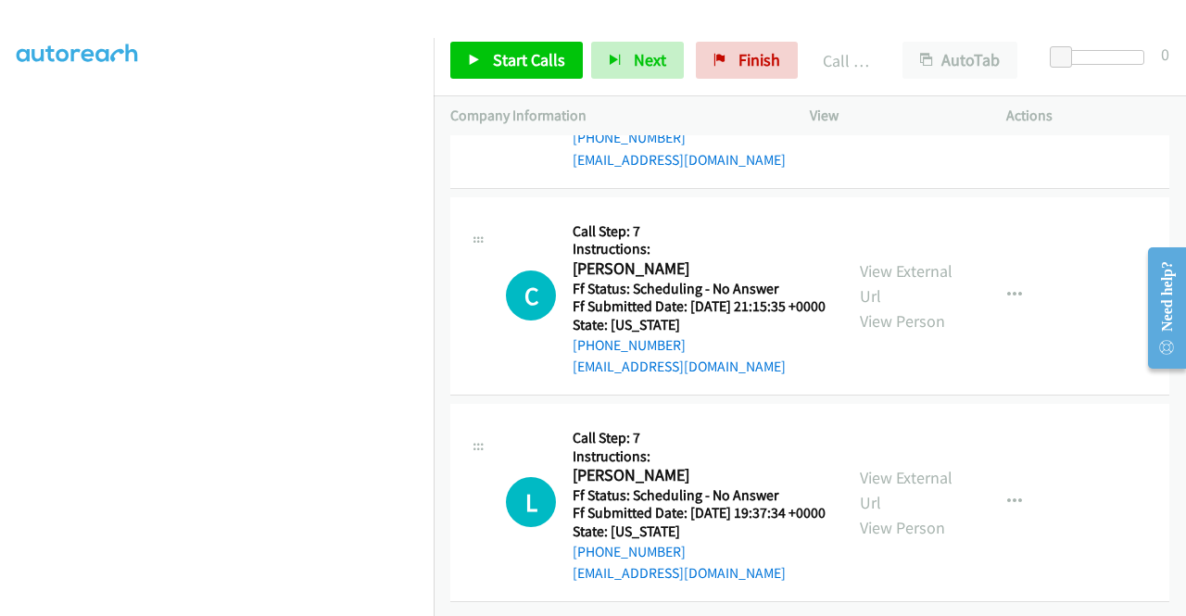
scroll to position [9137, 0]
click at [894, 100] on link "View External Url" at bounding box center [906, 77] width 93 height 46
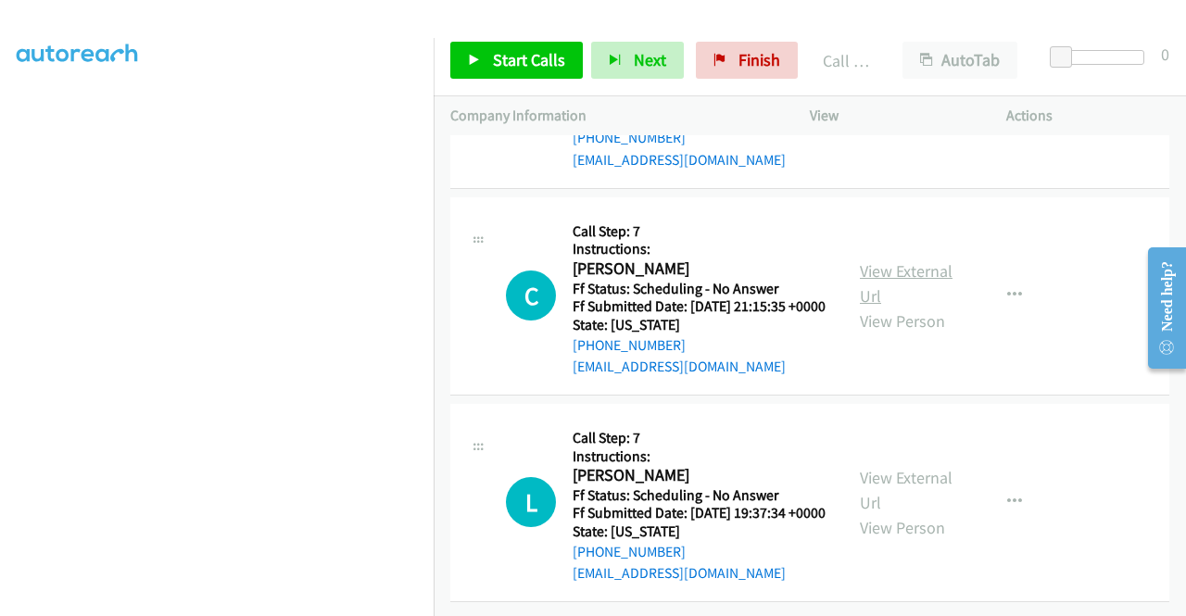
click at [888, 307] on link "View External Url" at bounding box center [906, 283] width 93 height 46
click at [904, 467] on link "View External Url" at bounding box center [906, 490] width 93 height 46
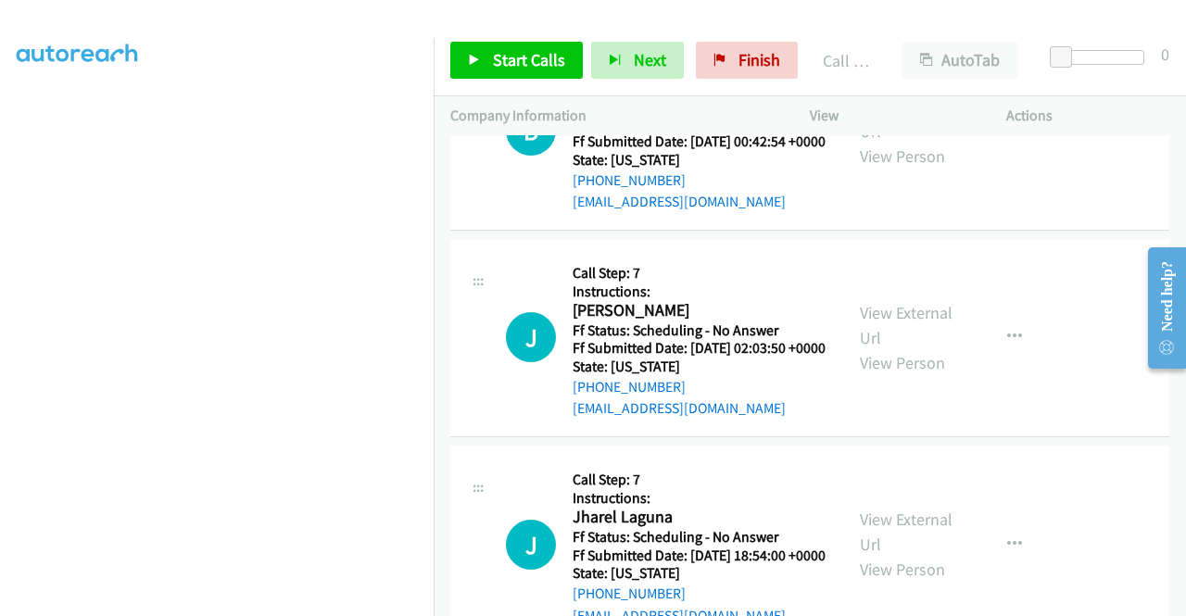
scroll to position [8160, 0]
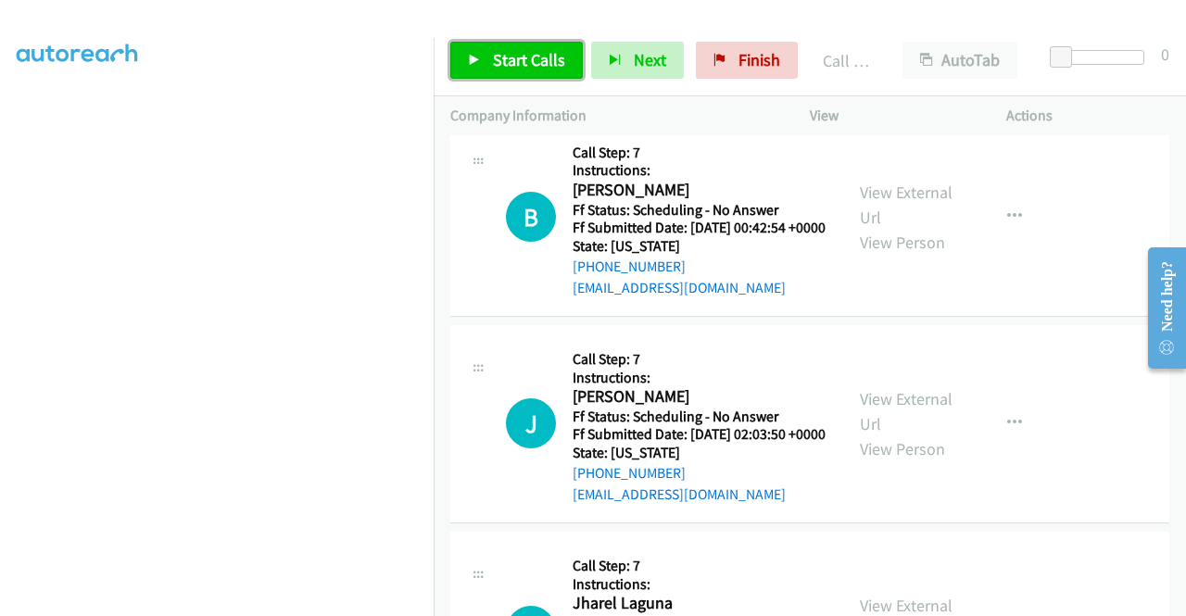
click at [512, 56] on span "Start Calls" at bounding box center [529, 59] width 72 height 21
click at [512, 64] on span "Start Calls" at bounding box center [529, 59] width 72 height 21
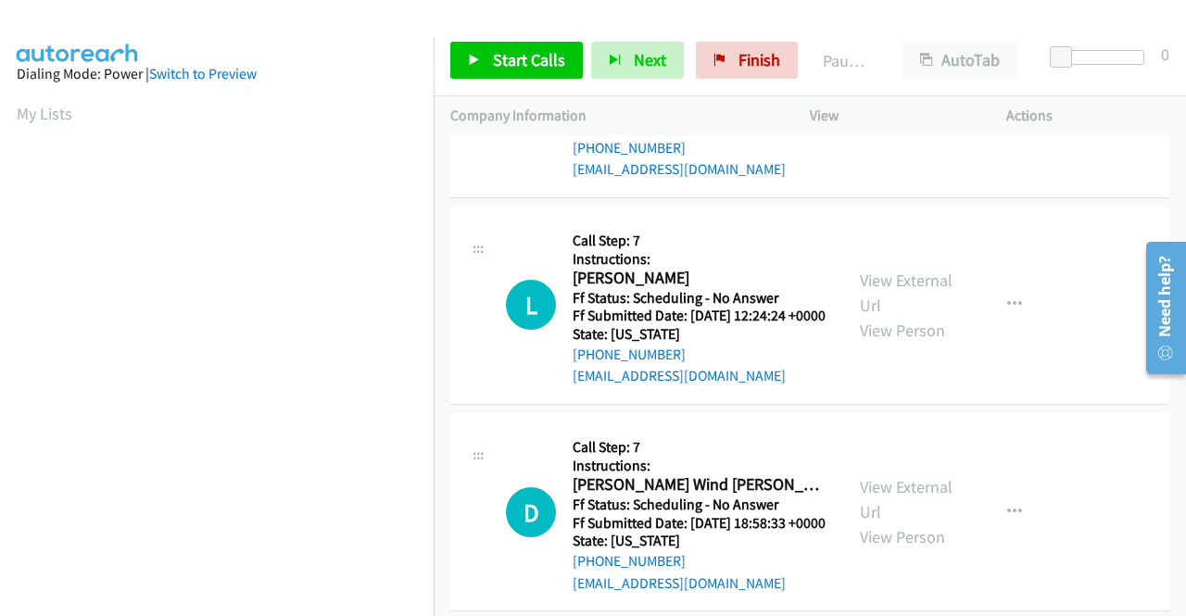
scroll to position [371, 0]
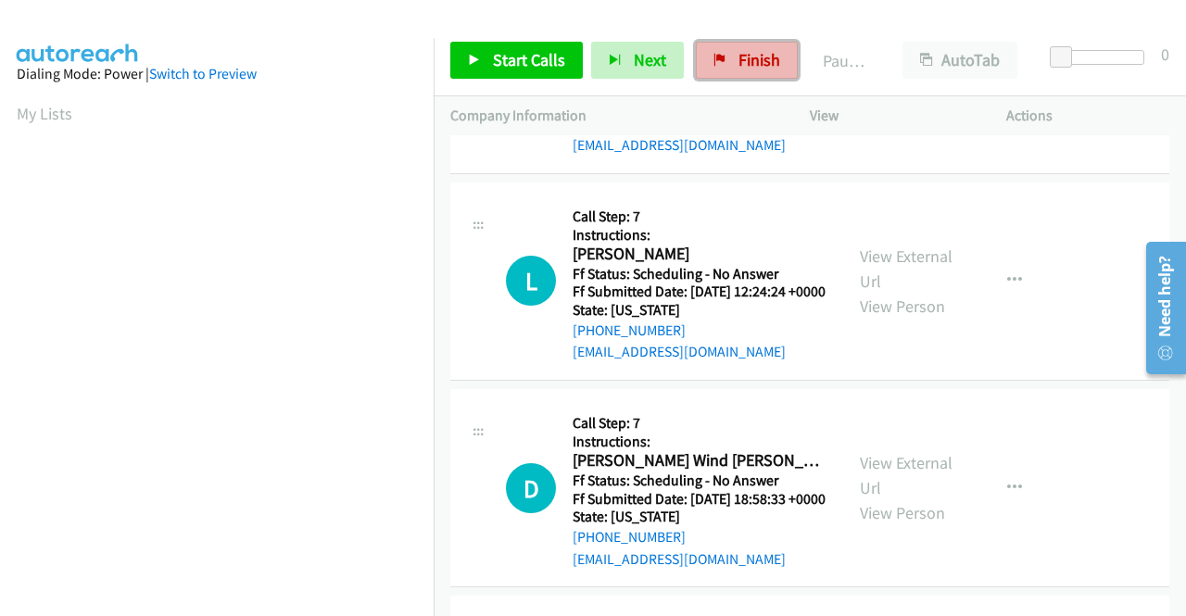
click at [765, 71] on link "Finish" at bounding box center [747, 60] width 102 height 37
